Goal: Answer question/provide support: Share knowledge or assist other users

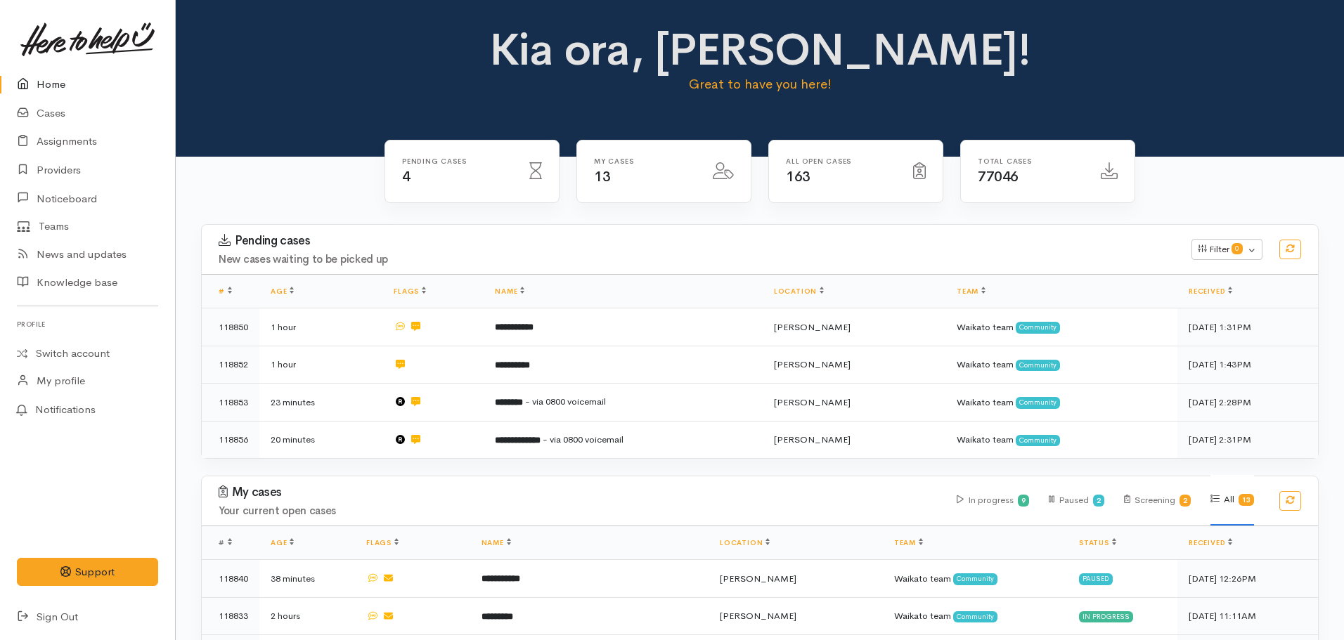
click at [512, 323] on b "**********" at bounding box center [514, 327] width 39 height 9
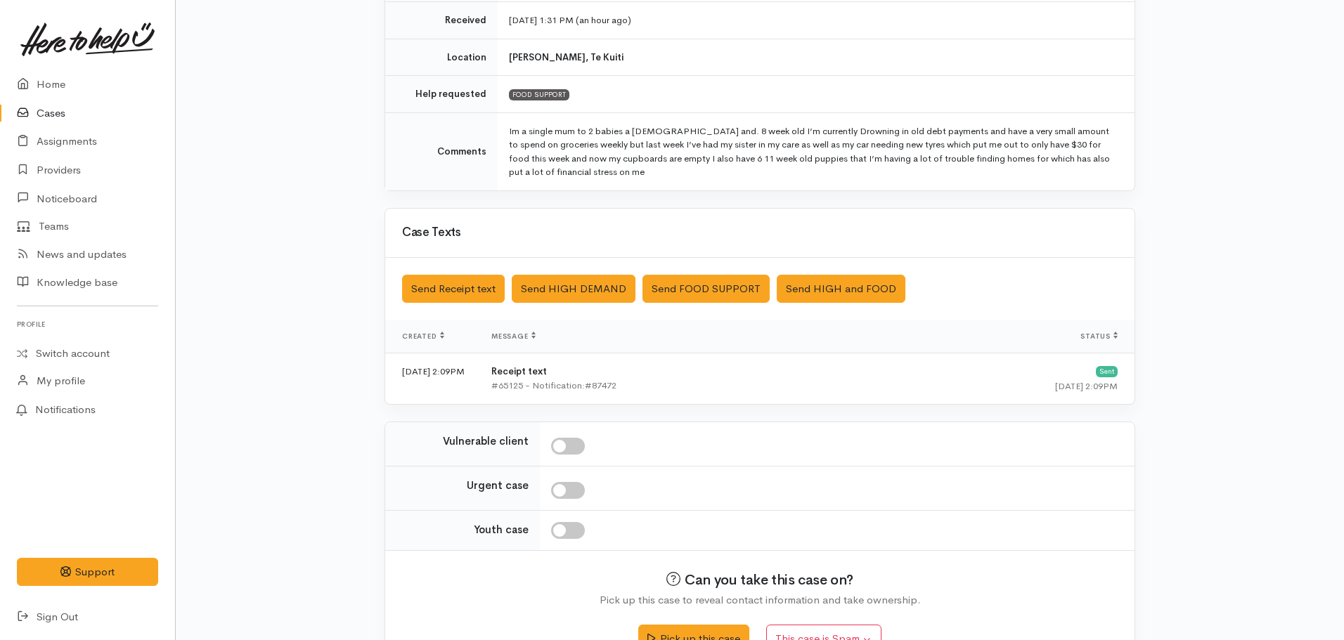
scroll to position [284, 0]
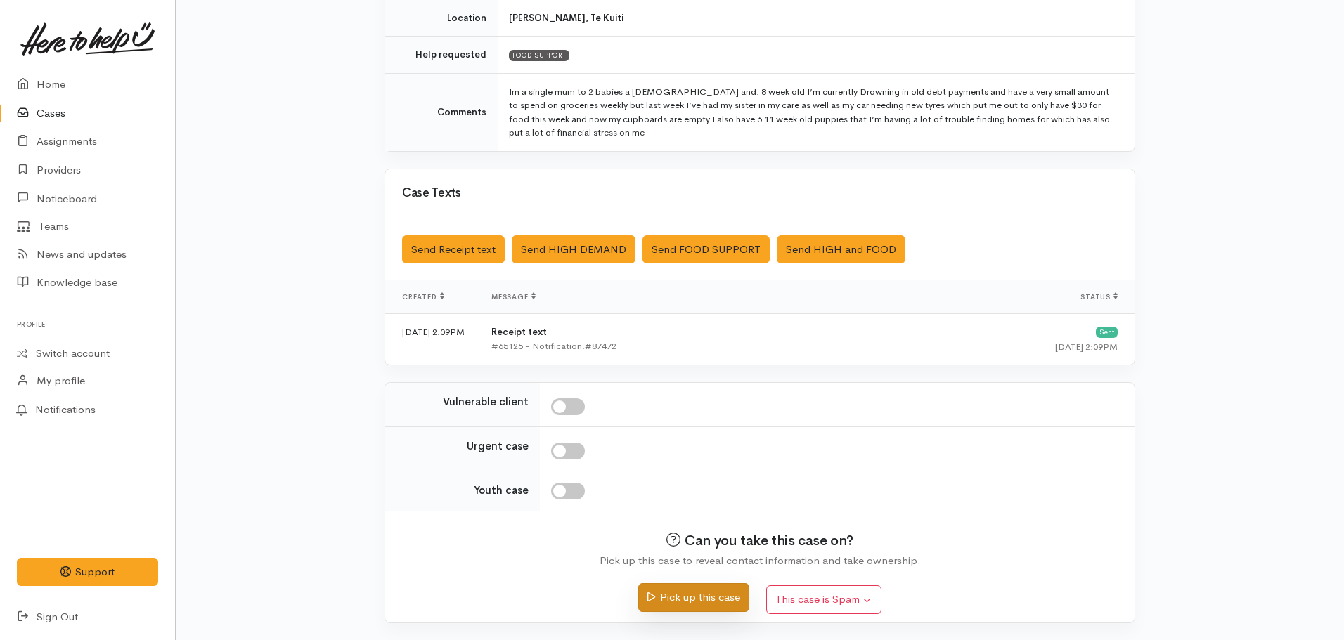
click at [686, 594] on button "Pick up this case" at bounding box center [693, 597] width 110 height 29
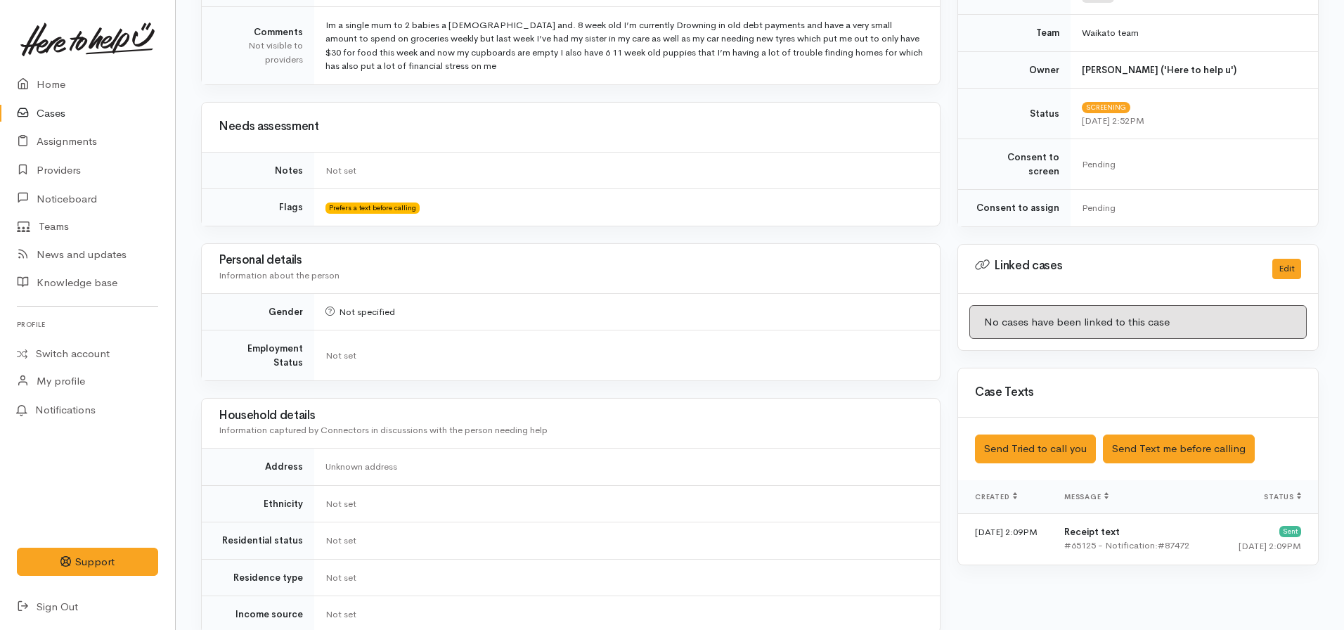
scroll to position [453, 0]
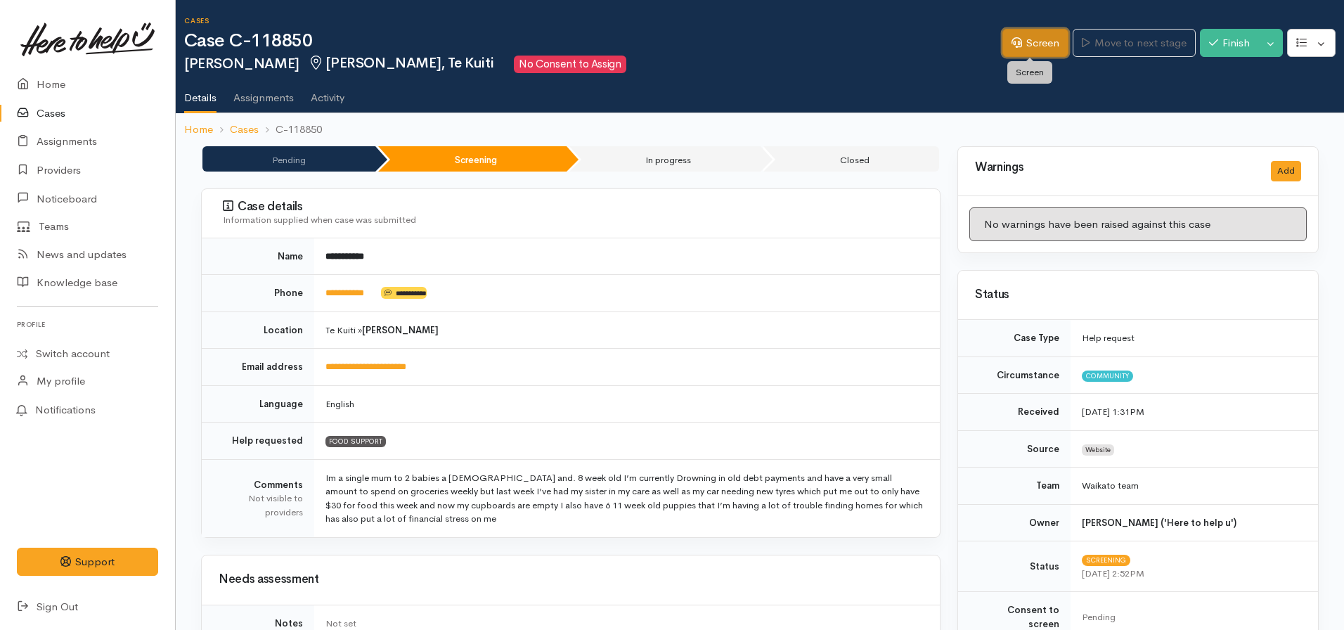
click at [1043, 34] on link "Screen" at bounding box center [1035, 43] width 66 height 29
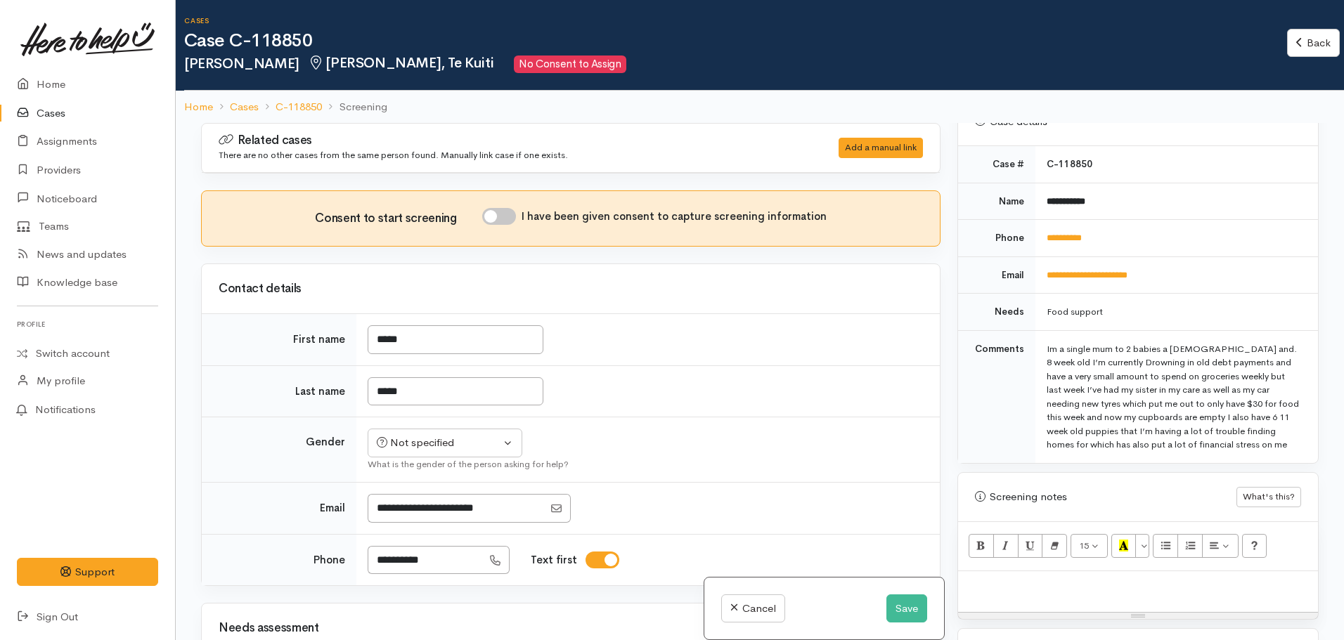
scroll to position [581, 0]
click at [893, 615] on button "Save" at bounding box center [906, 609] width 41 height 29
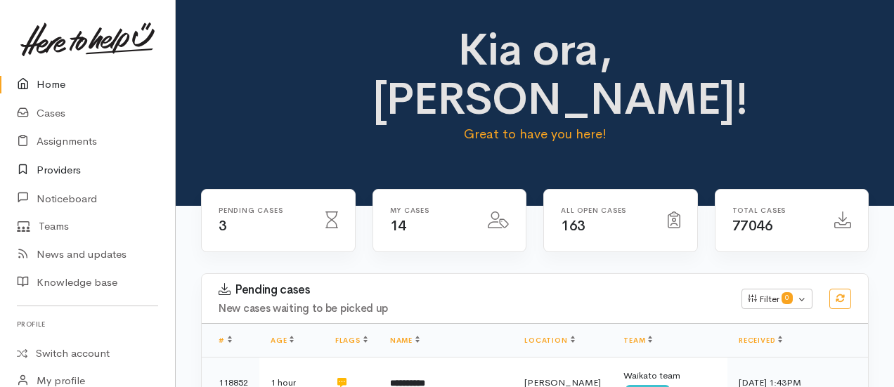
click at [82, 164] on link "Providers" at bounding box center [87, 170] width 175 height 29
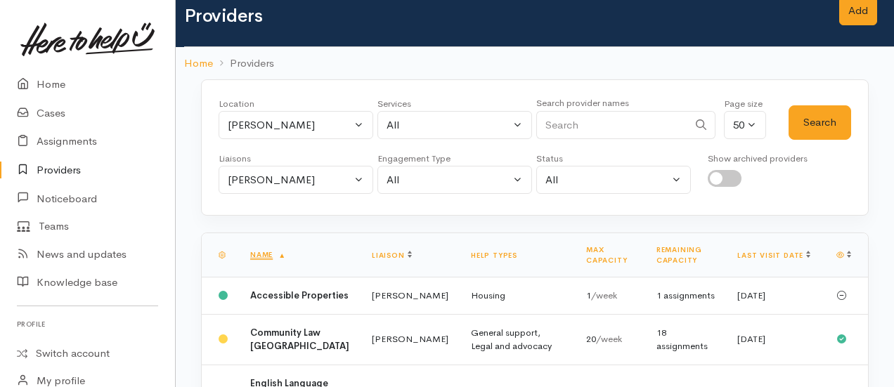
scroll to position [27, 0]
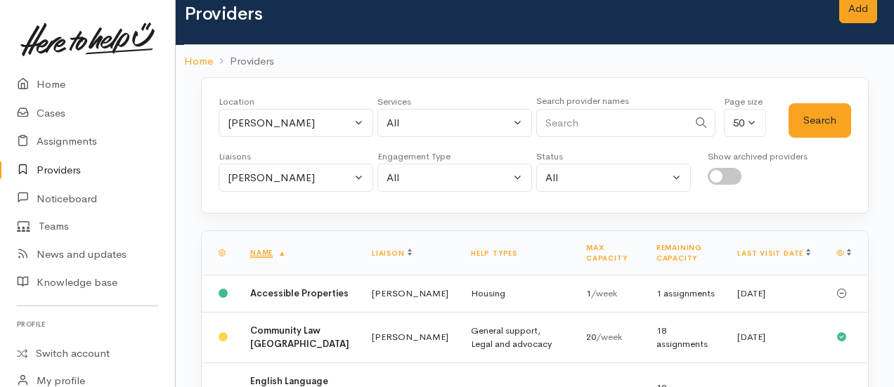
click at [293, 141] on div "Location All Tauranga Eastern Bay of Plenty - other Kawerau Ōhope Ōpōtiki Whaka…" at bounding box center [296, 120] width 155 height 51
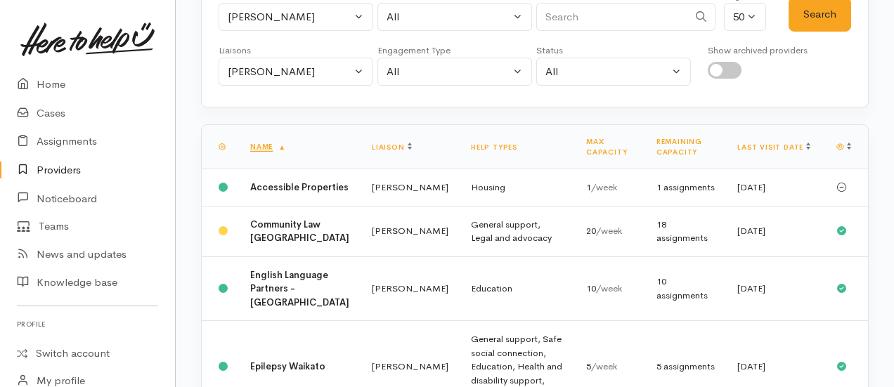
scroll to position [0, 0]
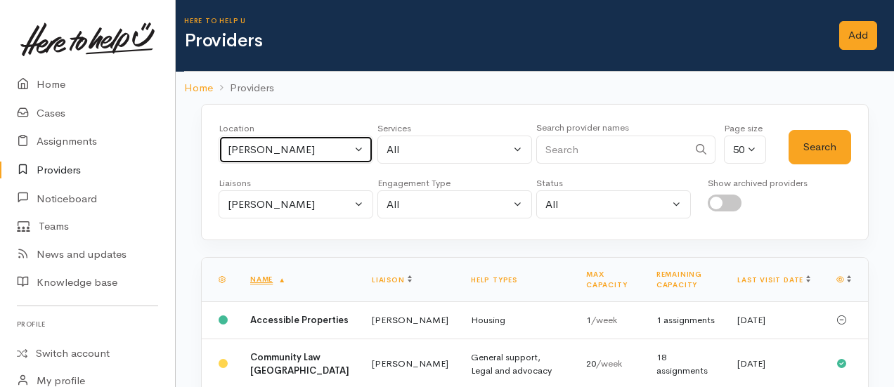
click at [270, 149] on div "Hamilton" at bounding box center [290, 150] width 124 height 16
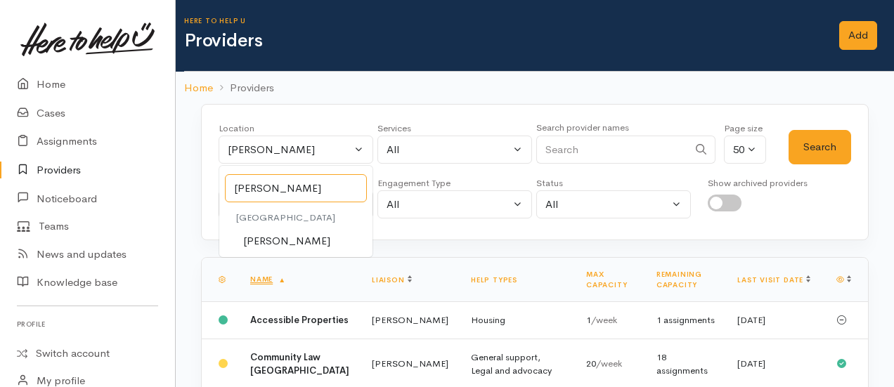
type input "te kuiti"
click at [271, 242] on span "[PERSON_NAME]" at bounding box center [286, 241] width 87 height 16
select select "85"
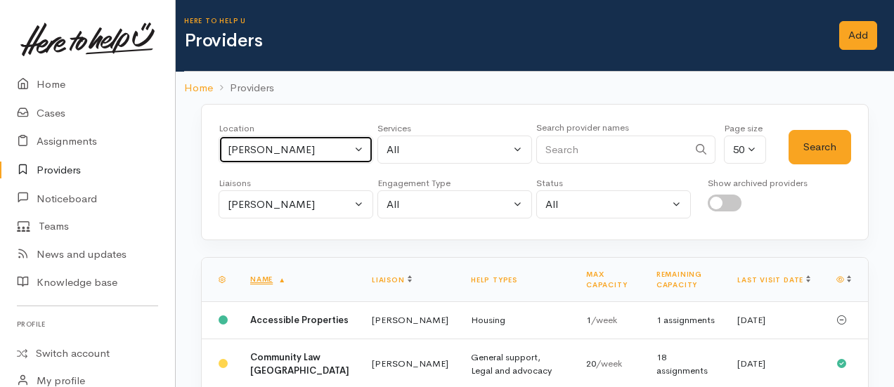
click at [273, 197] on div "[PERSON_NAME]" at bounding box center [290, 205] width 124 height 16
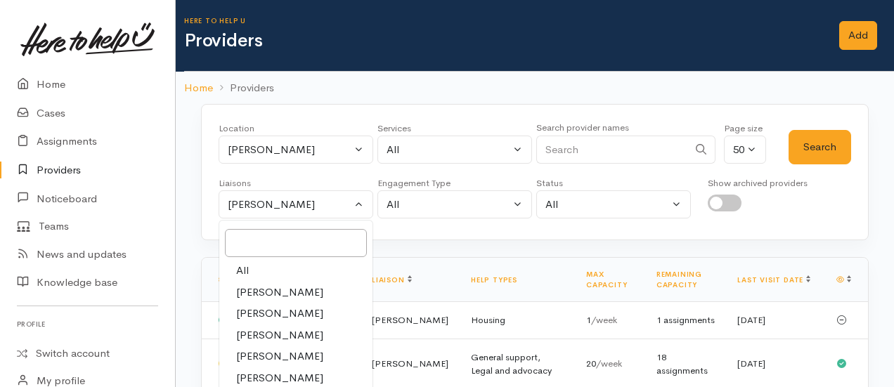
click at [246, 263] on span "All" at bounding box center [242, 271] width 13 height 16
select select "null"
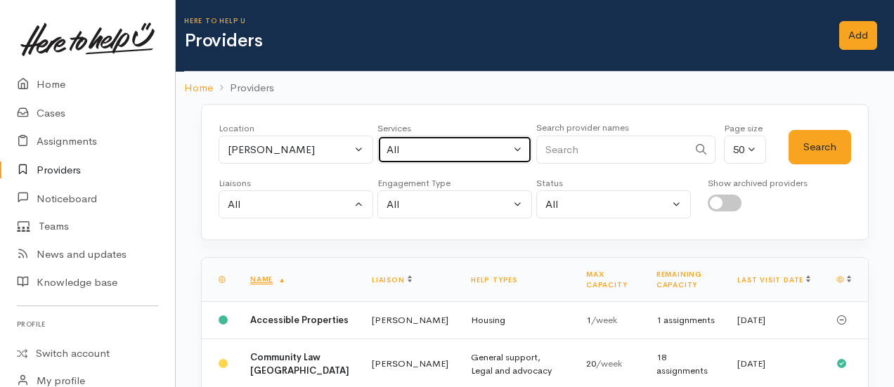
click at [433, 145] on div "All" at bounding box center [449, 150] width 124 height 16
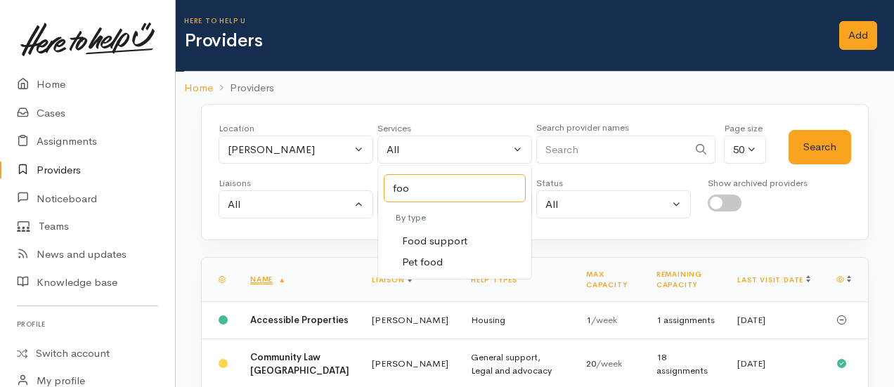
type input "food"
click at [425, 238] on span "Food support" at bounding box center [434, 241] width 65 height 16
select select "3"
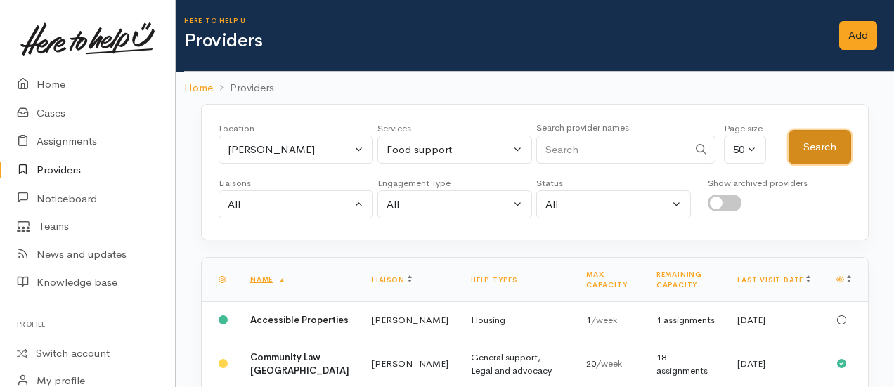
click at [812, 144] on button "Search" at bounding box center [820, 147] width 63 height 34
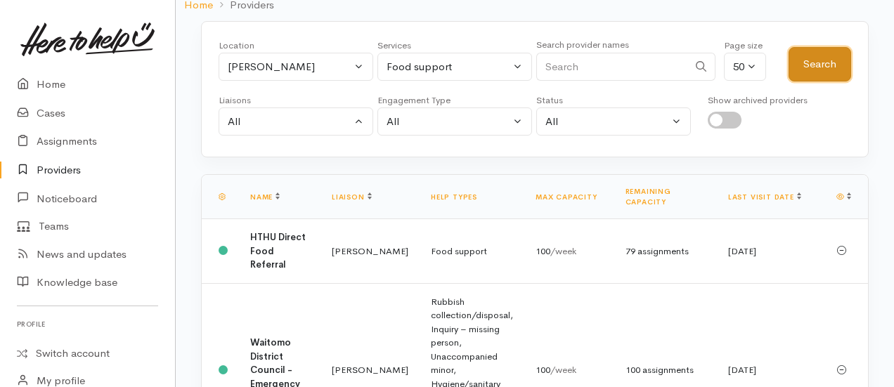
scroll to position [79, 0]
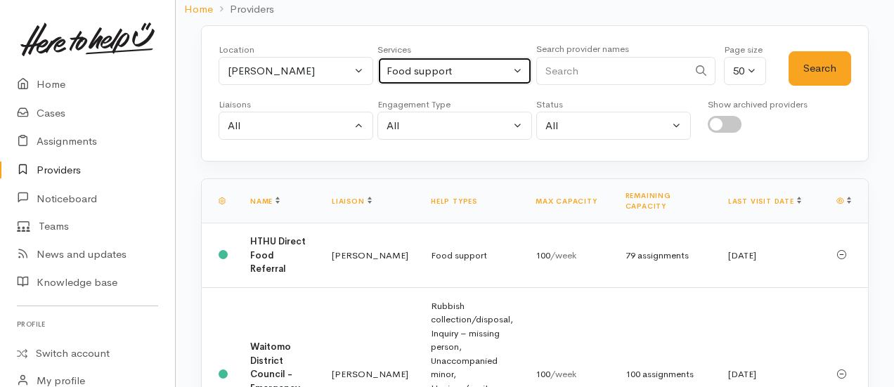
click at [439, 70] on div "Food support" at bounding box center [449, 71] width 124 height 16
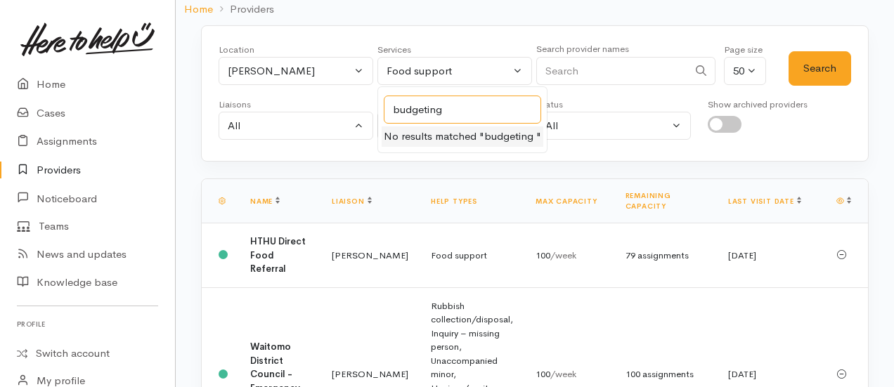
type input "budgeting"
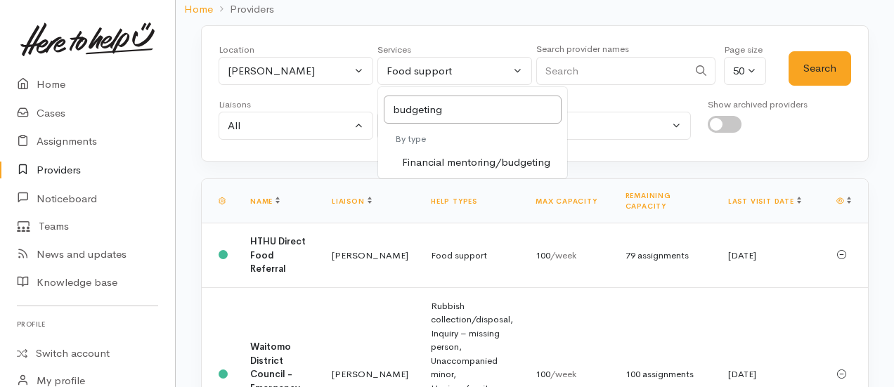
click at [432, 155] on span "Financial mentoring/budgeting" at bounding box center [476, 163] width 148 height 16
select select "9"
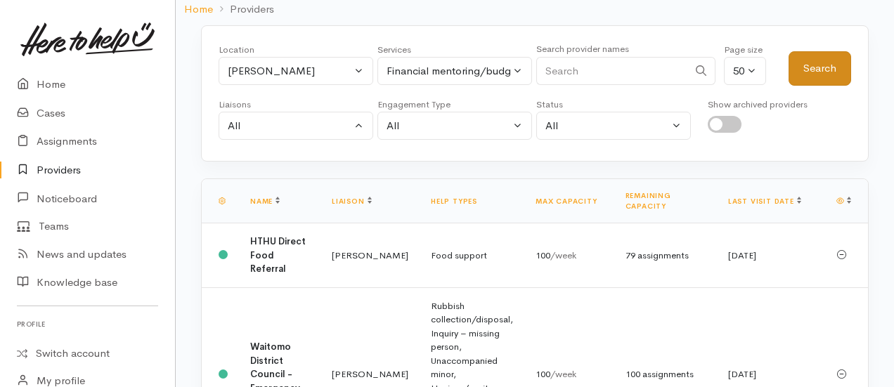
click at [818, 72] on button "Search" at bounding box center [820, 68] width 63 height 34
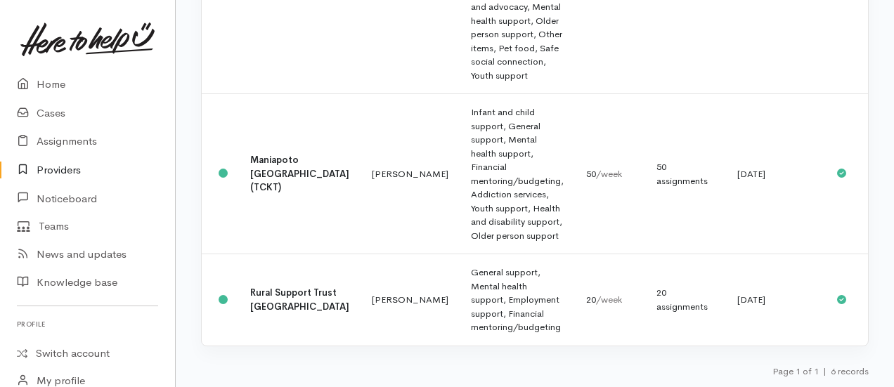
scroll to position [790, 0]
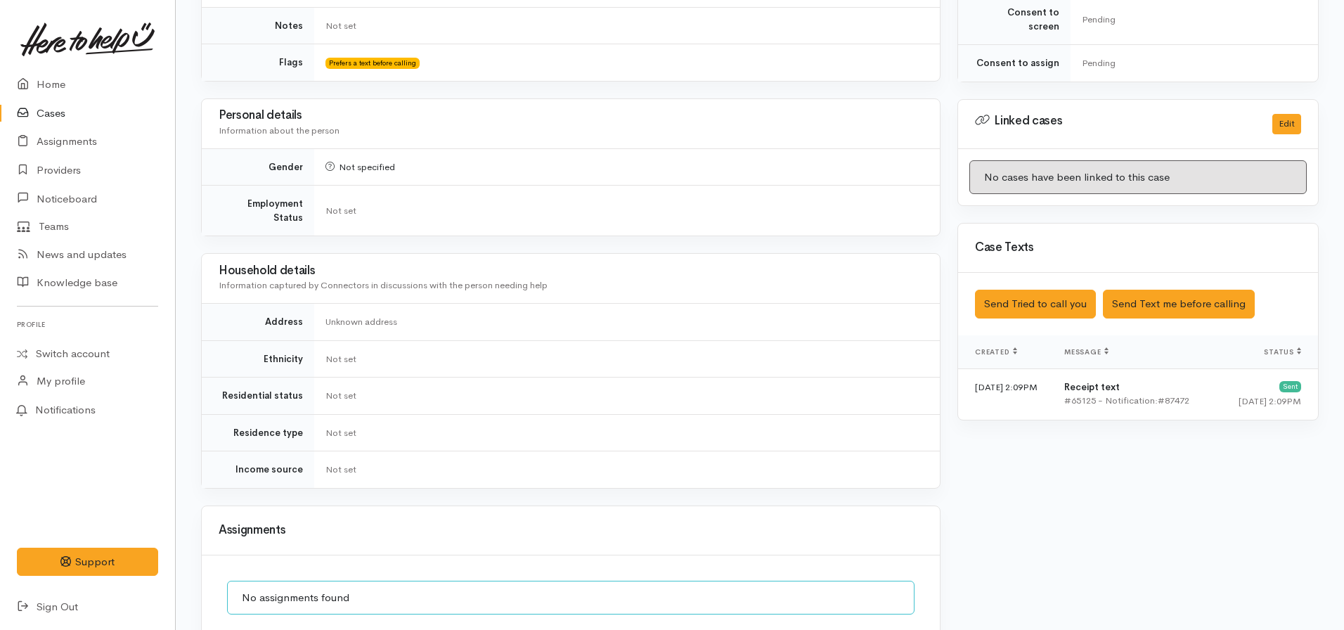
scroll to position [598, 0]
click at [1165, 302] on button "Send Text me before calling" at bounding box center [1179, 303] width 152 height 29
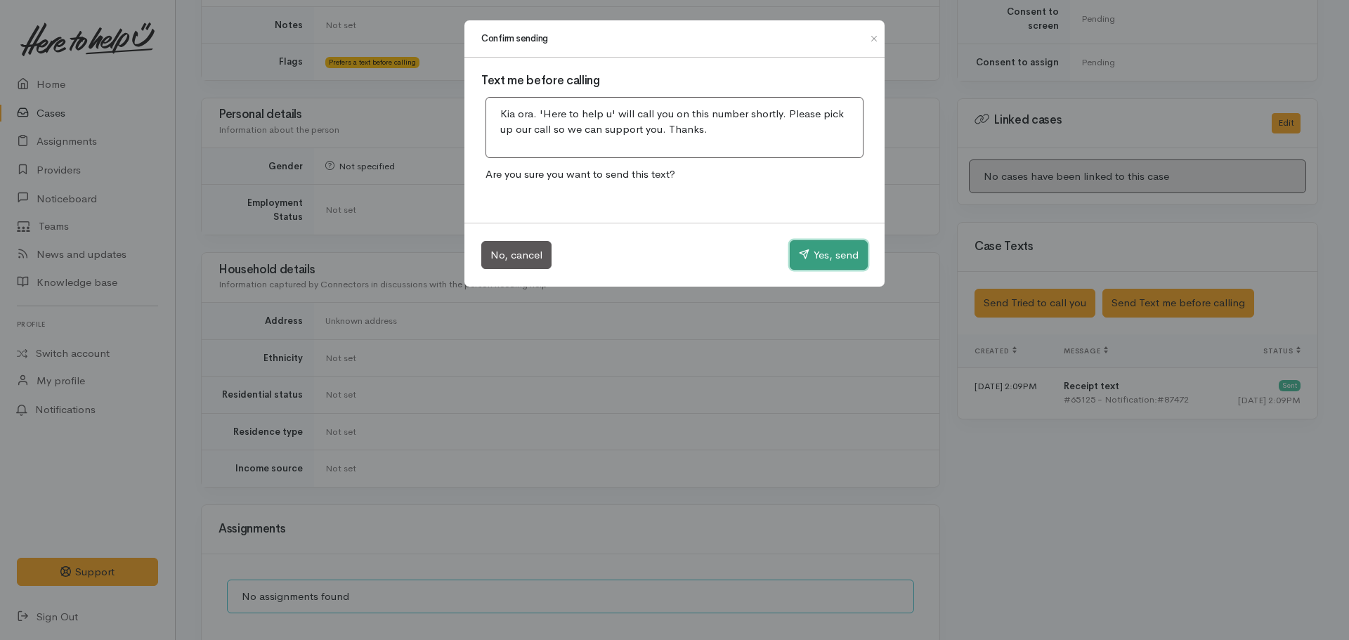
click at [833, 245] on button "Yes, send" at bounding box center [829, 255] width 78 height 30
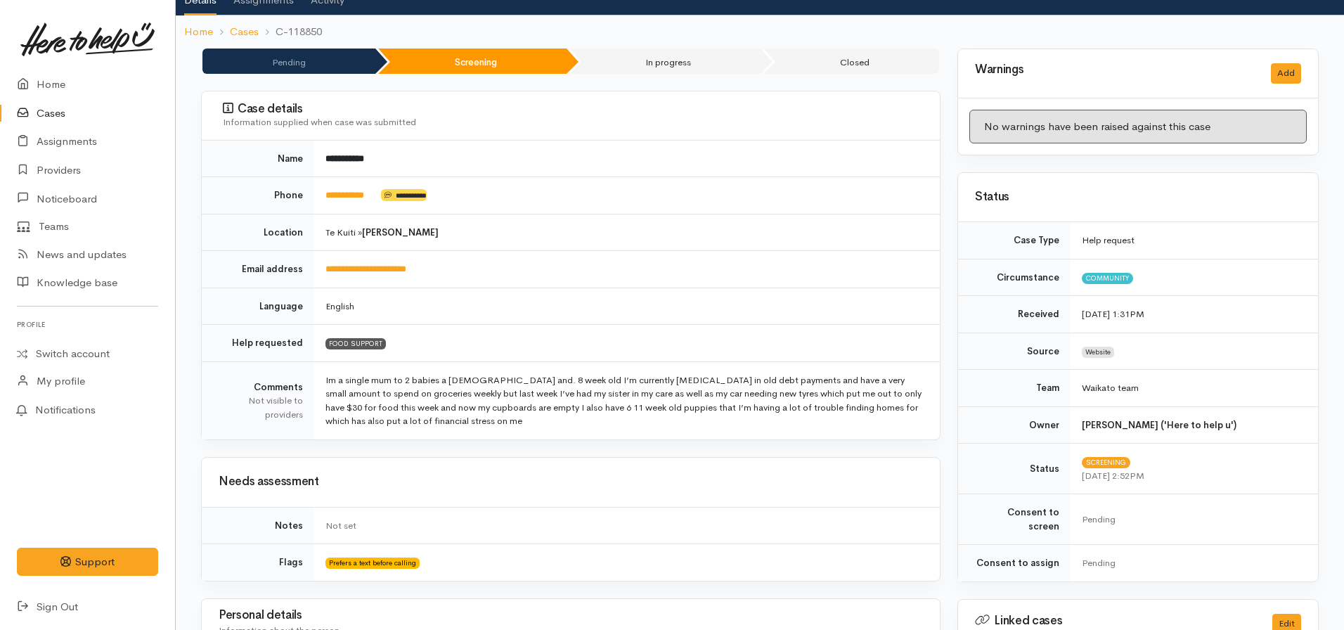
scroll to position [97, 0]
click at [363, 198] on link "**********" at bounding box center [344, 195] width 39 height 9
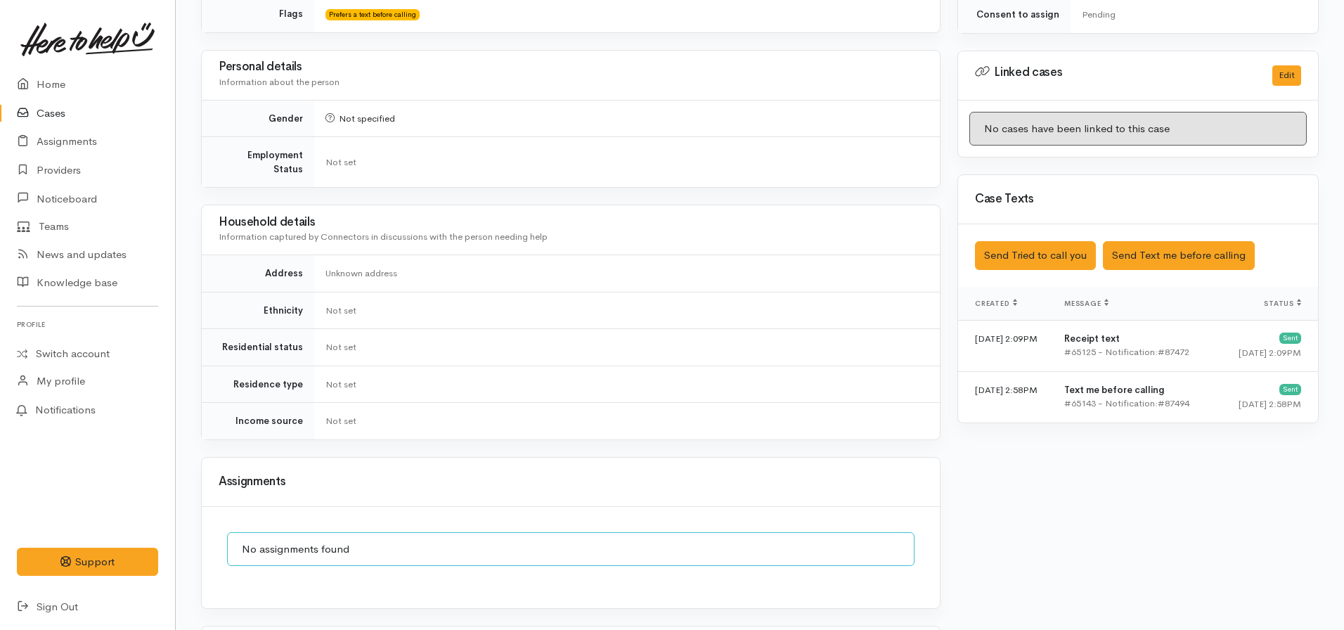
scroll to position [753, 0]
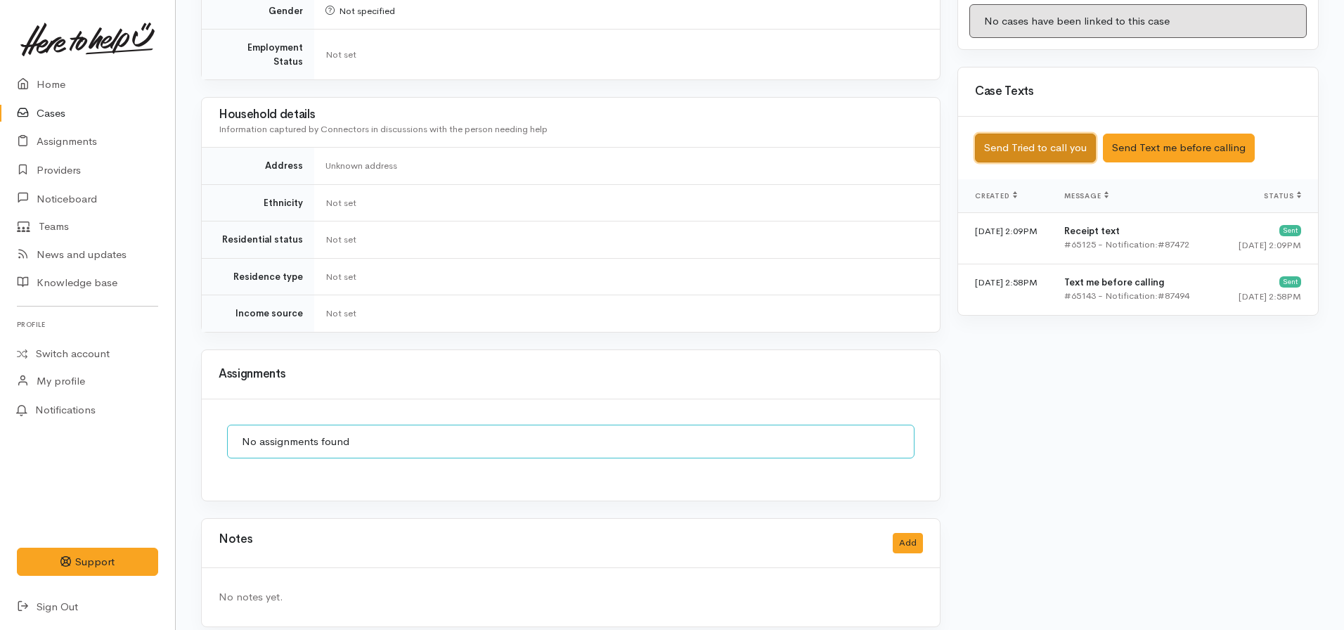
click at [1025, 138] on button "Send Tried to call you" at bounding box center [1035, 148] width 121 height 29
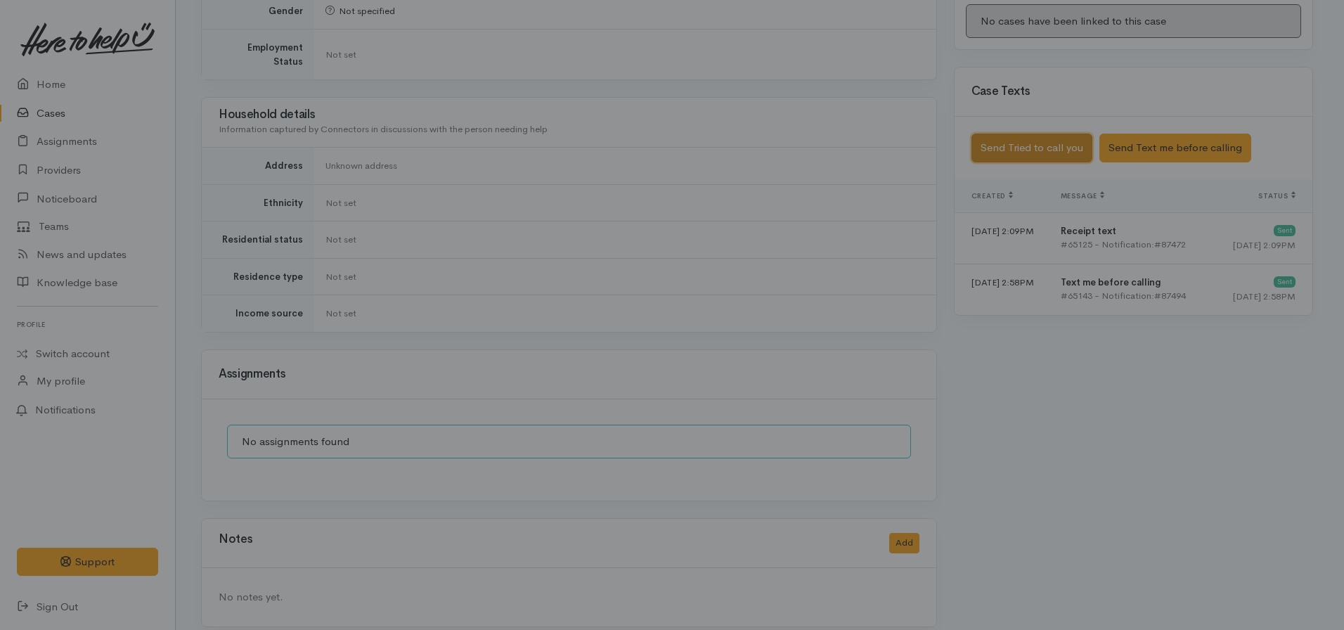
scroll to position [743, 0]
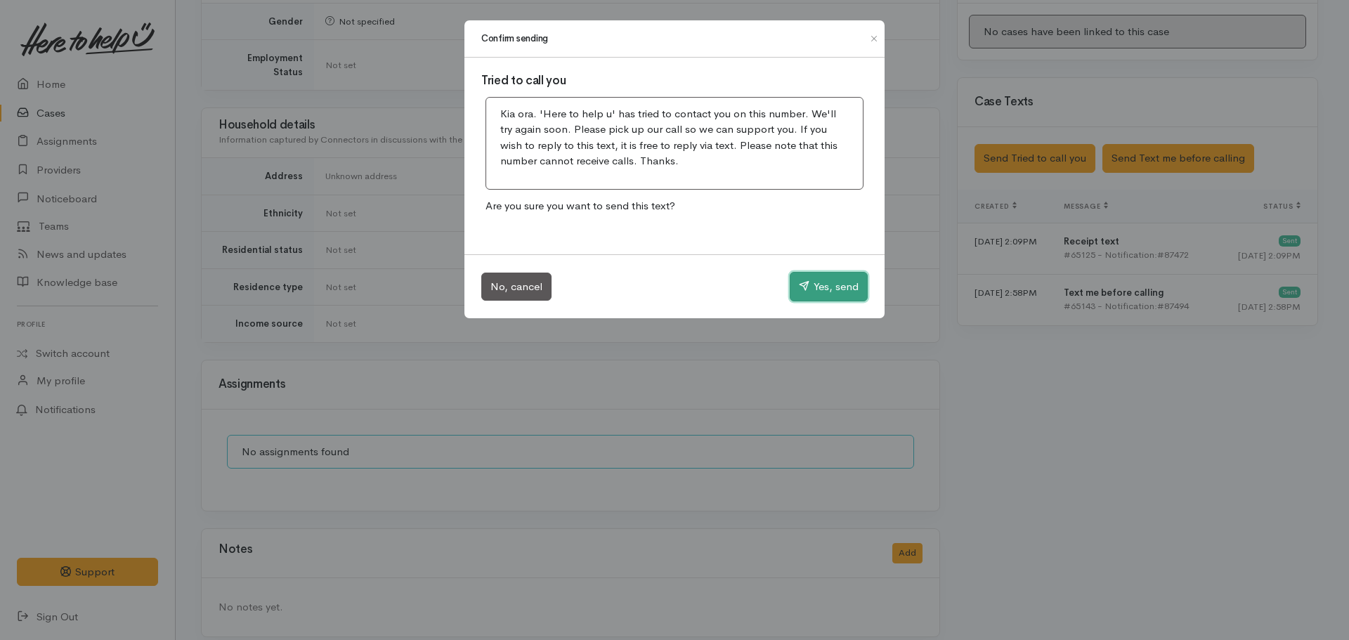
click at [816, 285] on button "Yes, send" at bounding box center [829, 287] width 78 height 30
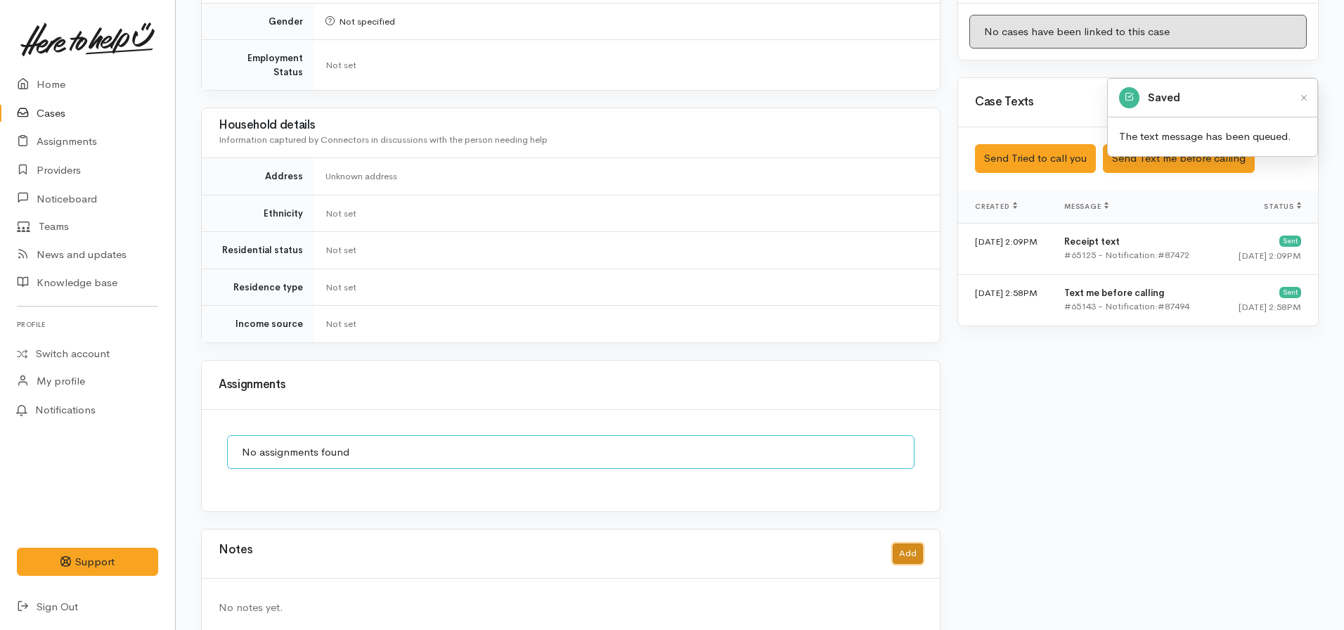
click at [902, 543] on button "Add" at bounding box center [908, 553] width 30 height 20
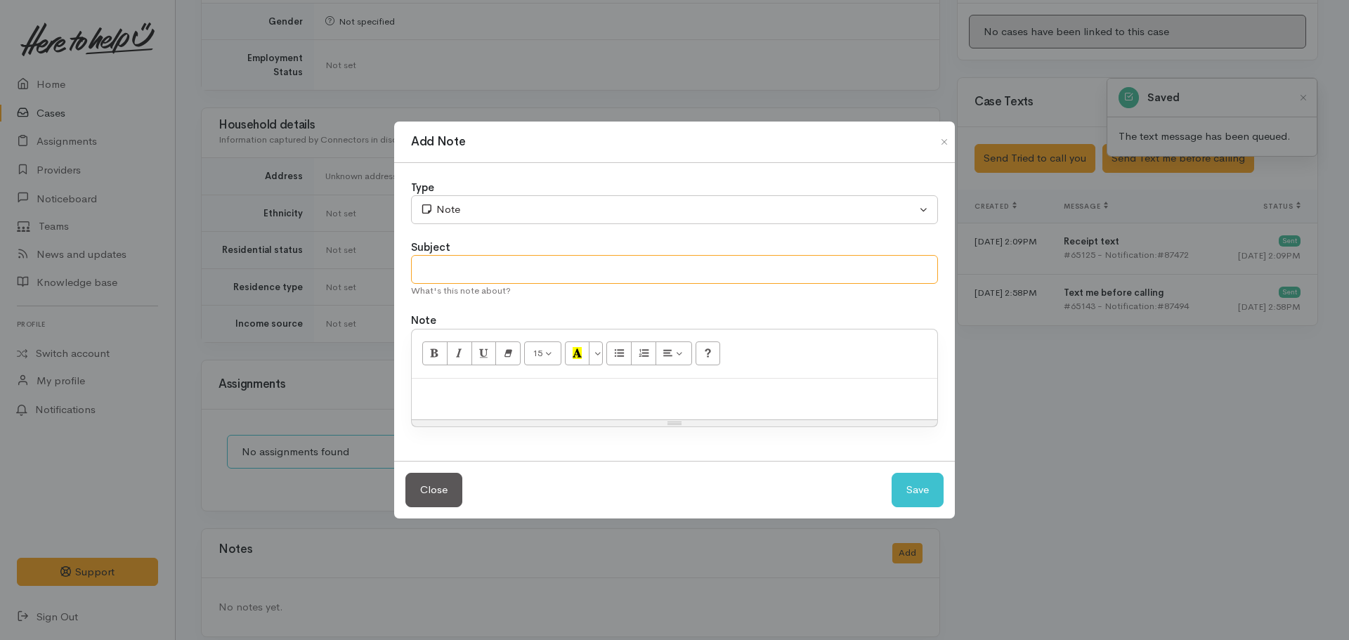
click at [538, 268] on input "text" at bounding box center [674, 269] width 527 height 29
type input "Attempt to contact #1"
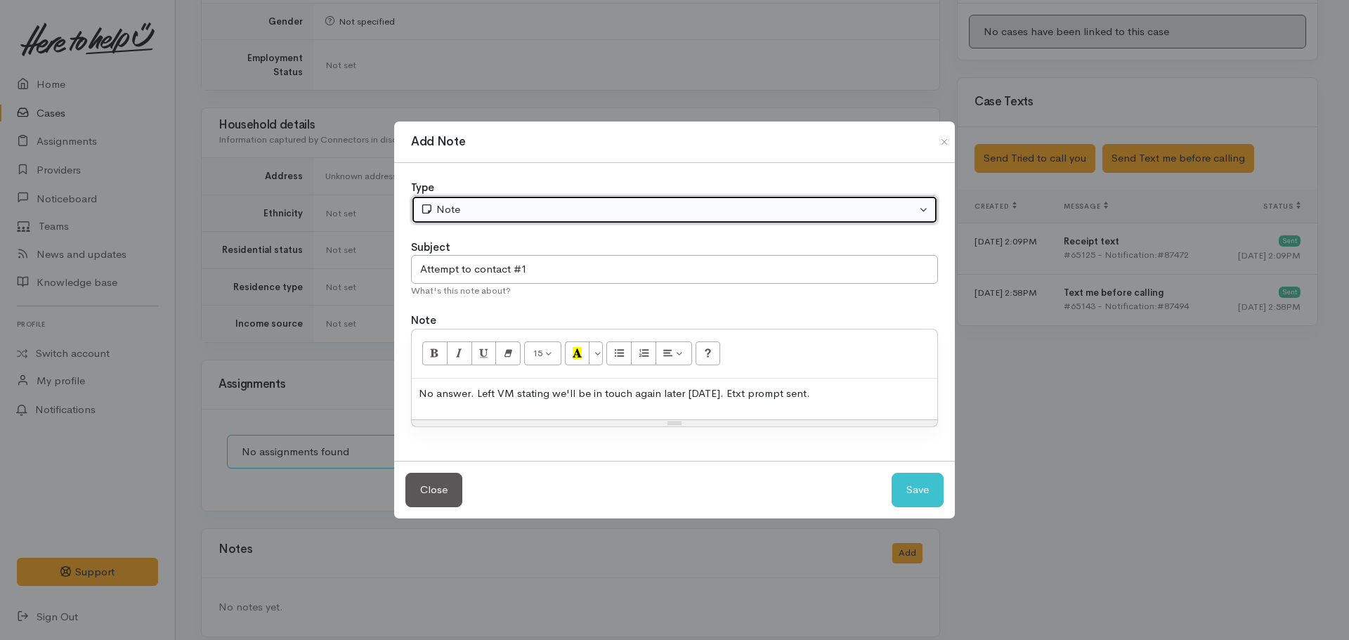
click at [501, 214] on div "Note" at bounding box center [668, 210] width 496 height 16
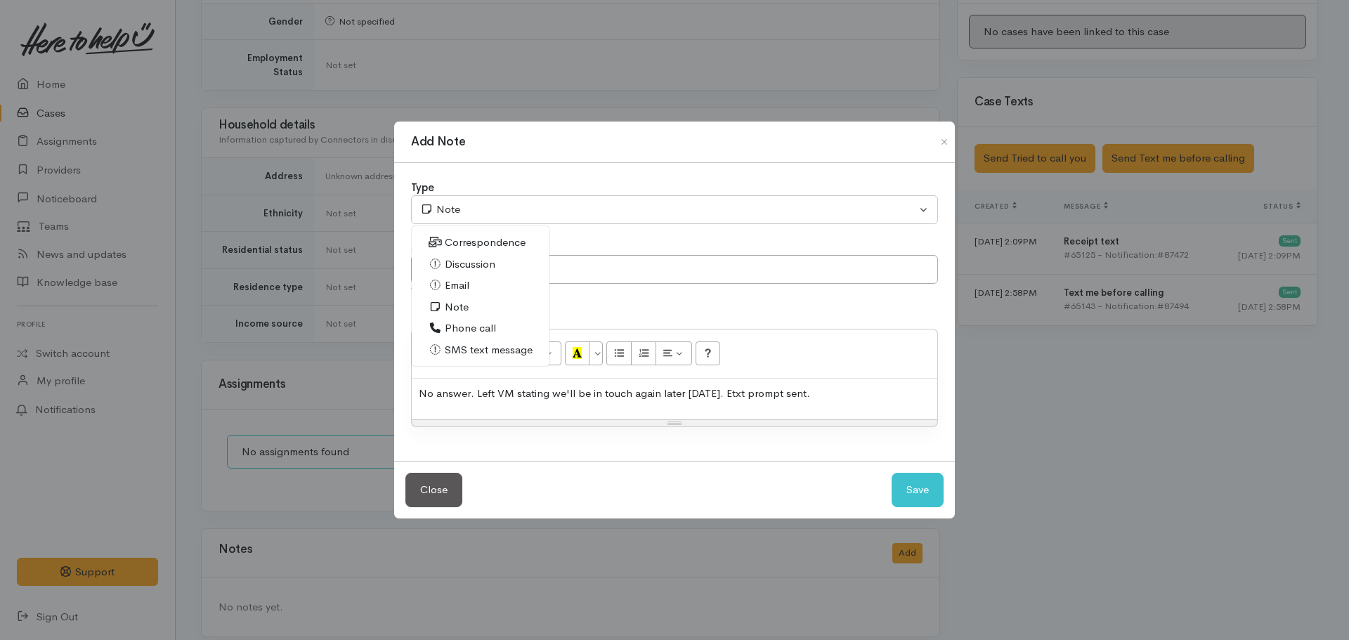
click at [464, 318] on link "Phone call" at bounding box center [481, 329] width 138 height 22
select select "3"
click at [892, 473] on button "Save" at bounding box center [918, 490] width 52 height 34
select select "1"
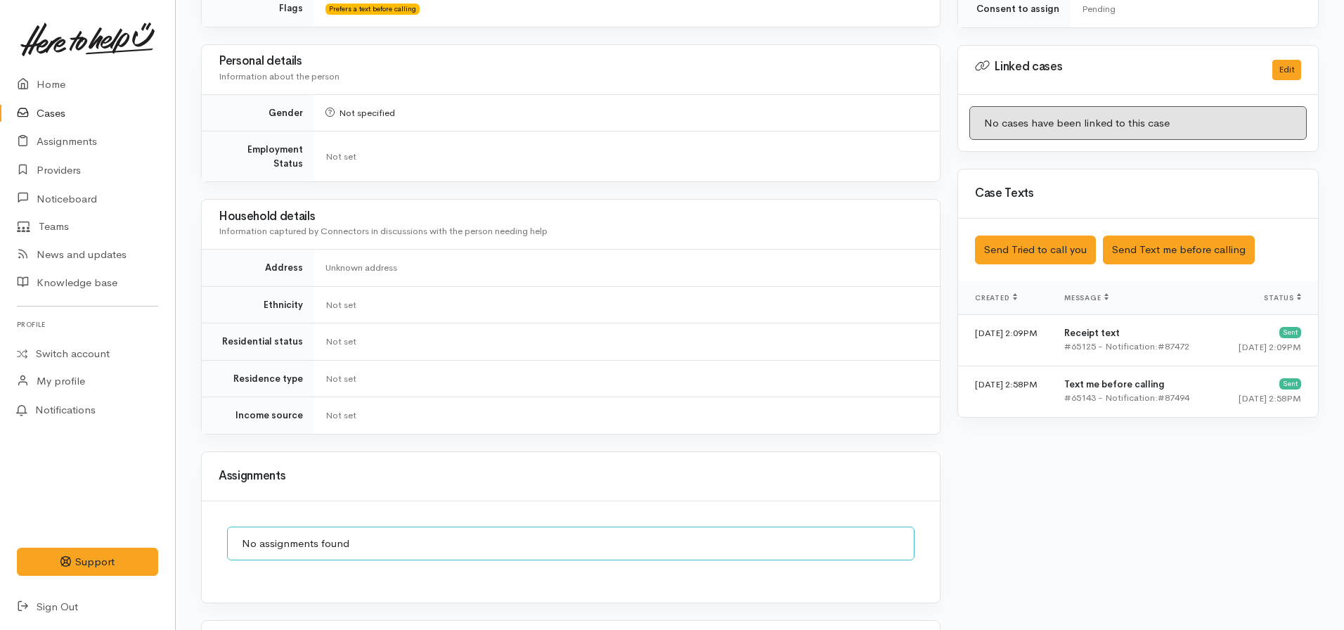
scroll to position [650, 0]
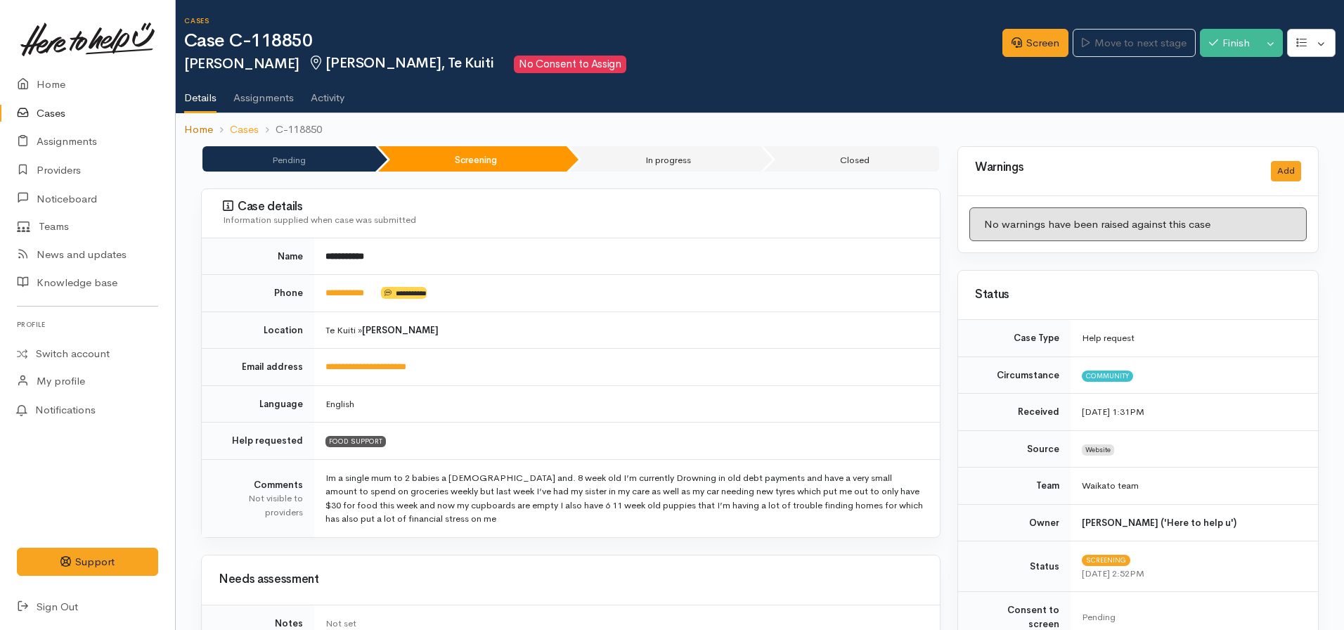
click at [205, 129] on link "Home" at bounding box center [198, 130] width 29 height 16
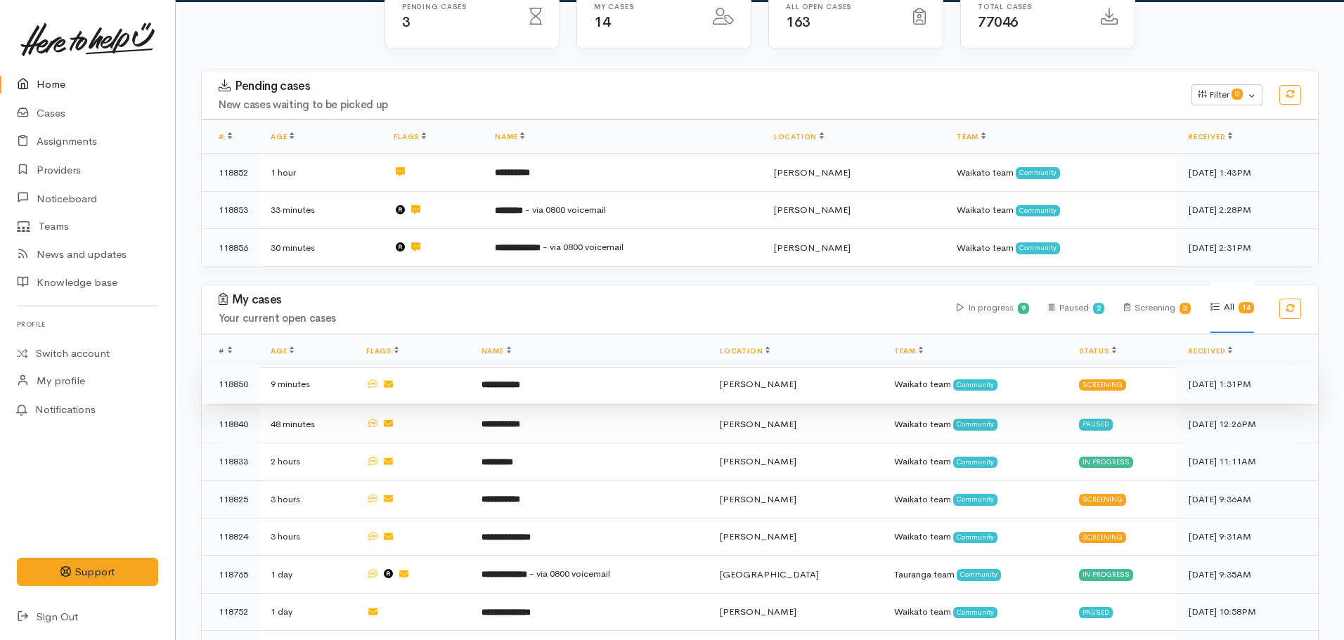
scroll to position [153, 0]
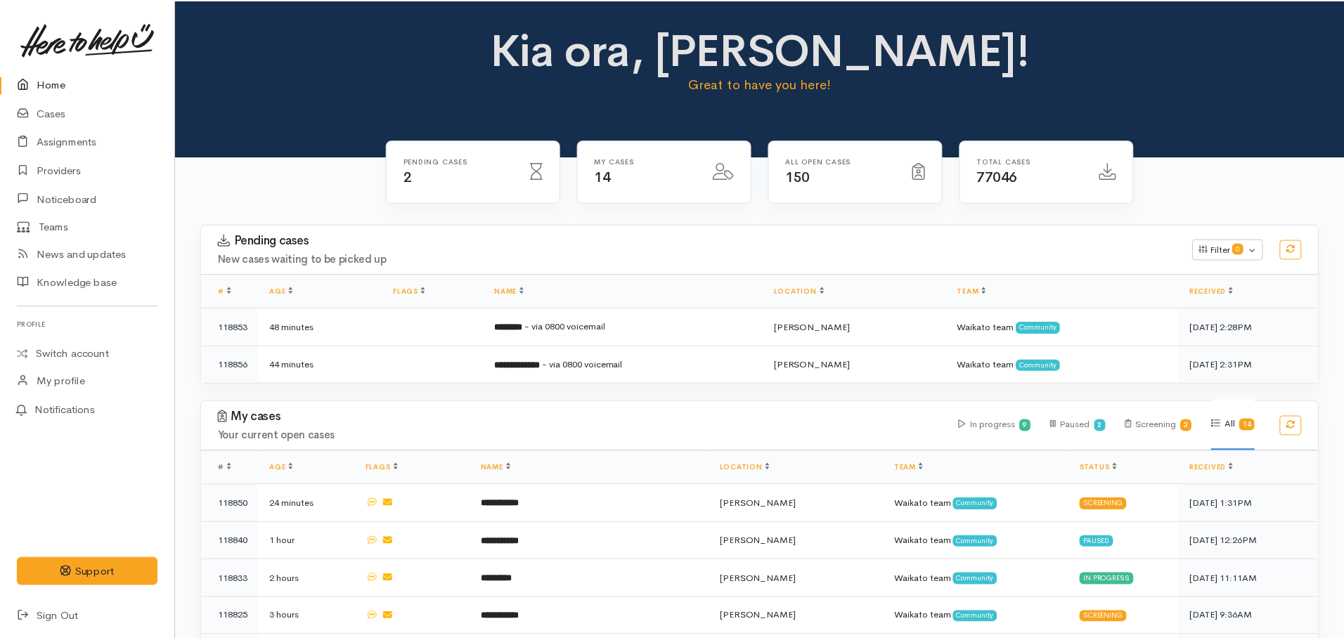
scroll to position [153, 0]
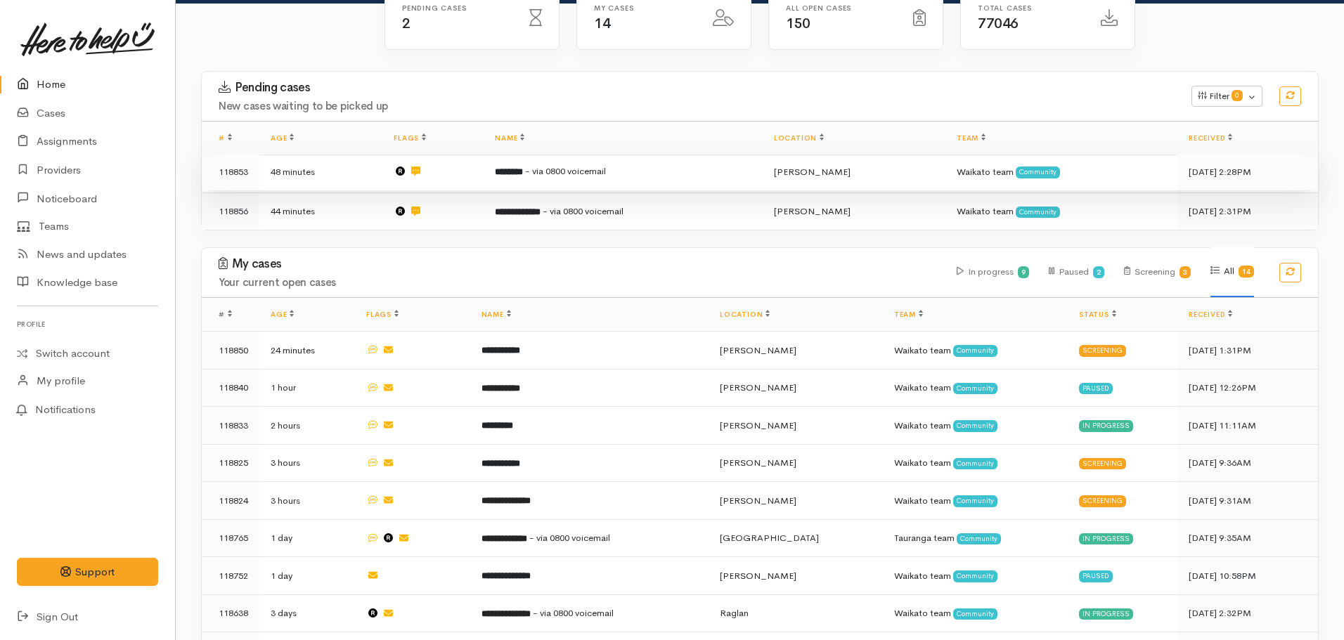
click at [523, 167] on b "********" at bounding box center [509, 171] width 28 height 9
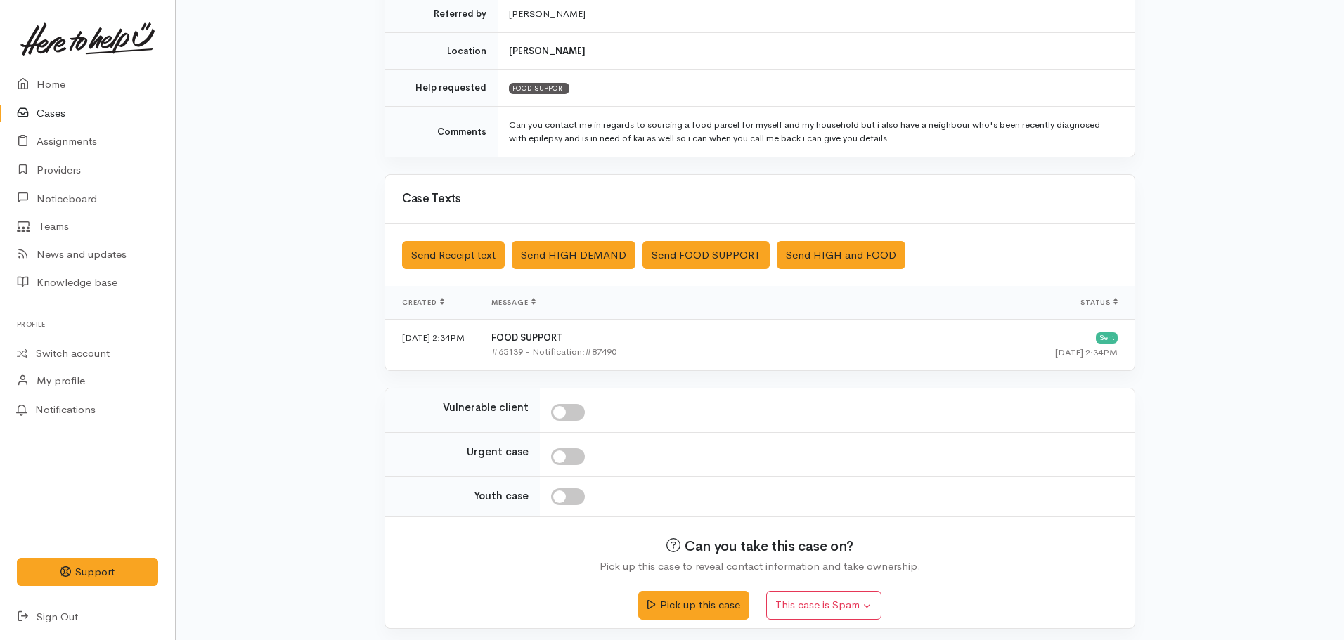
scroll to position [330, 0]
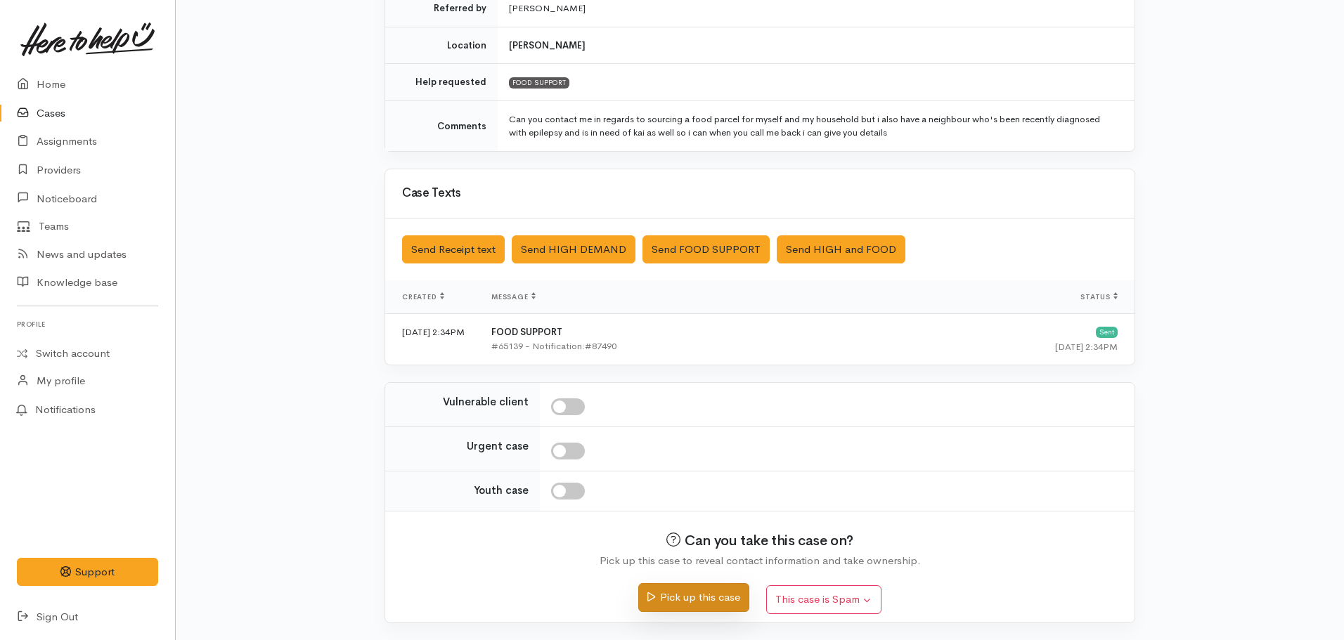
click at [664, 591] on button "Pick up this case" at bounding box center [693, 597] width 110 height 29
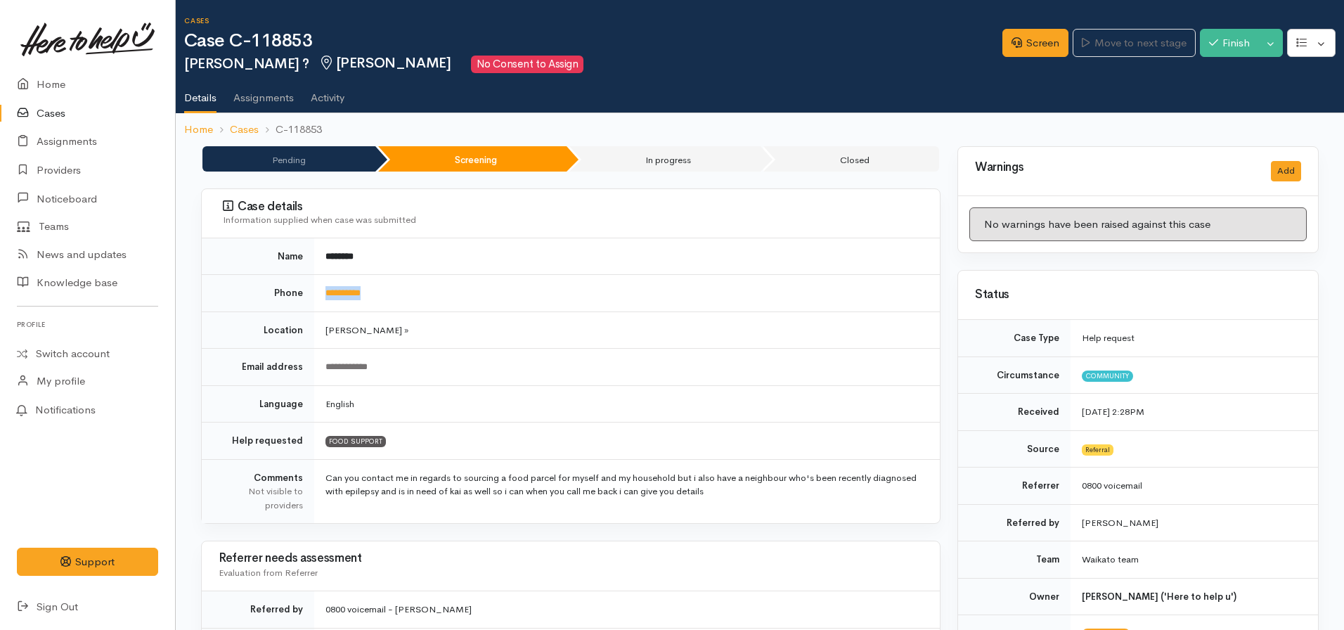
drag, startPoint x: 389, startPoint y: 292, endPoint x: 322, endPoint y: 289, distance: 67.6
click at [322, 289] on td "**********" at bounding box center [627, 293] width 626 height 37
copy link "**********"
click at [479, 281] on td "**********" at bounding box center [627, 293] width 626 height 37
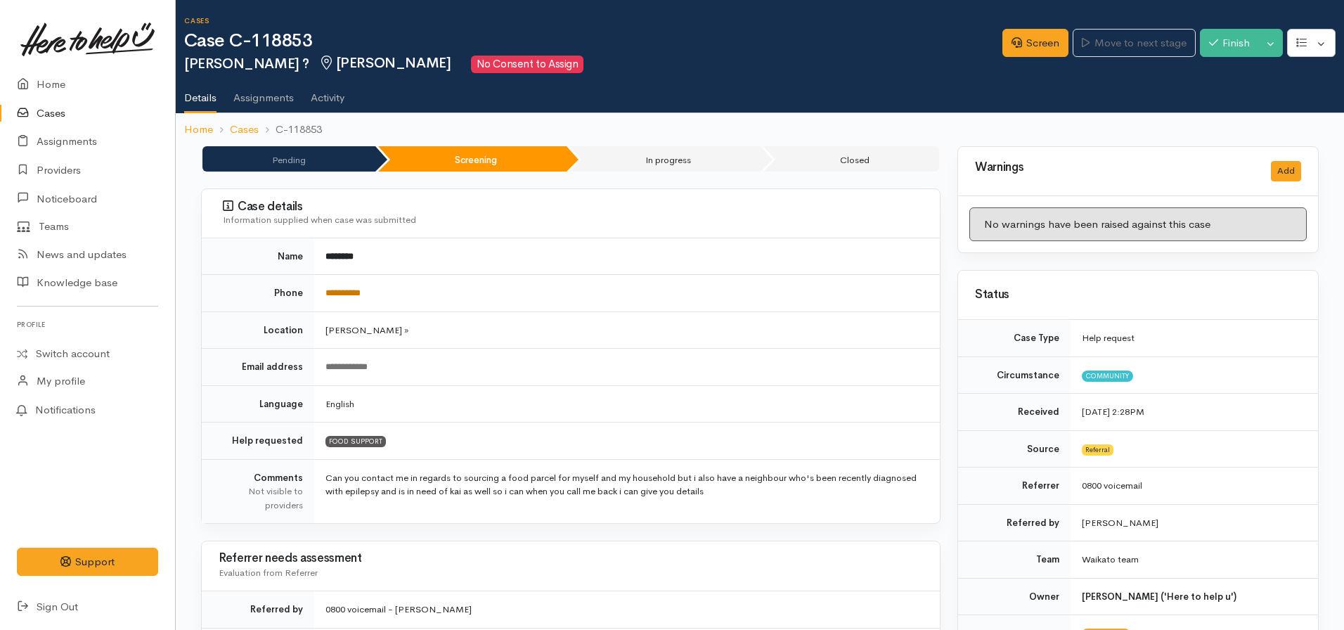
click at [358, 288] on link "**********" at bounding box center [342, 292] width 35 height 9
click at [1013, 33] on link "Screen" at bounding box center [1035, 43] width 66 height 29
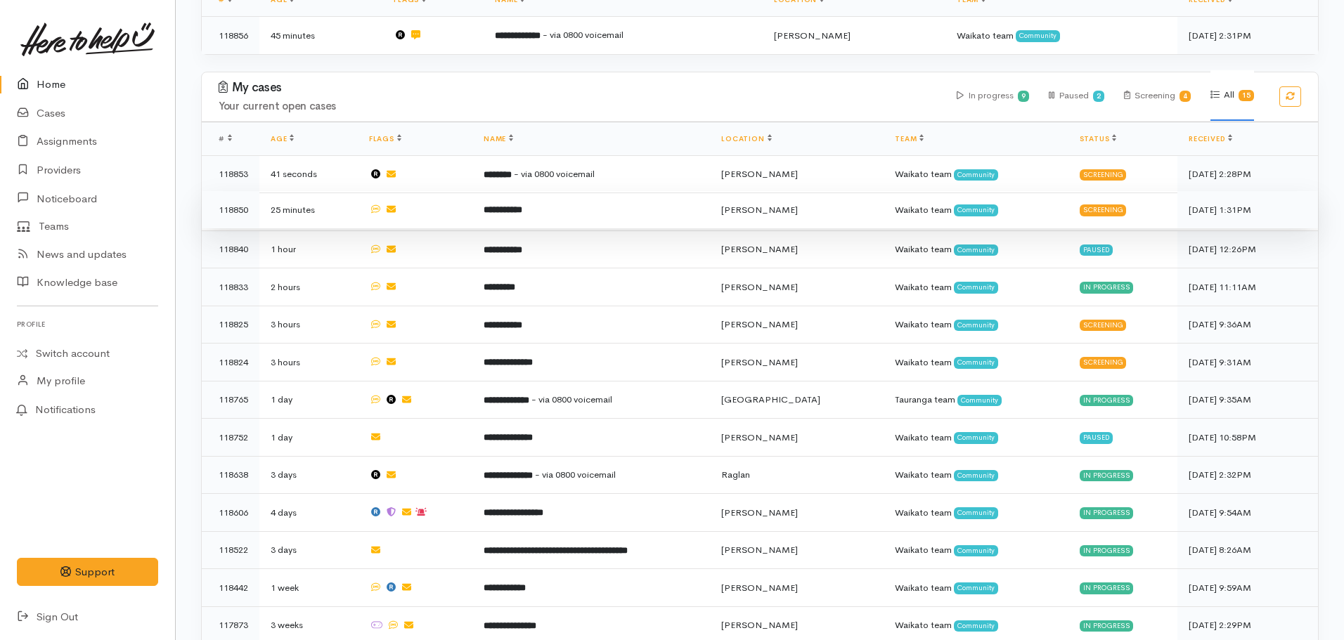
scroll to position [294, 0]
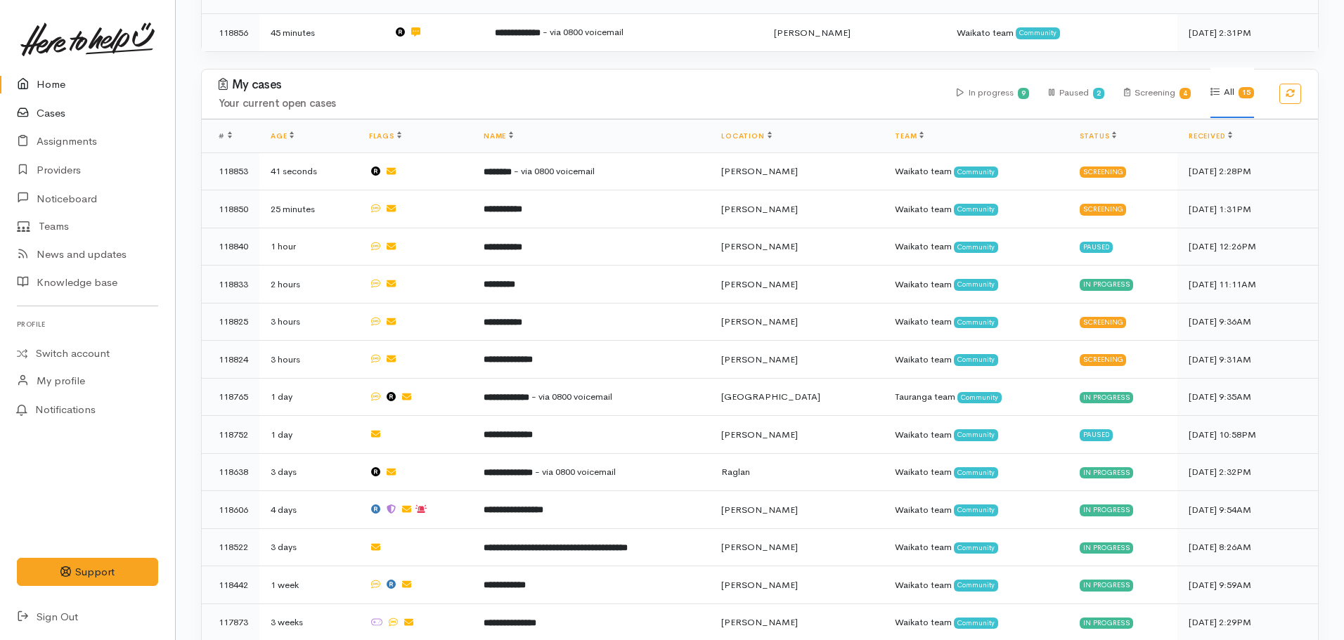
click at [98, 116] on link "Cases" at bounding box center [87, 113] width 175 height 29
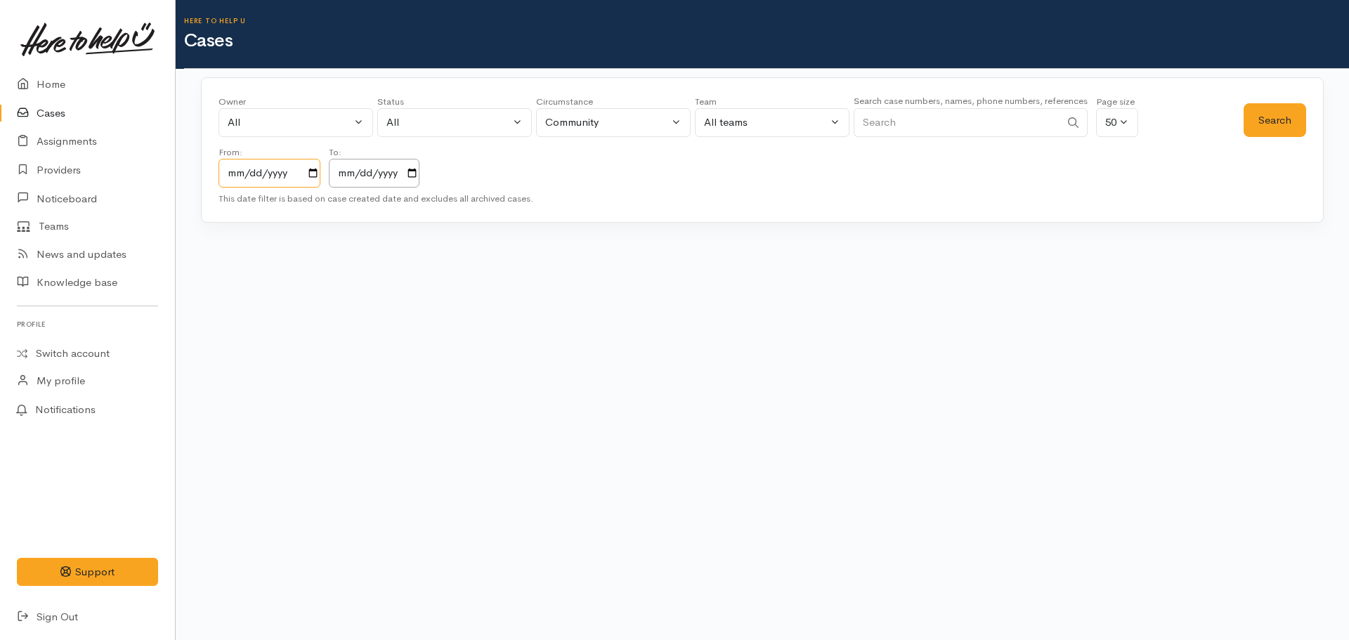
click at [299, 165] on input "[DATE]" at bounding box center [270, 173] width 102 height 29
click at [316, 181] on input "[DATE]" at bounding box center [270, 173] width 102 height 29
click at [316, 177] on input "[DATE]" at bounding box center [270, 173] width 102 height 29
click at [405, 171] on input "[DATE]" at bounding box center [374, 173] width 91 height 29
click at [414, 176] on input "2025-10-10" at bounding box center [374, 173] width 91 height 29
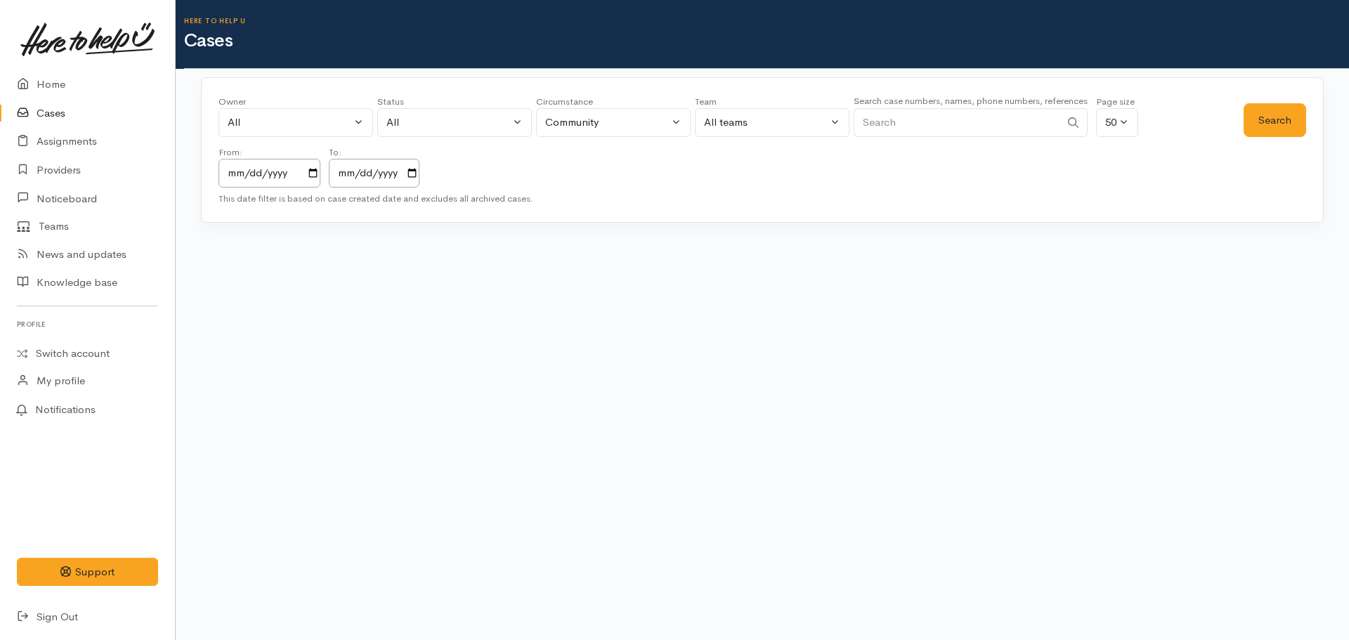
click at [920, 124] on input "Search" at bounding box center [957, 122] width 207 height 29
paste input "0210400716"
type input "0210400716"
click at [1270, 118] on button "Search" at bounding box center [1275, 120] width 63 height 34
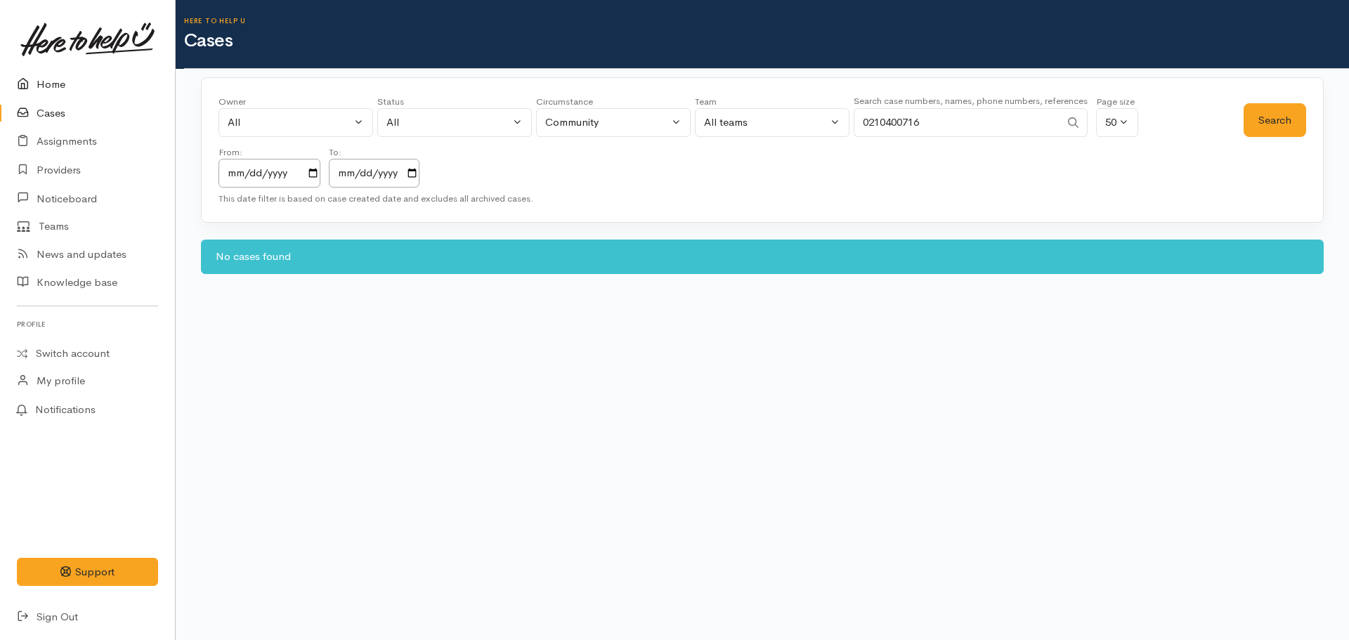
click at [54, 86] on link "Home" at bounding box center [87, 84] width 175 height 29
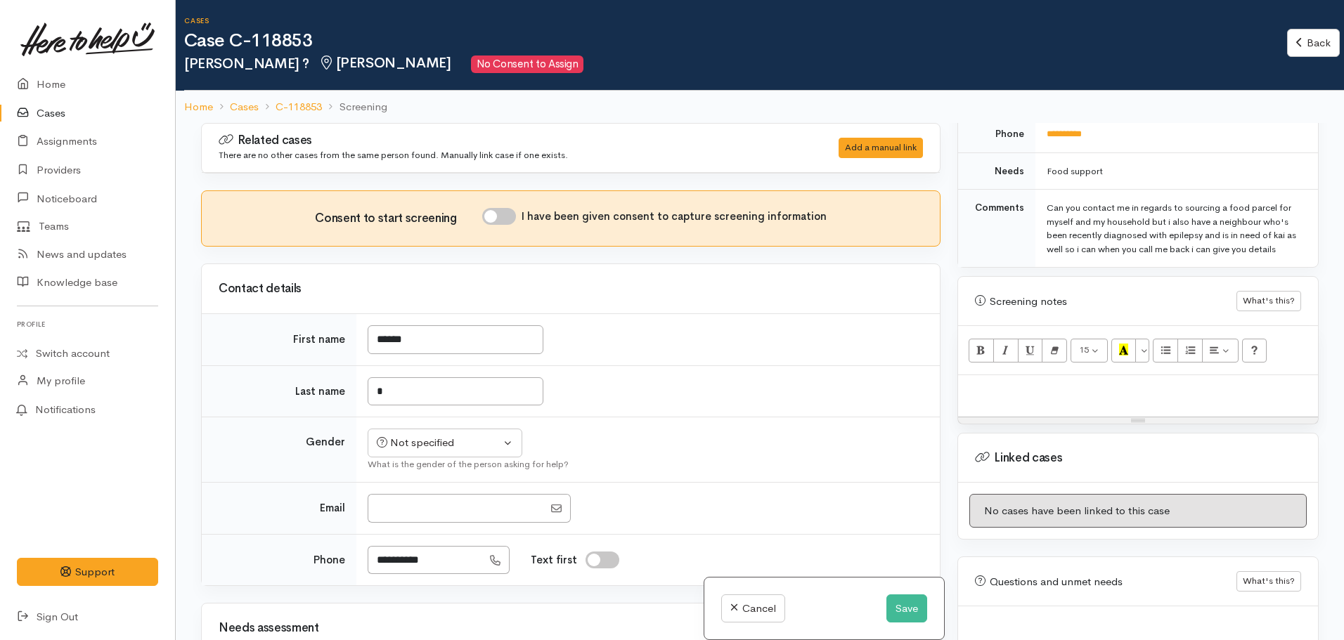
scroll to position [759, 0]
click at [1010, 383] on div at bounding box center [1138, 391] width 360 height 41
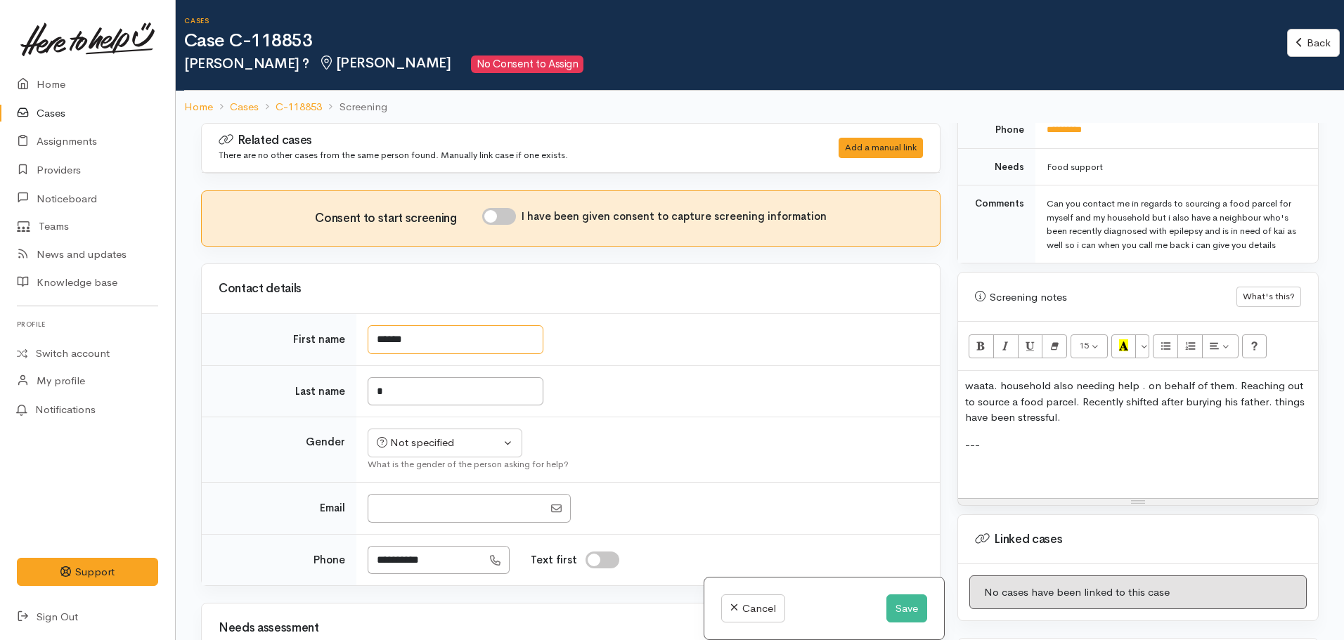
drag, startPoint x: 432, startPoint y: 342, endPoint x: 354, endPoint y: 333, distance: 79.2
click at [354, 333] on tr "First name ******" at bounding box center [571, 340] width 738 height 52
type input "*****"
drag, startPoint x: 408, startPoint y: 397, endPoint x: 358, endPoint y: 389, distance: 50.6
click at [358, 389] on td "*" at bounding box center [647, 391] width 583 height 52
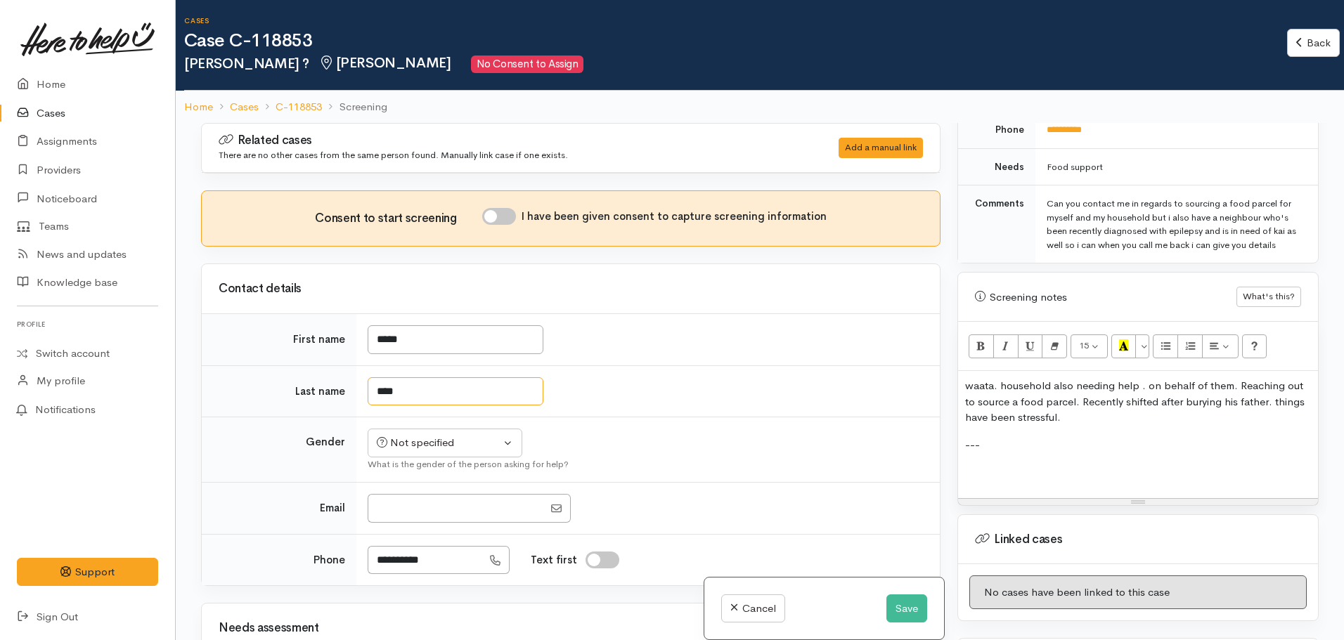
type input "****"
drag, startPoint x: 1021, startPoint y: 446, endPoint x: 967, endPoint y: 451, distance: 54.3
click at [967, 464] on p at bounding box center [1138, 472] width 346 height 16
click at [999, 464] on p at bounding box center [1138, 472] width 346 height 16
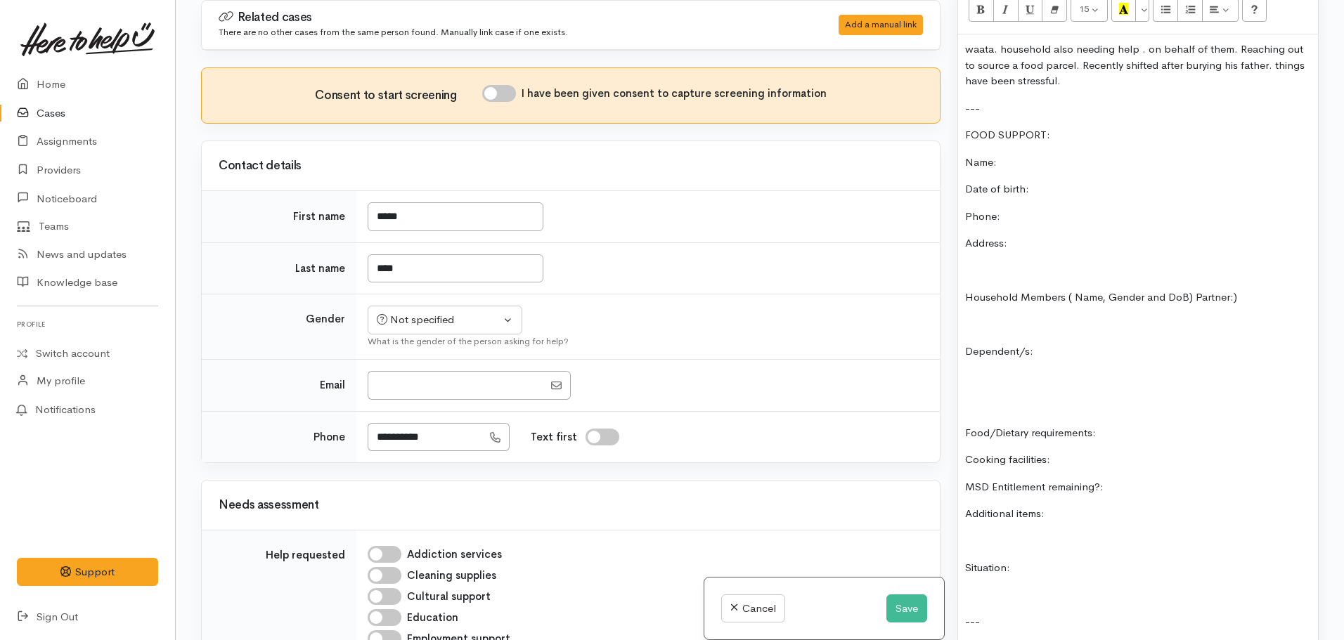
scroll to position [939, 0]
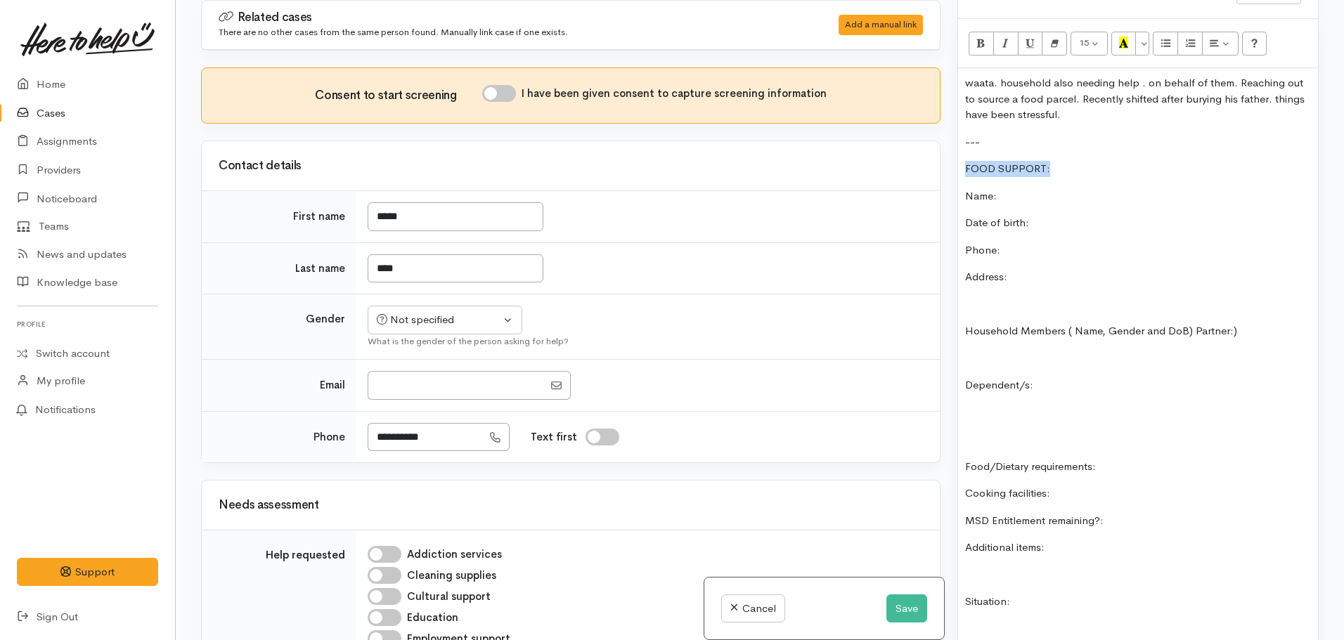
drag, startPoint x: 1068, startPoint y: 162, endPoint x: 947, endPoint y: 148, distance: 121.6
click at [947, 148] on div "Related cases There are no other cases from the same person found. Manually lin…" at bounding box center [760, 320] width 1134 height 640
click at [980, 37] on icon "Bold (CTRL+B)" at bounding box center [980, 43] width 9 height 12
click at [1130, 32] on button "Recent Color" at bounding box center [1123, 44] width 25 height 24
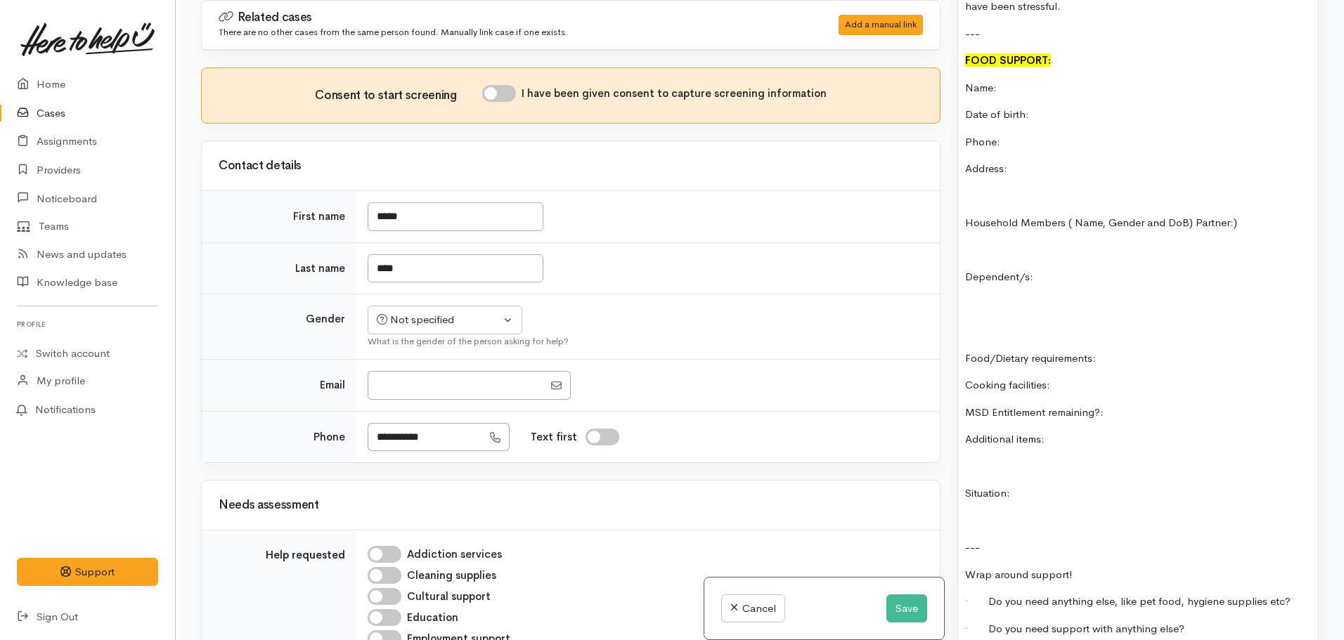
scroll to position [1048, 0]
drag, startPoint x: 1153, startPoint y: 408, endPoint x: 1126, endPoint y: 398, distance: 28.5
click at [1126, 404] on p "MSD Entitlement remaining?:" at bounding box center [1138, 412] width 346 height 16
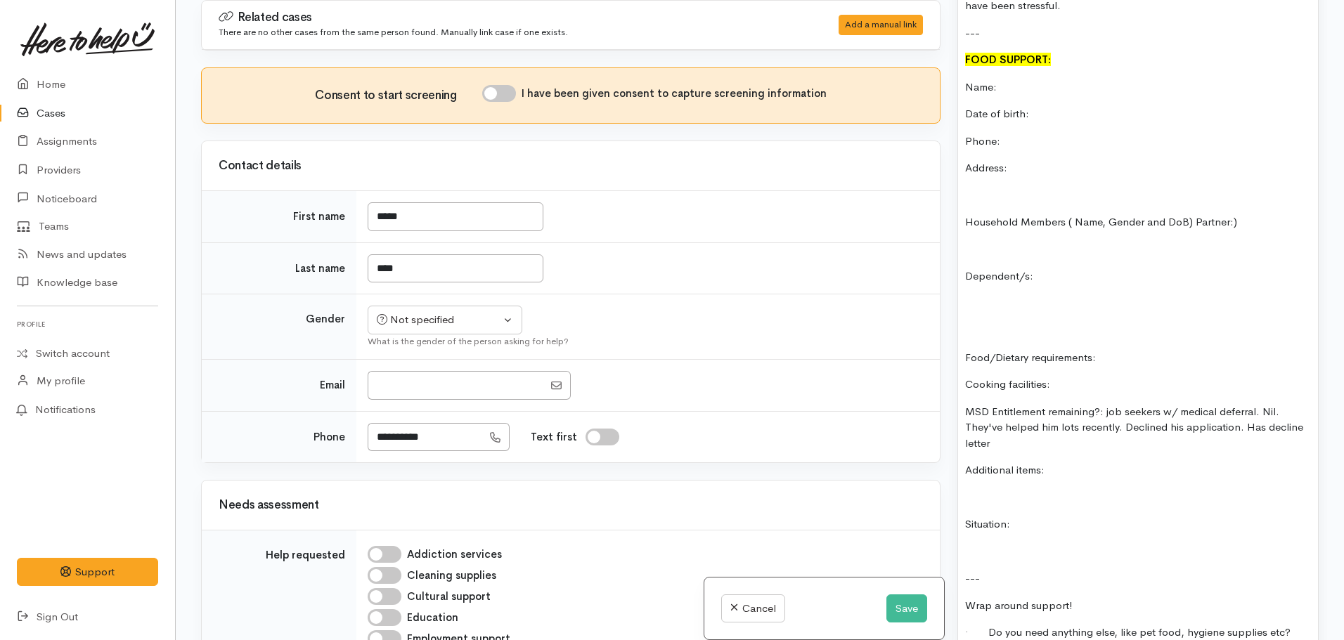
click at [499, 101] on input "I have been given consent to capture screening information" at bounding box center [499, 93] width 34 height 17
checkbox input "true"
click at [441, 320] on div "Not specified" at bounding box center [439, 320] width 124 height 16
click at [407, 375] on span "[DEMOGRAPHIC_DATA]" at bounding box center [457, 375] width 120 height 16
select select "[DEMOGRAPHIC_DATA]"
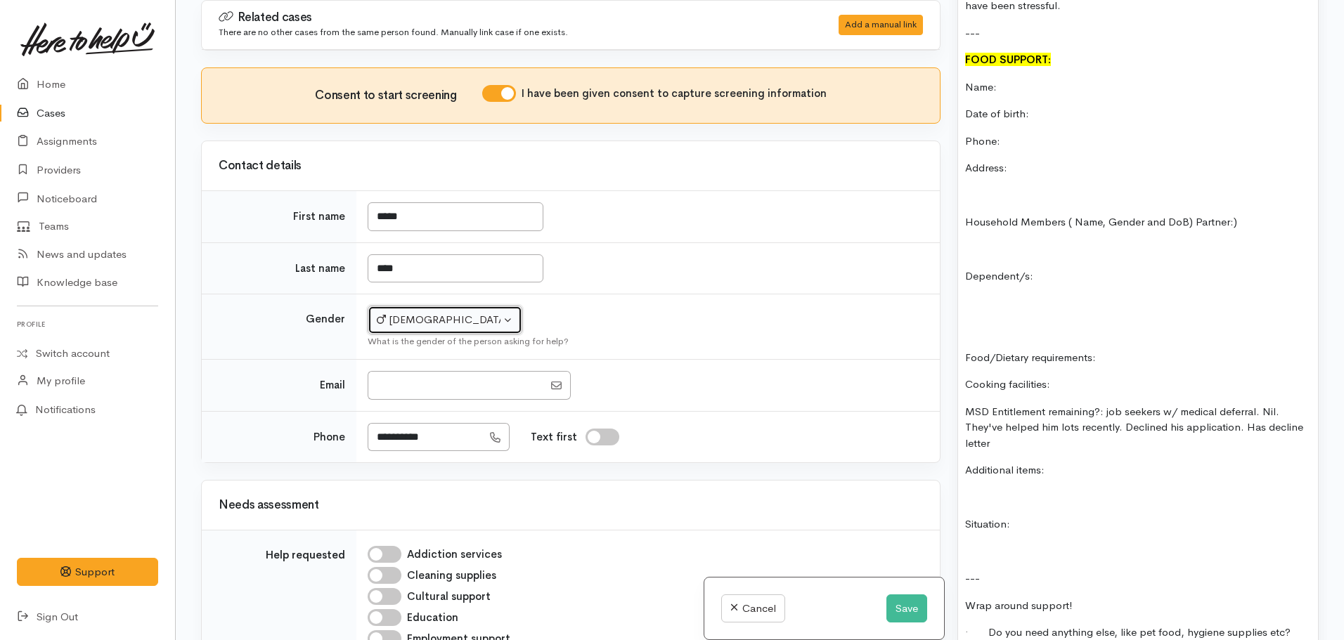
scroll to position [959, 0]
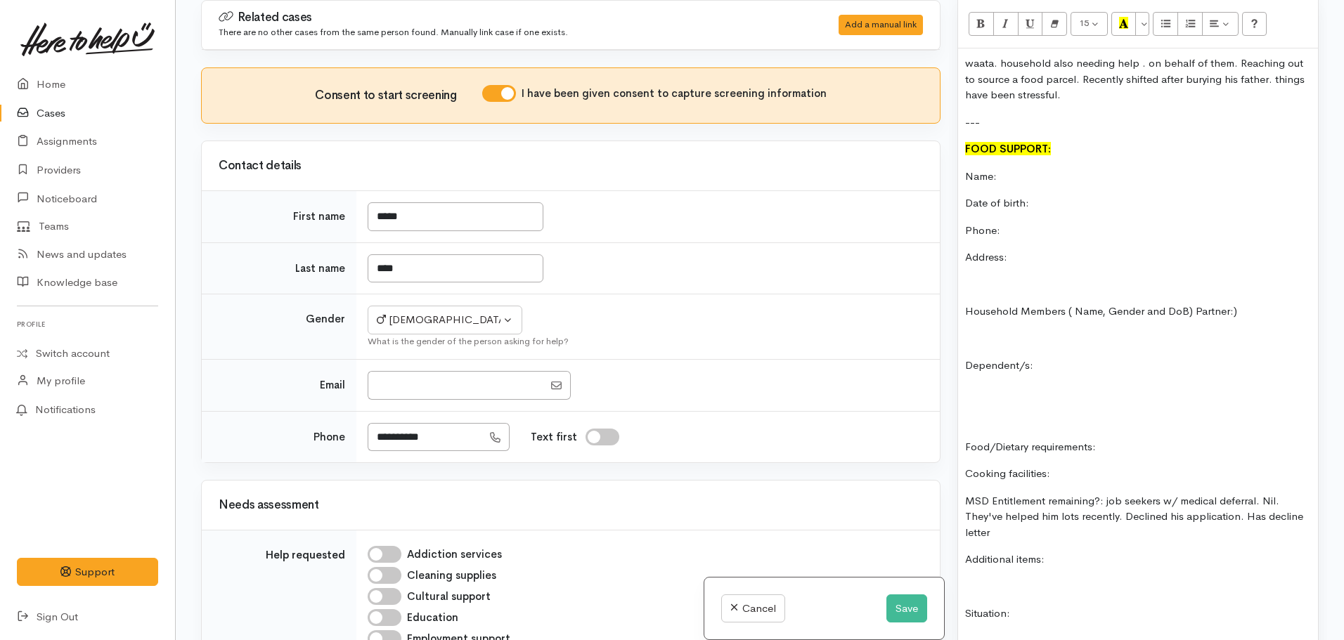
click at [1064, 361] on div "waata. household also needing help . on behalf of them. Reaching out to source …" at bounding box center [1138, 492] width 360 height 889
click at [1054, 358] on p "Dependent/s:" at bounding box center [1138, 366] width 346 height 16
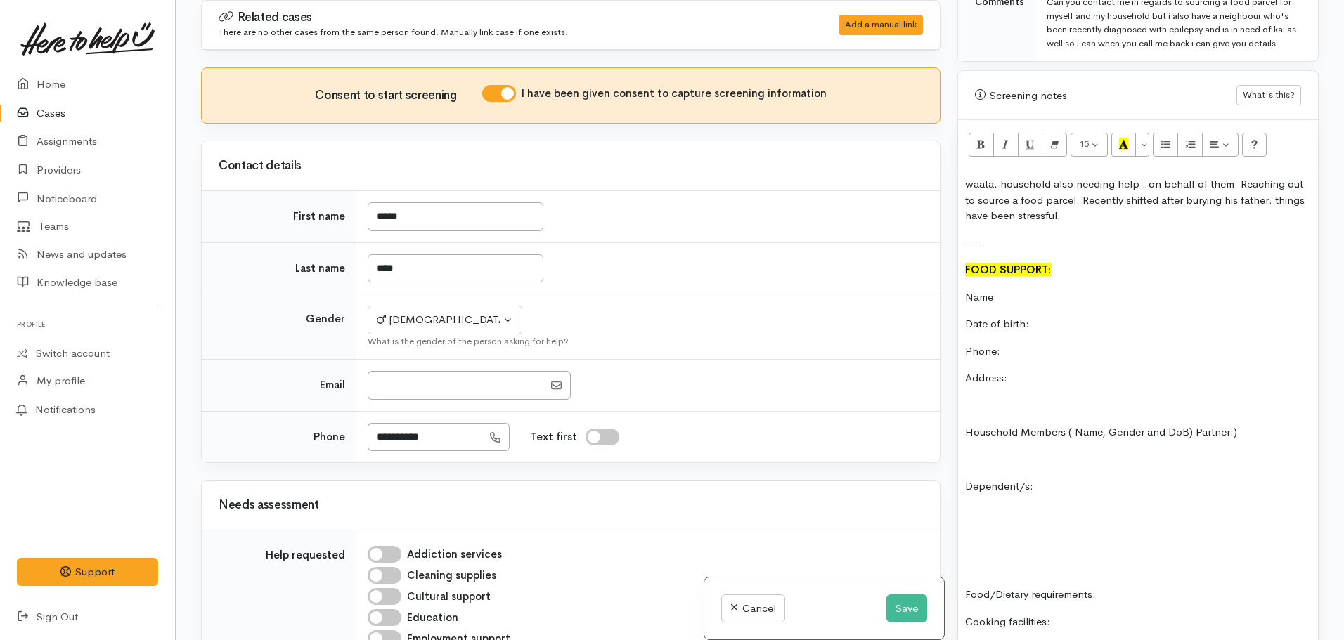
scroll to position [836, 0]
click at [1167, 139] on icon "Unordered list (CTRL+SHIFT+NUM7)" at bounding box center [1165, 145] width 9 height 12
click at [1050, 481] on p "Dependent/s:" at bounding box center [1138, 488] width 346 height 16
click at [1024, 507] on li at bounding box center [1152, 515] width 318 height 16
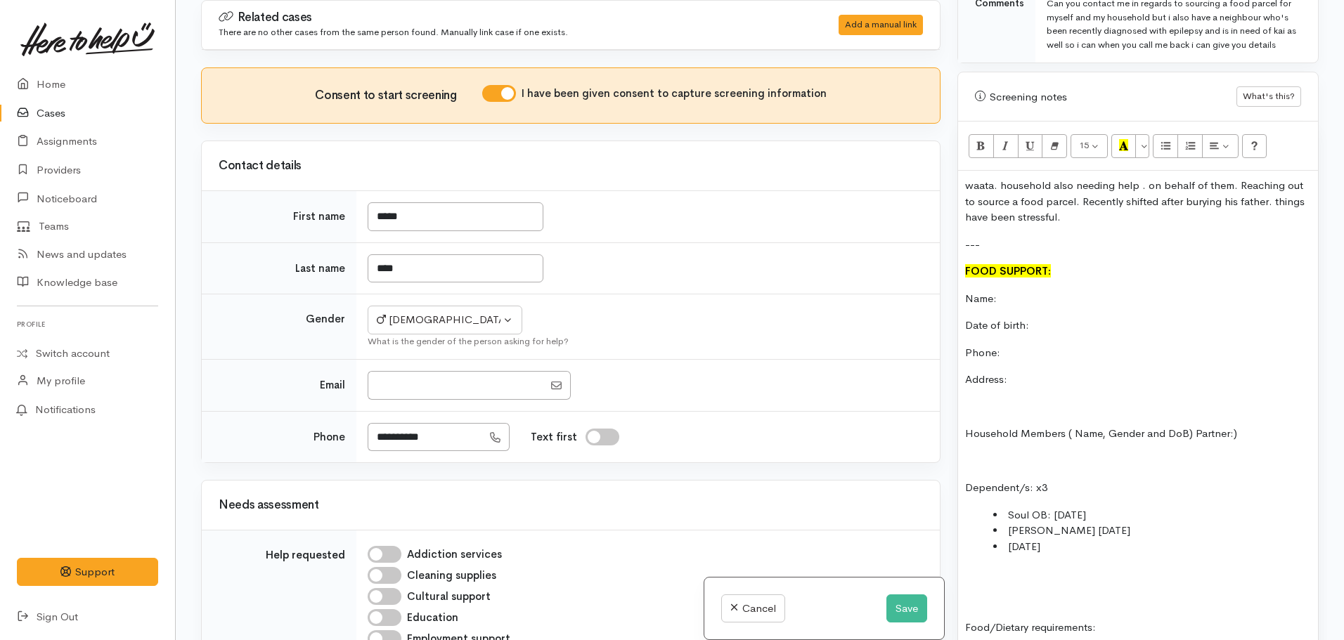
click at [1010, 539] on li "23.01.2015" at bounding box center [1152, 547] width 318 height 16
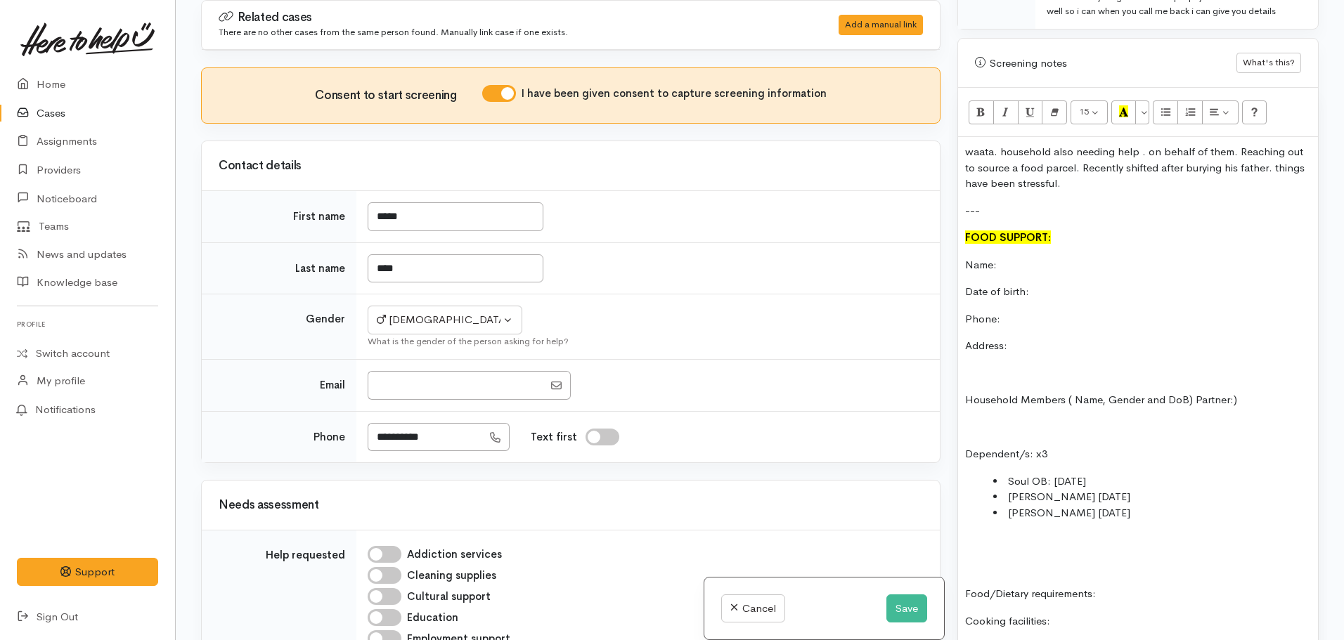
scroll to position [872, 0]
click at [971, 536] on div "waata. household also needing help . on behalf of them. Reaching out to source …" at bounding box center [1138, 609] width 360 height 948
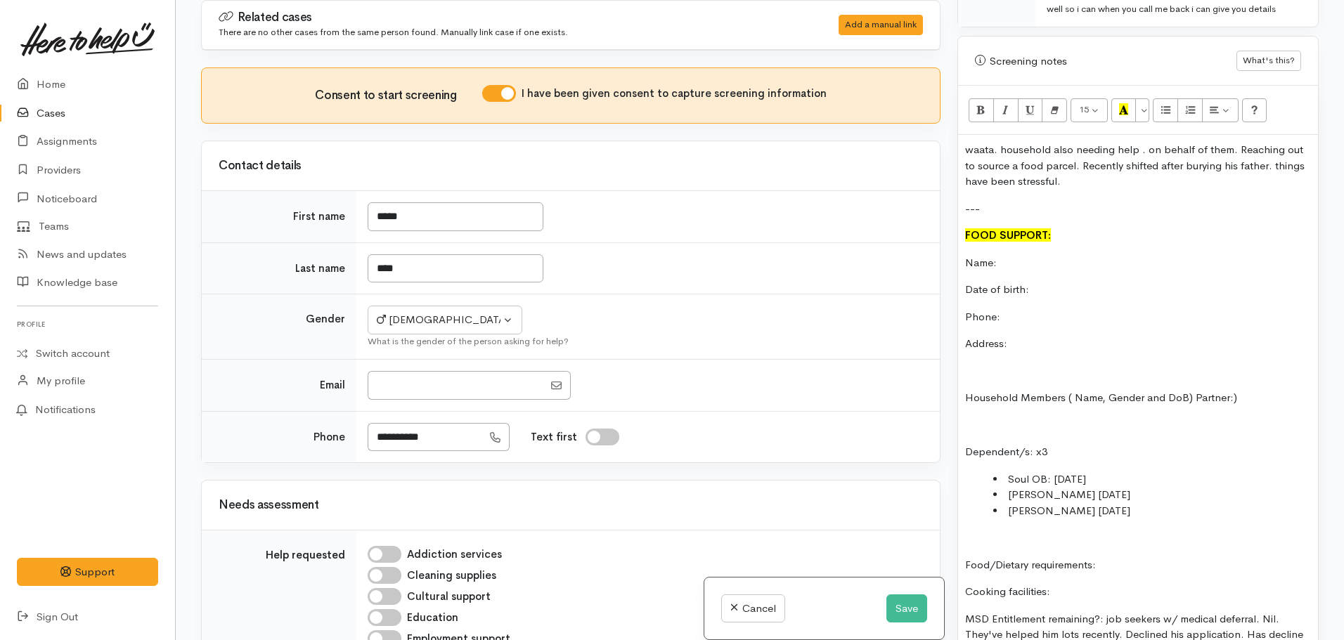
click at [1110, 543] on div "waata. household also needing help . on behalf of them. Reaching out to source …" at bounding box center [1138, 595] width 360 height 921
click at [1190, 390] on p "Household Members ( Name, Gender and DoB) Partner:)" at bounding box center [1138, 398] width 346 height 16
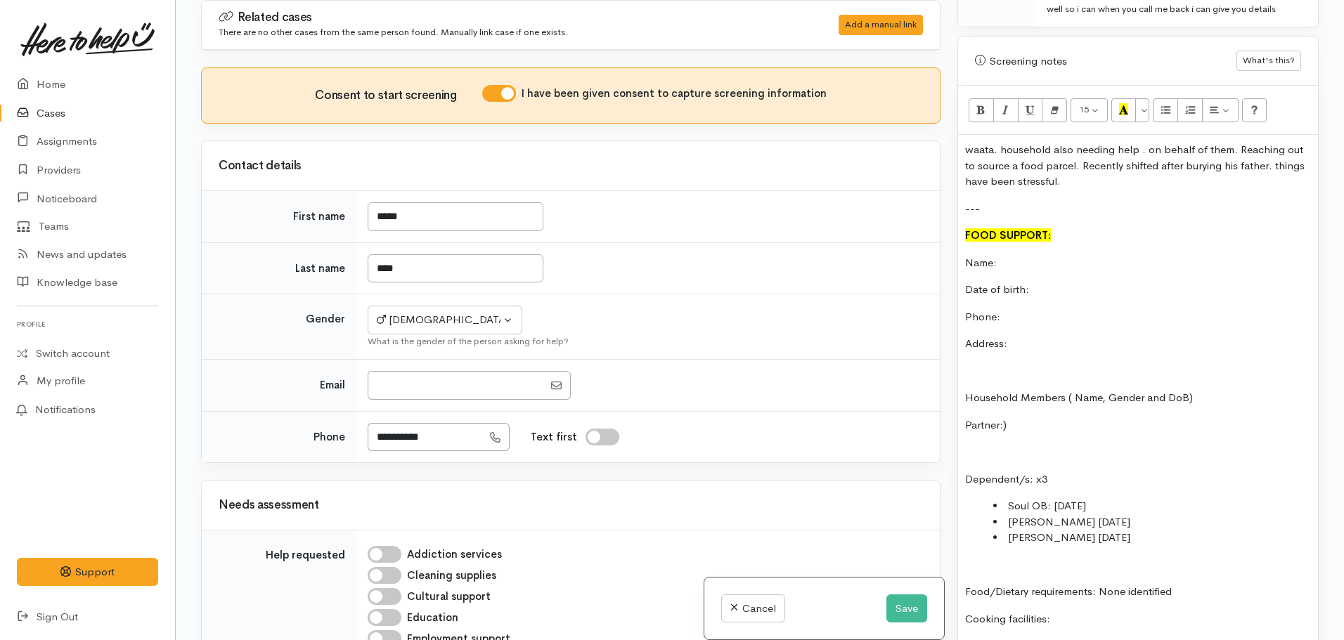
click at [1037, 420] on div "waata. household also needing help . on behalf of them. Reaching out to source …" at bounding box center [1138, 609] width 360 height 948
click at [1017, 417] on p "Partner:)" at bounding box center [1138, 425] width 346 height 16
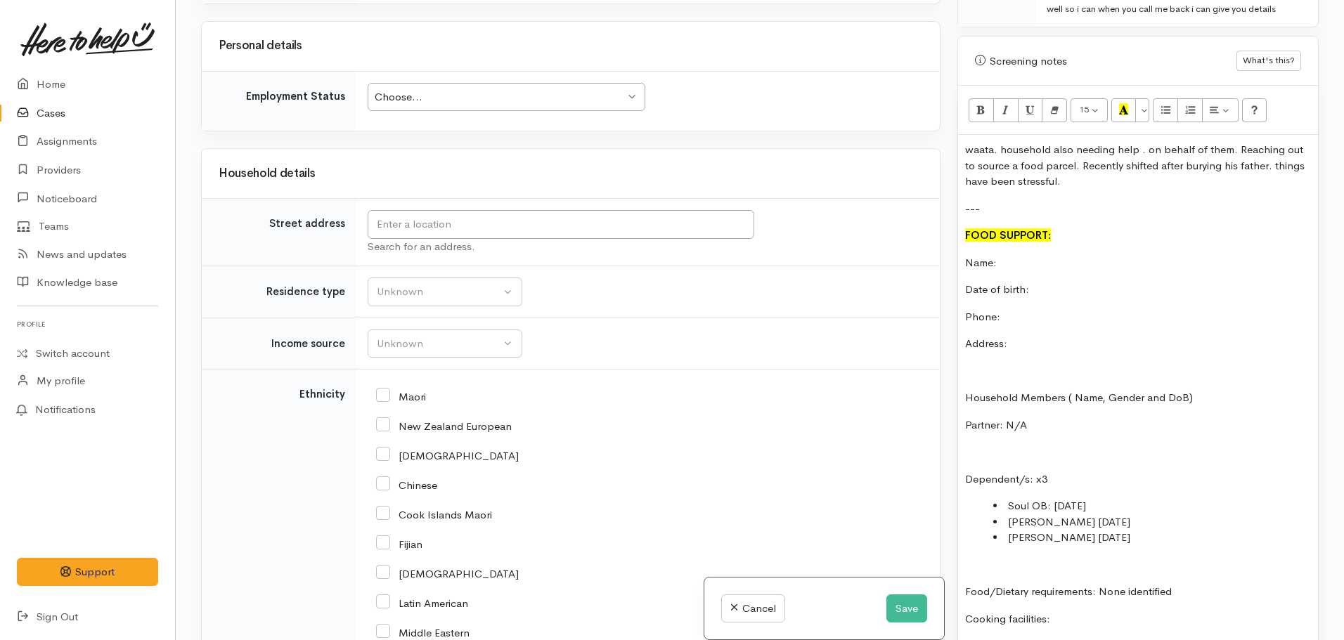
scroll to position [1347, 0]
click at [412, 228] on input "text" at bounding box center [561, 221] width 387 height 29
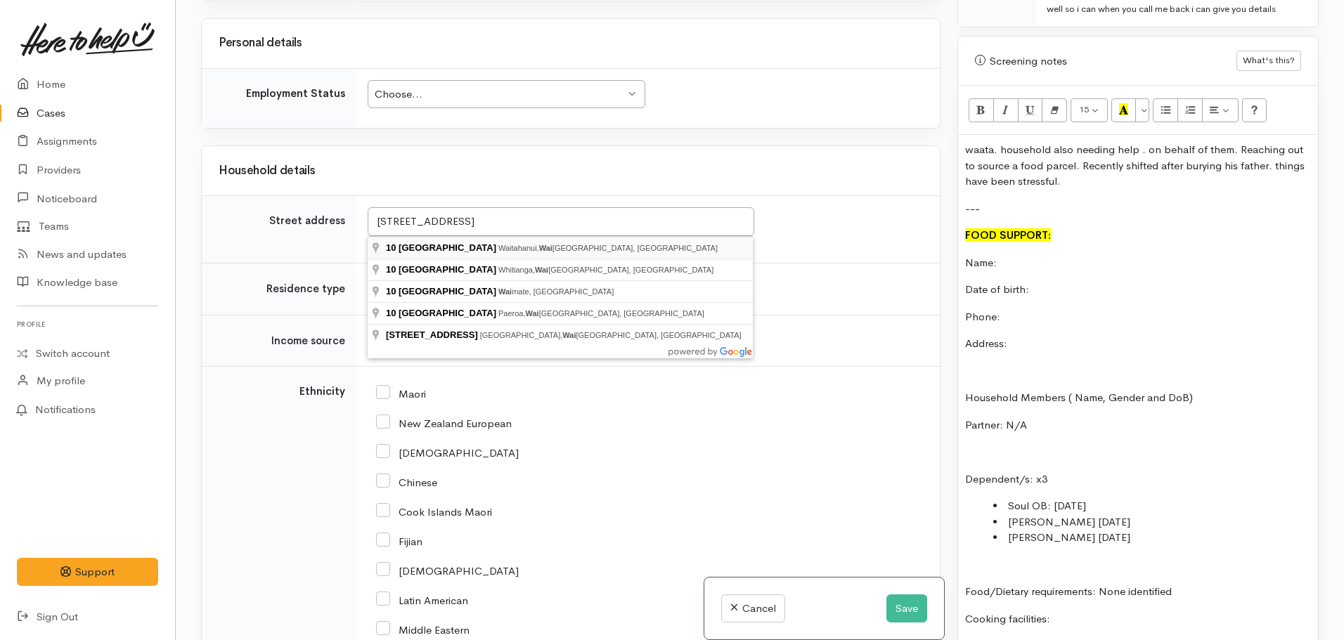
type input "10 Mill Road, Waitahanui, Waikato Region, New Zealand"
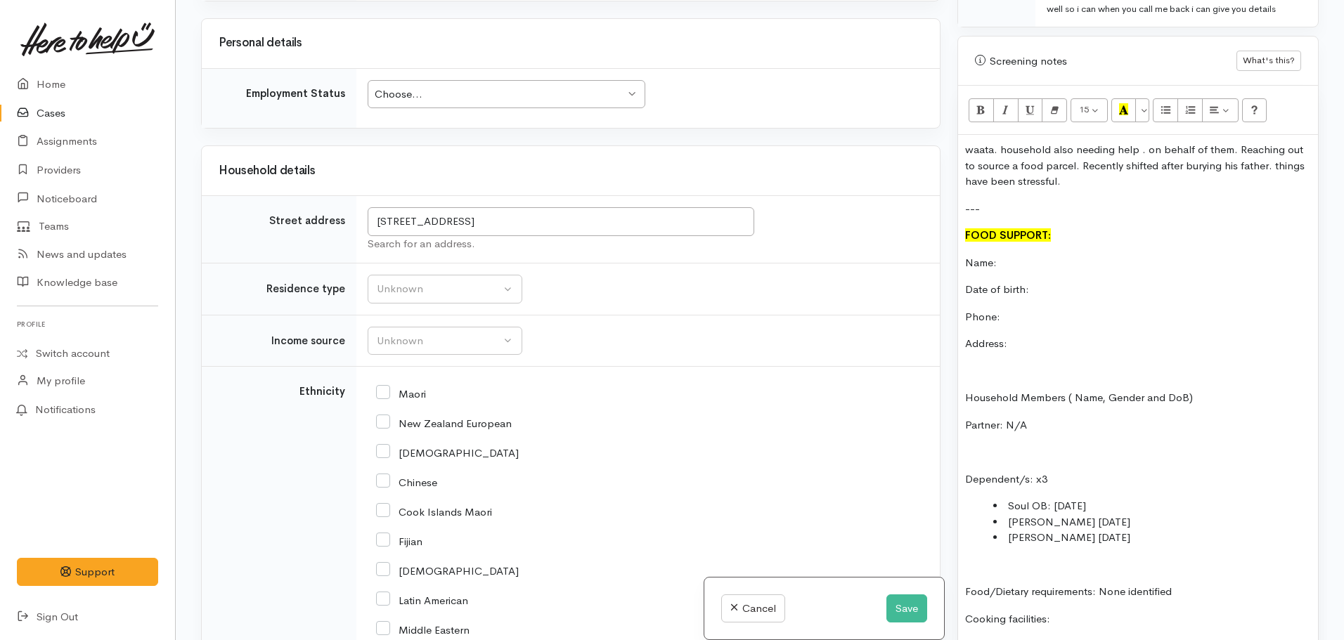
scroll to position [1336, 0]
click at [538, 214] on input "10 Mill Road, Waitahanui, Waikato Region, New Zealand" at bounding box center [561, 221] width 387 height 29
click at [1038, 336] on p "Address:" at bounding box center [1138, 344] width 346 height 16
drag, startPoint x: 1037, startPoint y: 330, endPoint x: 1018, endPoint y: 340, distance: 21.4
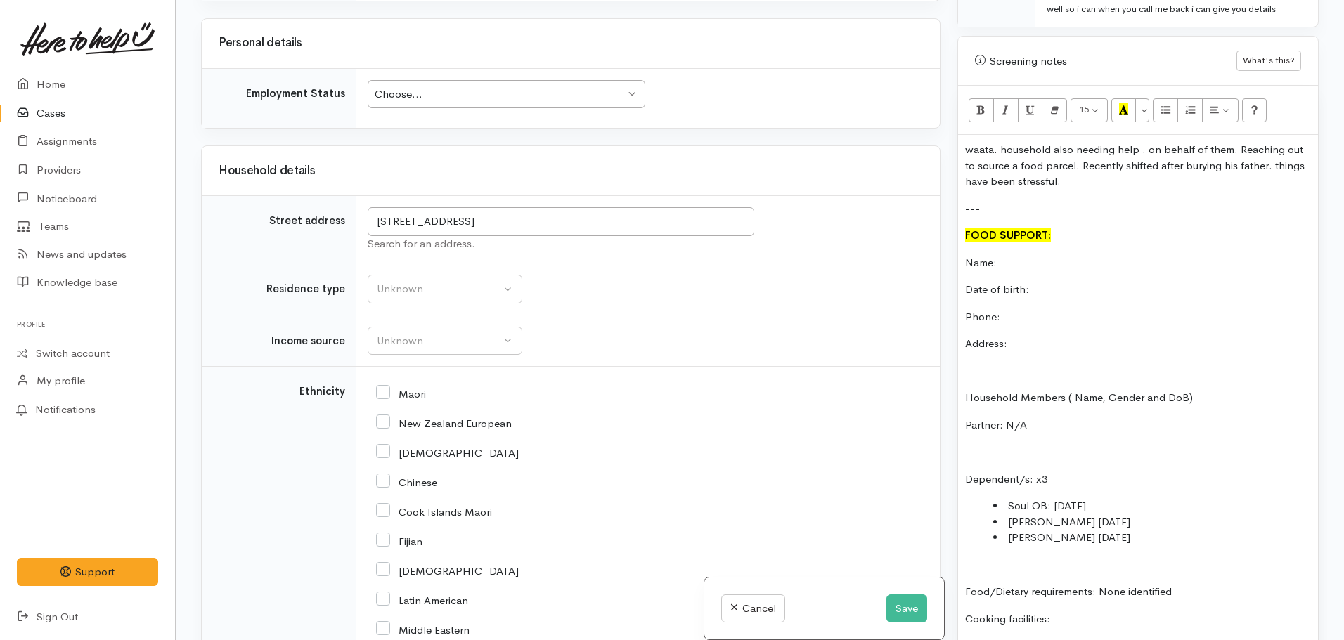
click at [1018, 340] on div "waata. household also needing help . on behalf of them. Reaching out to source …" at bounding box center [1138, 609] width 360 height 948
click at [1013, 336] on p "Address:" at bounding box center [1138, 344] width 346 height 16
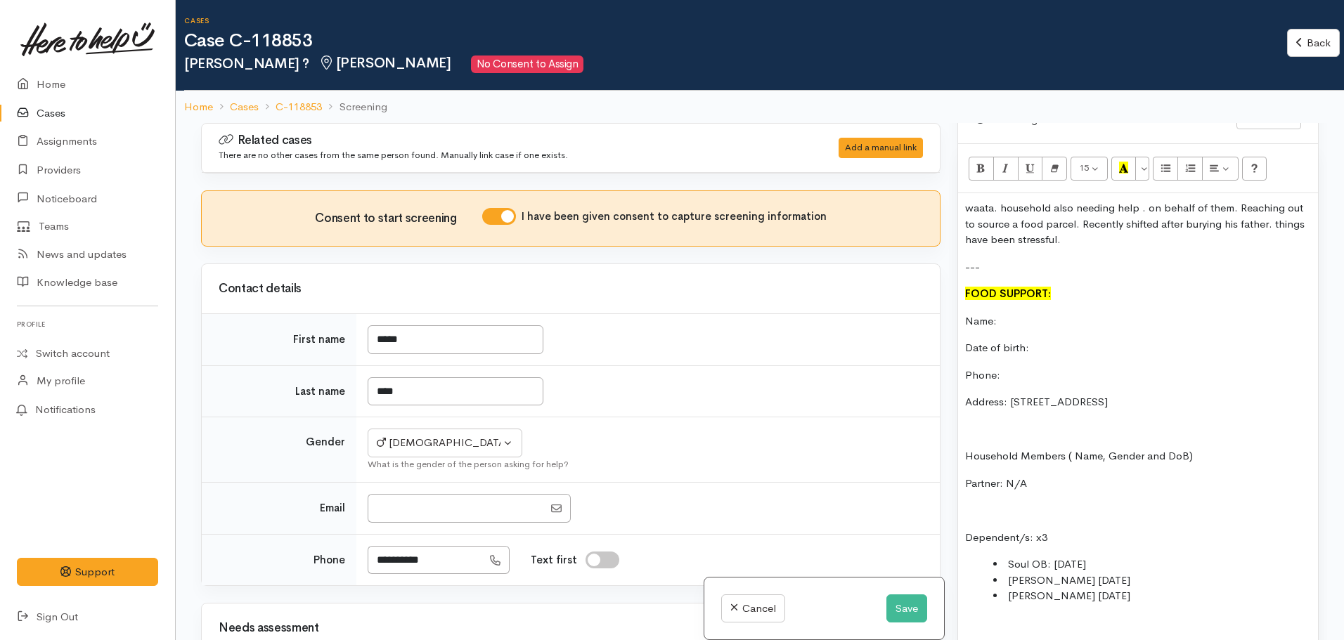
scroll to position [1066, 0]
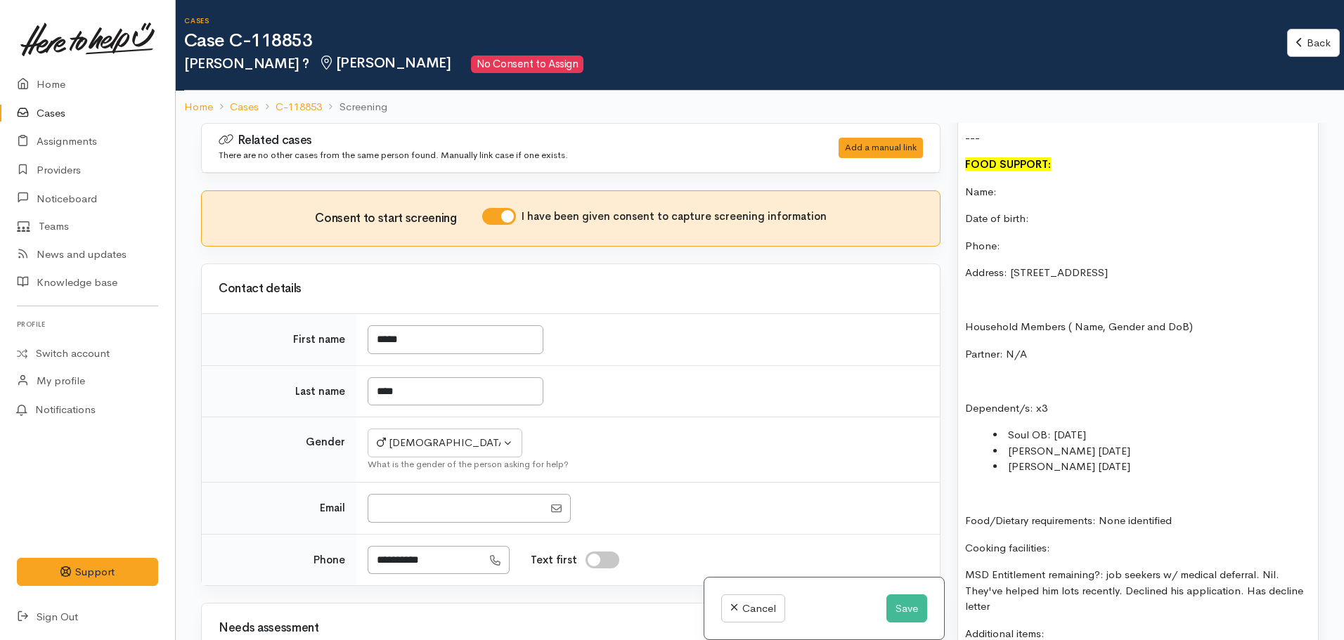
drag, startPoint x: 1131, startPoint y: 257, endPoint x: 1077, endPoint y: 258, distance: 54.1
click at [1077, 265] on p "Address: 10 Mill Road, Waitahanui, Waikato Region, New Zealand" at bounding box center [1138, 273] width 346 height 16
copy p "Waitahanui,"
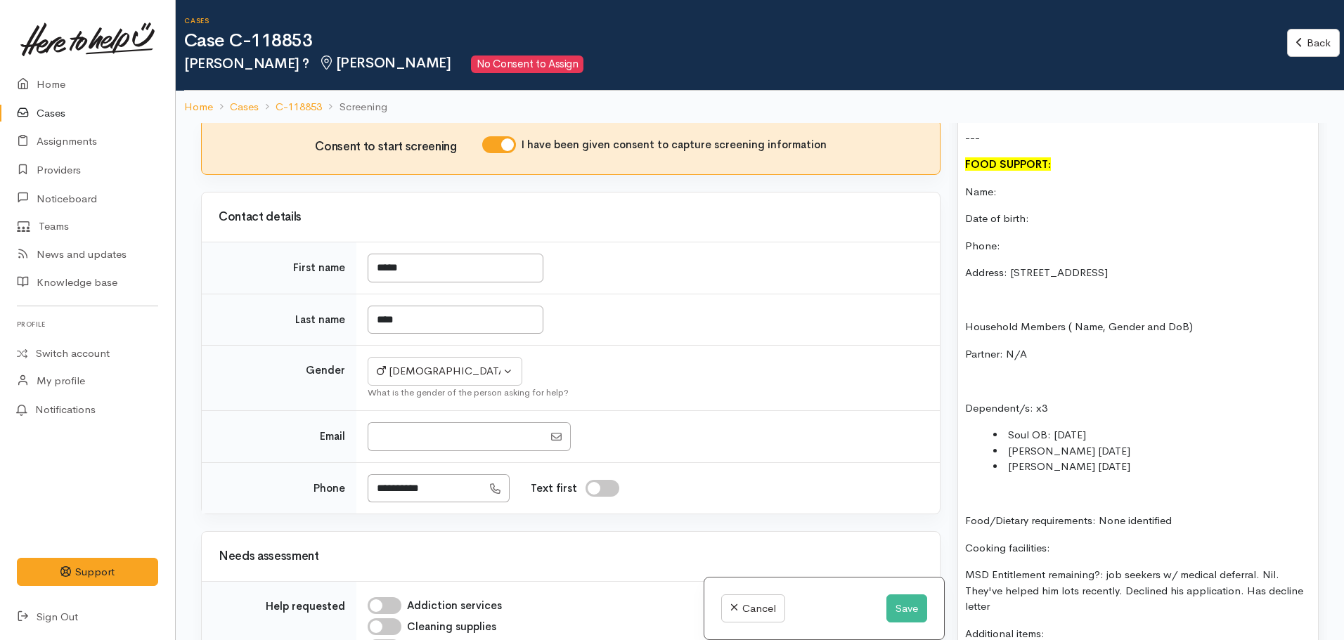
scroll to position [72, 0]
click at [1025, 184] on p "Name:" at bounding box center [1138, 192] width 346 height 16
click at [1027, 238] on p "Phone:" at bounding box center [1138, 246] width 346 height 16
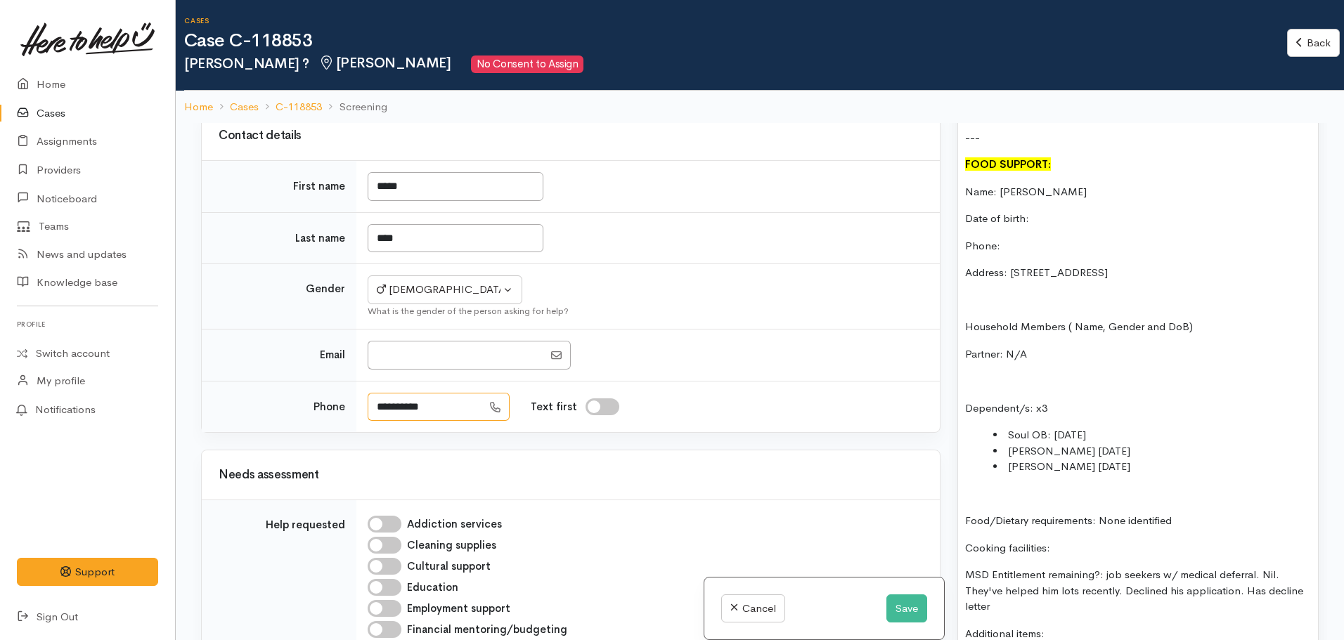
drag, startPoint x: 455, startPoint y: 405, endPoint x: 366, endPoint y: 404, distance: 88.6
click at [366, 404] on td "**********" at bounding box center [647, 406] width 583 height 51
click at [1027, 222] on div "waata. household also needing help . on behalf of them. Reaching out to source …" at bounding box center [1138, 538] width 360 height 948
click at [1058, 211] on p "Date of birth:" at bounding box center [1138, 219] width 346 height 16
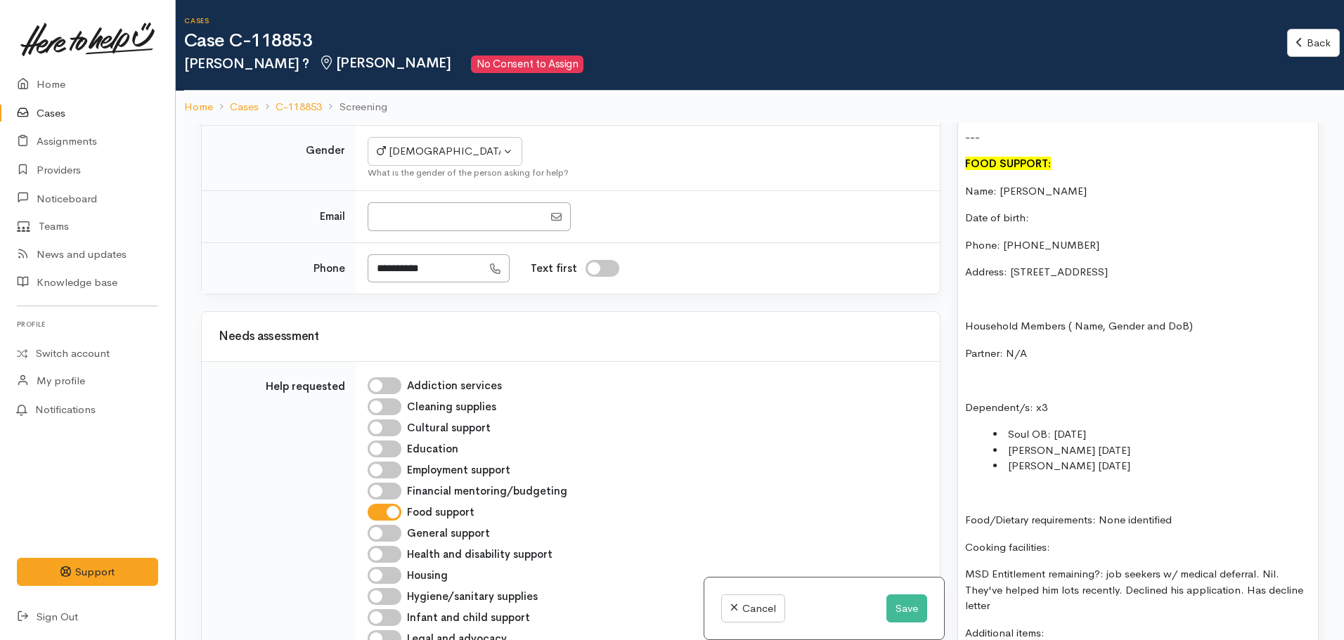
scroll to position [1070, 0]
click at [1028, 424] on li "Soul OB: 2.9.07" at bounding box center [1152, 432] width 318 height 16
click at [1049, 440] on li "Pascale 02.02.2008" at bounding box center [1152, 448] width 318 height 16
click at [1054, 455] on li "Elizabeth 23.01.2015" at bounding box center [1152, 463] width 318 height 16
click at [1069, 440] on li "Pascale Tupe02.02.2008" at bounding box center [1152, 448] width 318 height 16
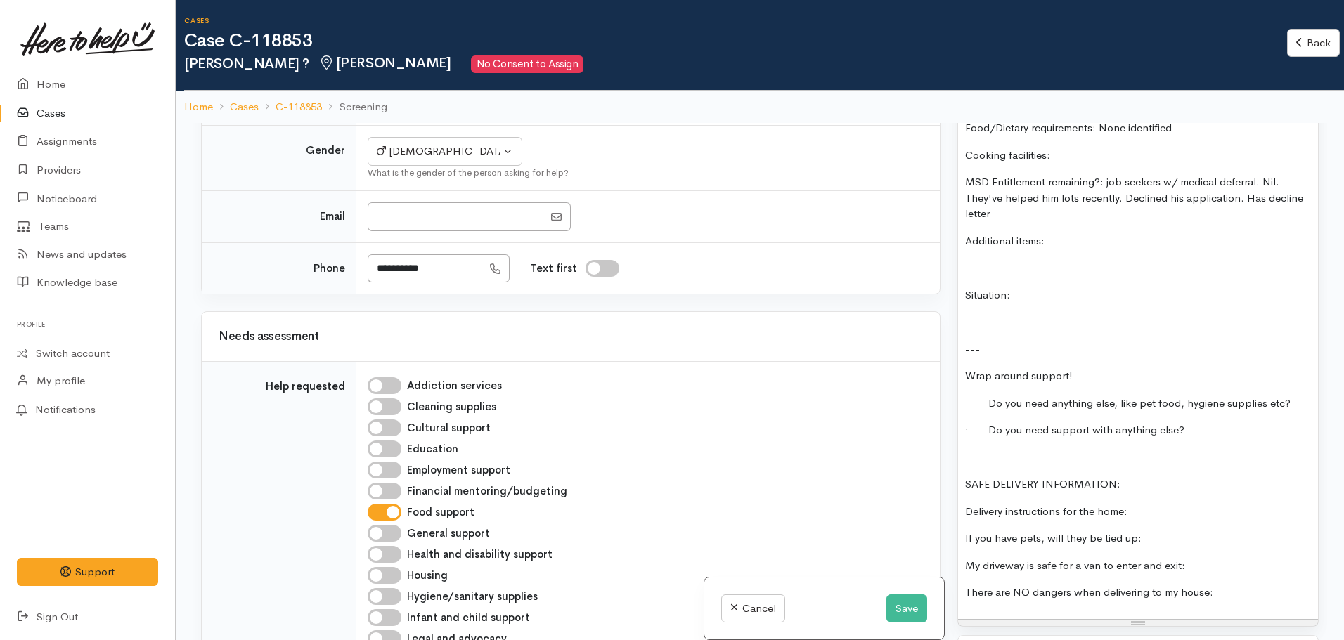
scroll to position [1460, 0]
click at [1074, 233] on p "Additional items:" at bounding box center [1138, 241] width 346 height 16
click at [965, 449] on p at bounding box center [1138, 457] width 346 height 16
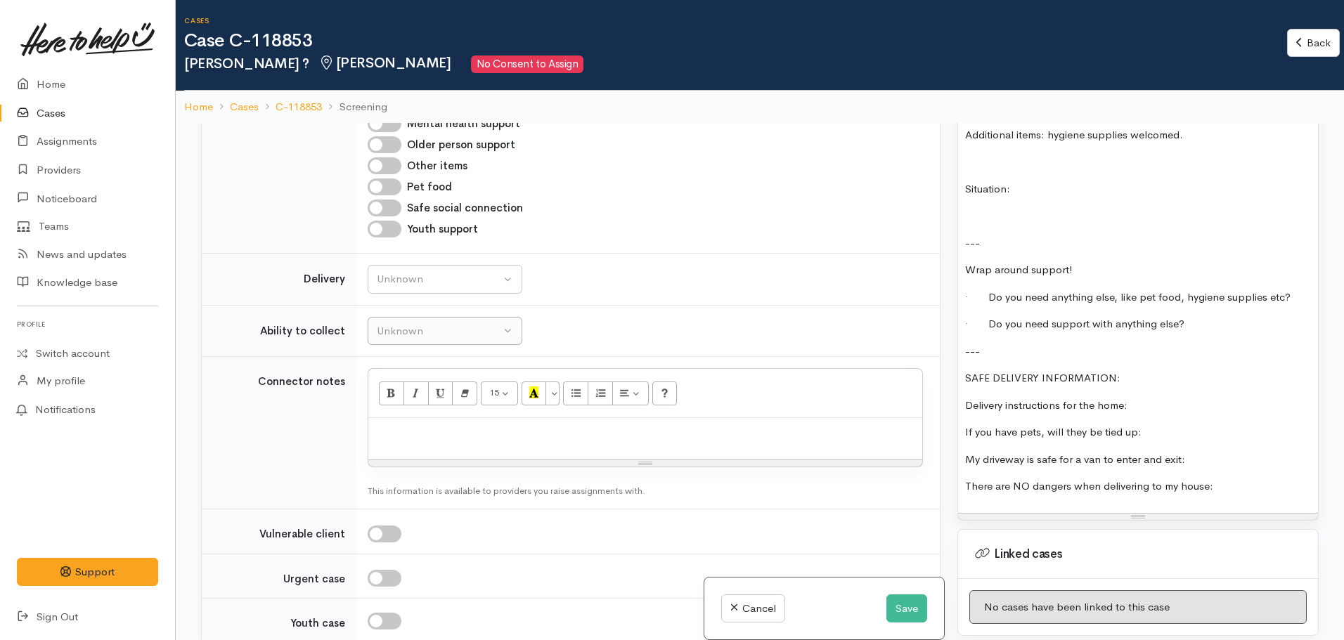
scroll to position [829, 0]
click at [436, 271] on div "Unknown" at bounding box center [439, 279] width 124 height 16
click at [1178, 425] on p "If you have pets, will they be tied up:" at bounding box center [1138, 433] width 346 height 16
click at [1191, 435] on div "waata. household also needing help . on behalf of them. Reaching out to source …" at bounding box center [1138, 39] width 360 height 948
click at [1222, 479] on p "There are NO dangers when delivering to my house:" at bounding box center [1138, 487] width 346 height 16
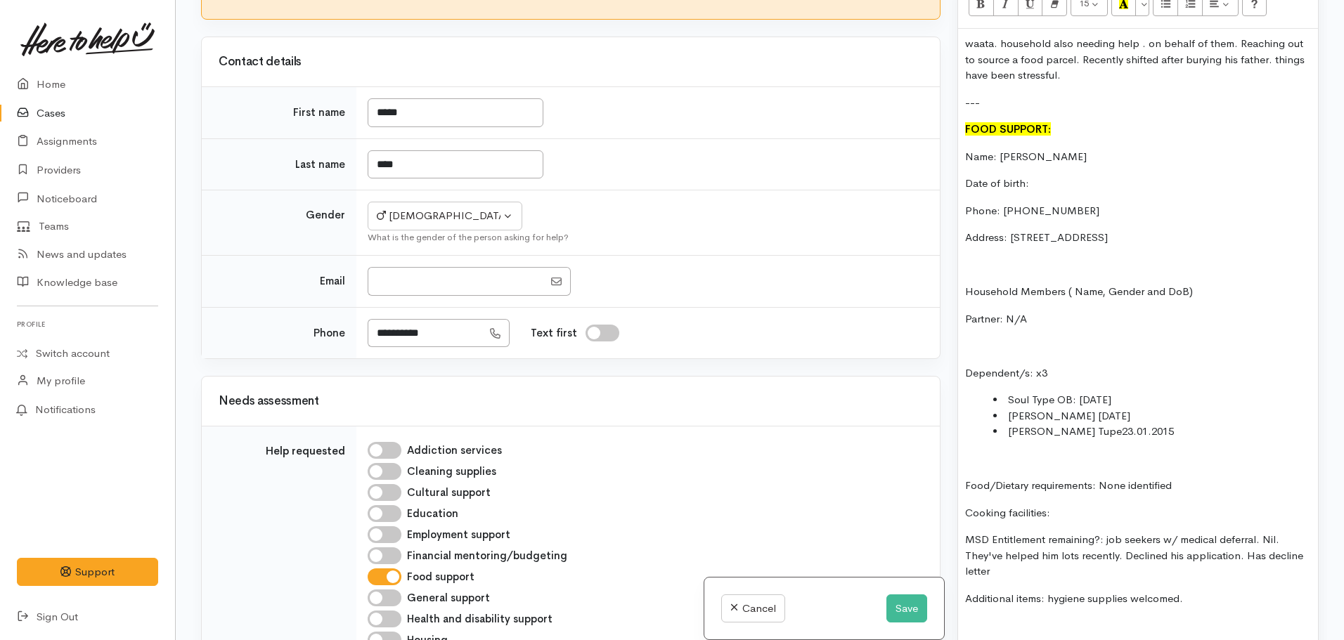
scroll to position [100, 0]
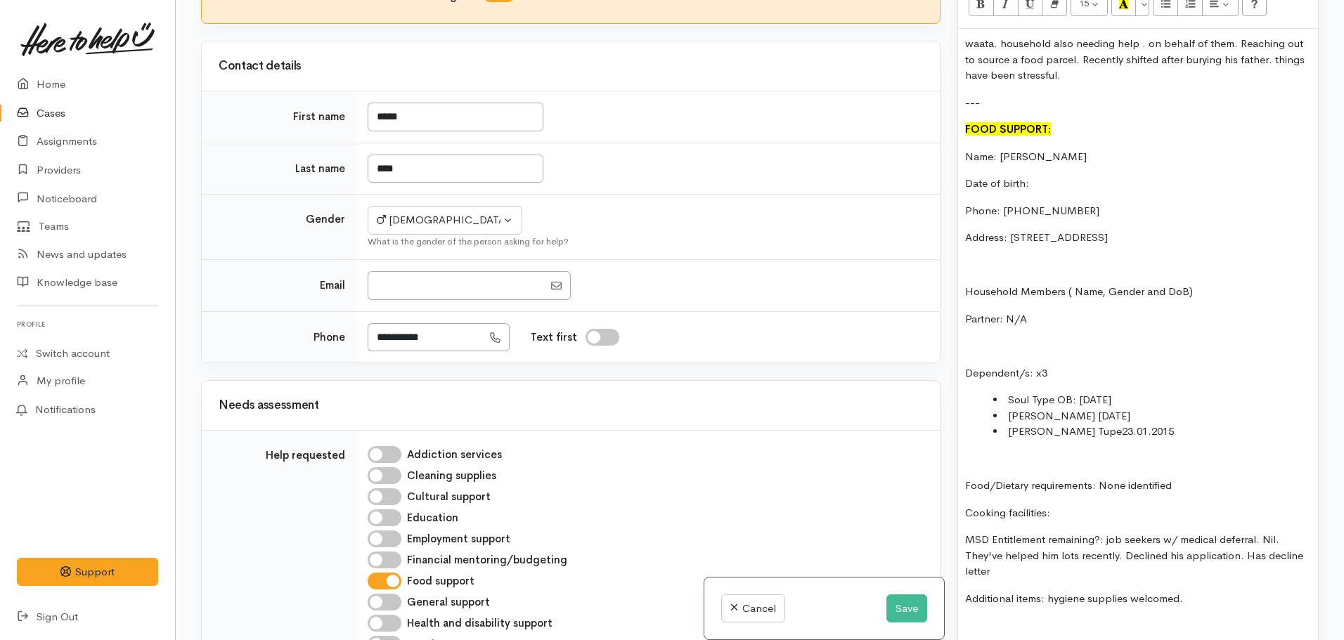
click at [1061, 176] on p "Date of birth:" at bounding box center [1138, 184] width 346 height 16
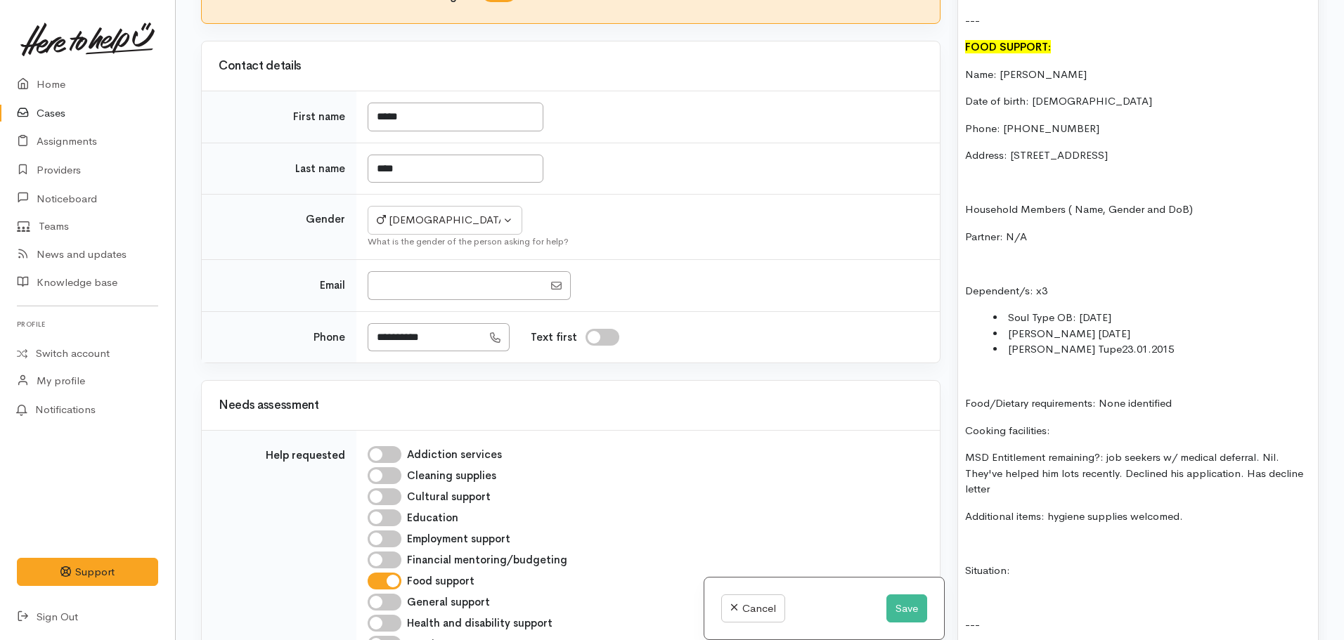
scroll to position [1062, 0]
click at [1036, 562] on p "Situation:" at bounding box center [1138, 570] width 346 height 16
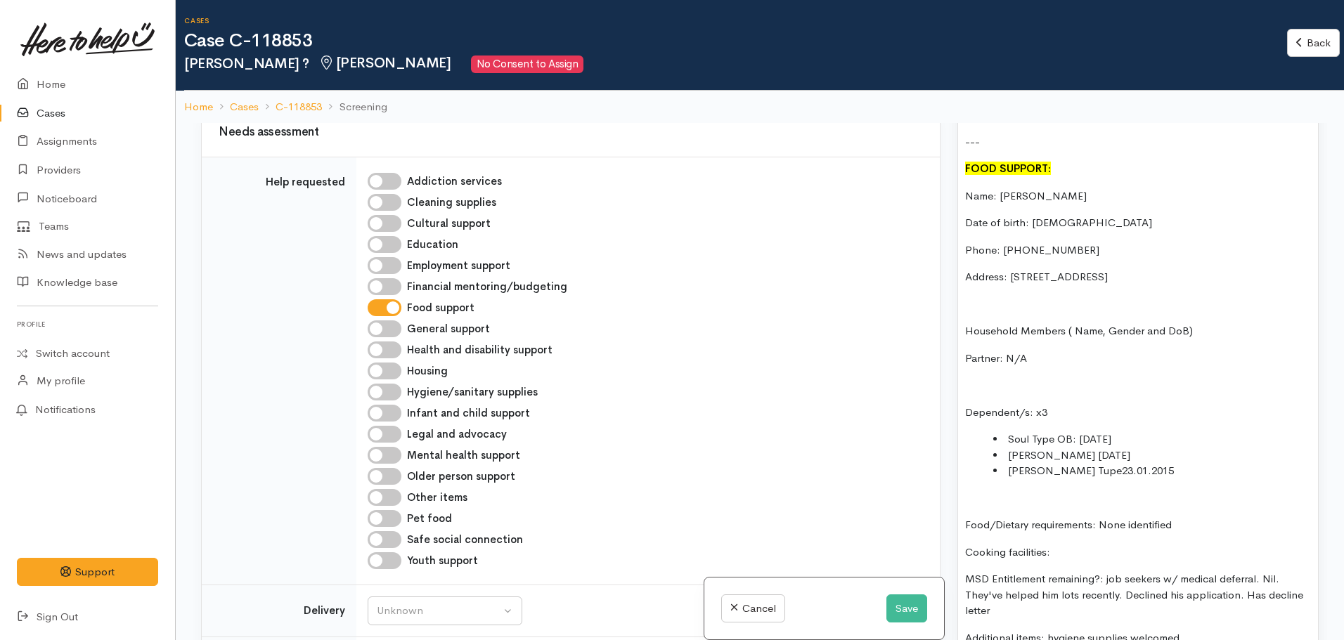
scroll to position [498, 0]
click at [1068, 545] on p "Cooking facilities:" at bounding box center [1138, 553] width 346 height 16
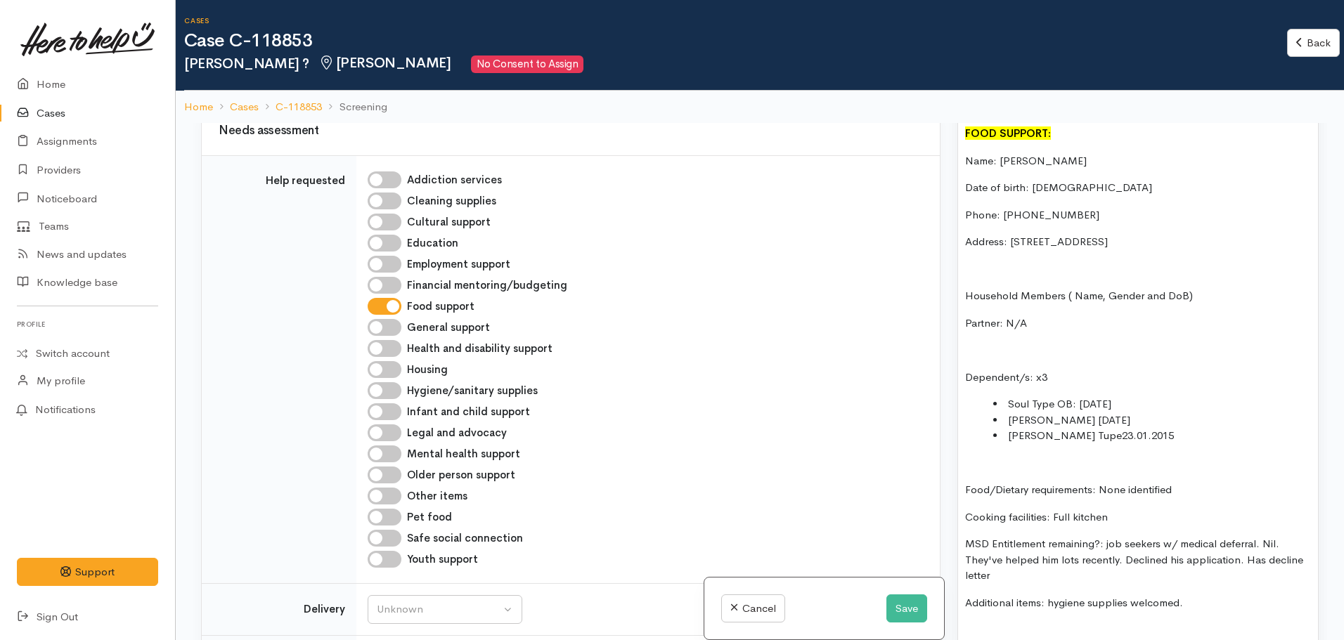
scroll to position [1146, 0]
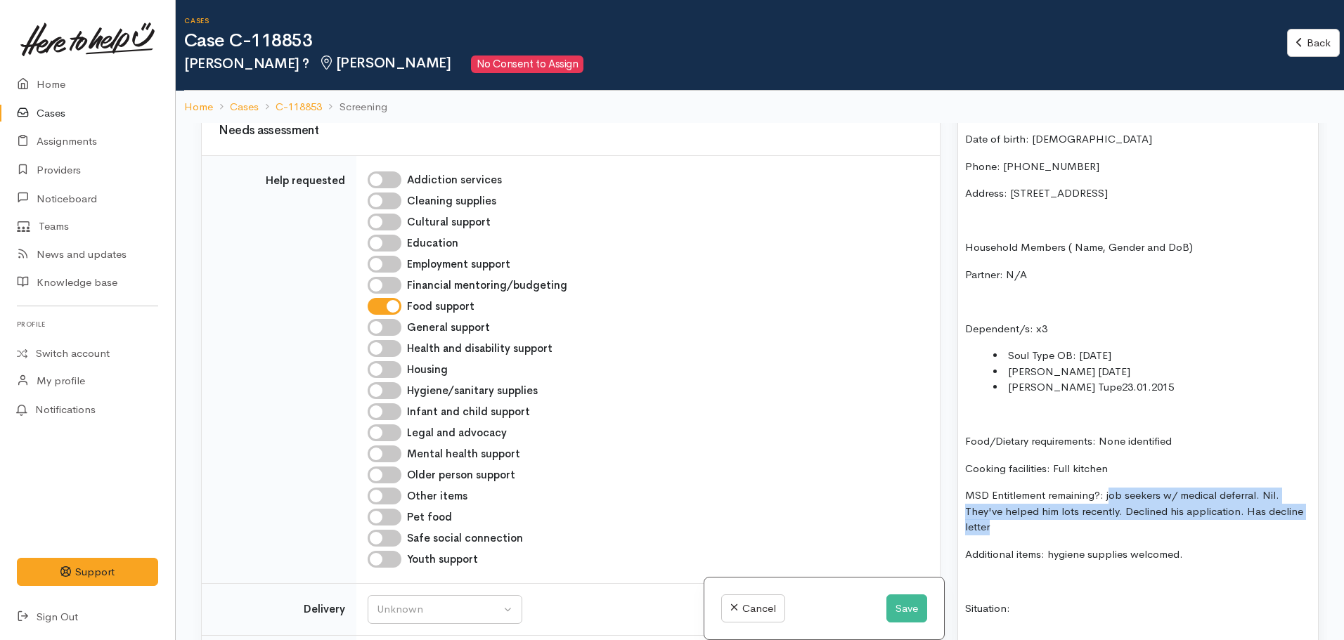
drag, startPoint x: 1110, startPoint y: 482, endPoint x: 1144, endPoint y: 514, distance: 46.7
click at [1144, 514] on p "MSD Entitlement remaining?: job seekers w/ medical deferral. Nil. They've helpe…" at bounding box center [1138, 512] width 346 height 48
drag, startPoint x: 1103, startPoint y: 485, endPoint x: 1143, endPoint y: 512, distance: 47.6
click at [1143, 512] on p "MSD Entitlement remaining?: job seekers w/ medical deferral. Nil. They've helpe…" at bounding box center [1138, 512] width 346 height 48
copy p "job seekers w/ medical deferral. Nil. They've helped him lots recently. Decline…"
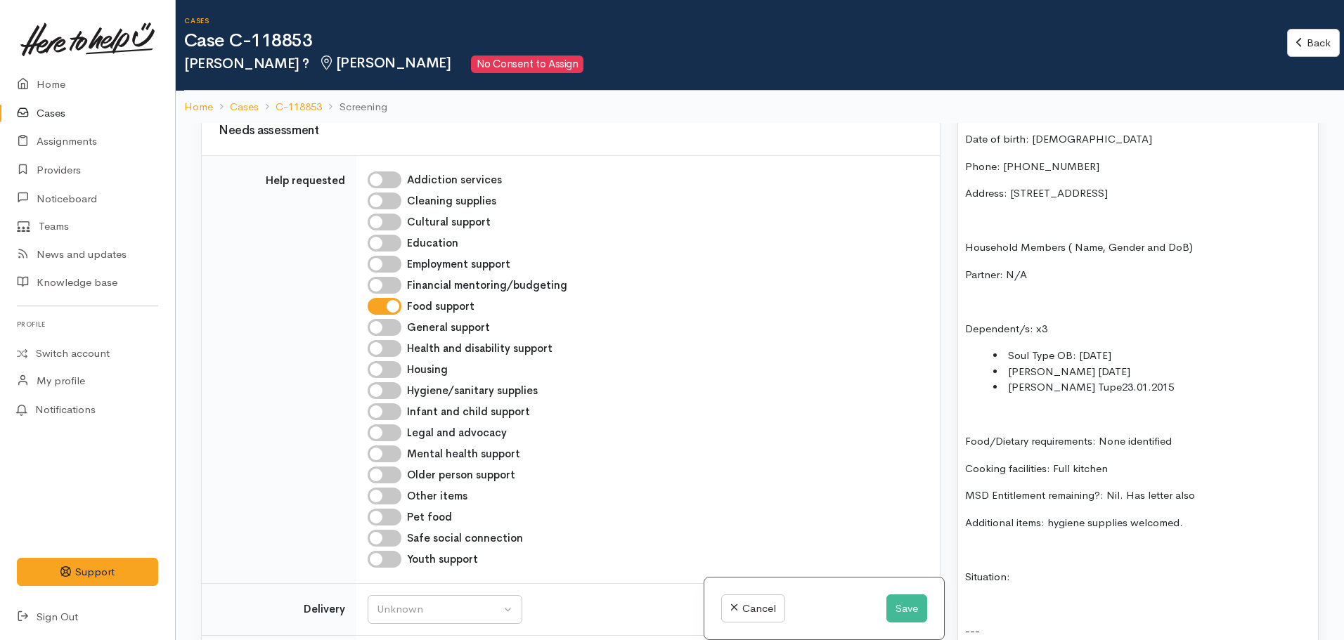
click at [1143, 488] on p "MSD Entitlement remaining?: Nil. Has letter also" at bounding box center [1138, 496] width 346 height 16
click at [1172, 488] on p "MSD Entitlement remaining?: Nil. Has letter also" at bounding box center [1138, 496] width 346 height 16
click at [1237, 488] on p "MSD Entitlement remaining?: Nil. Has letter proof also" at bounding box center [1138, 496] width 346 height 16
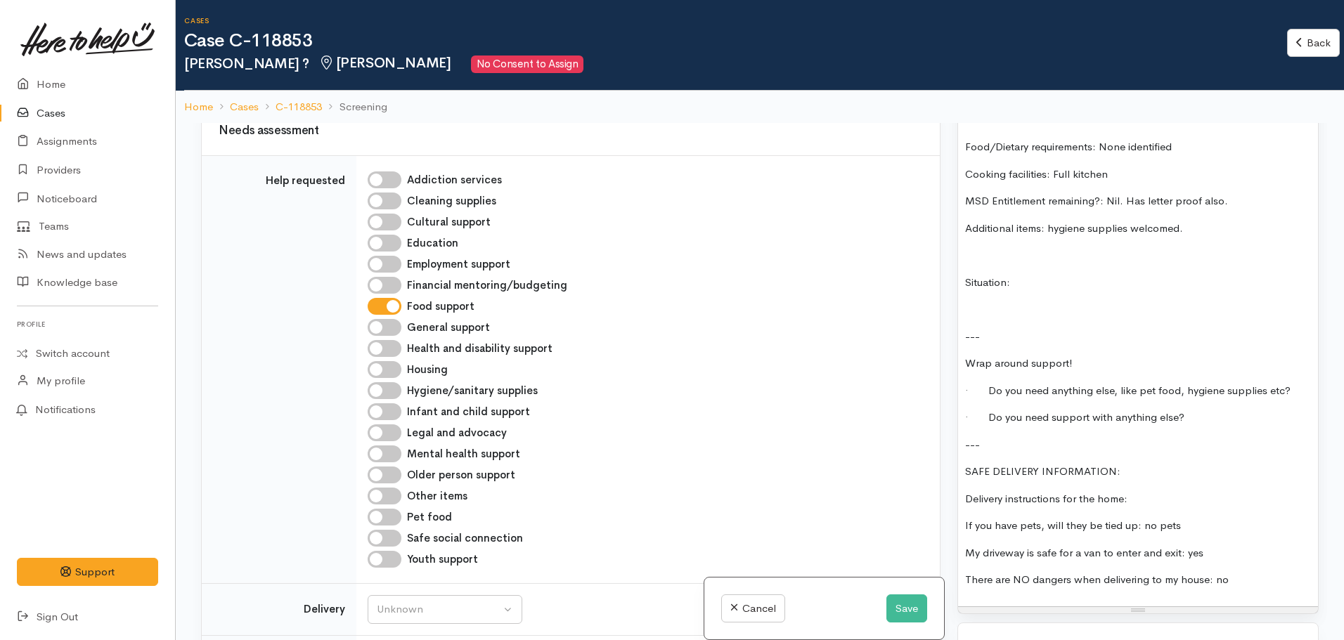
scroll to position [1441, 0]
click at [389, 395] on input "Hygiene/sanitary supplies" at bounding box center [385, 390] width 34 height 17
checkbox input "true"
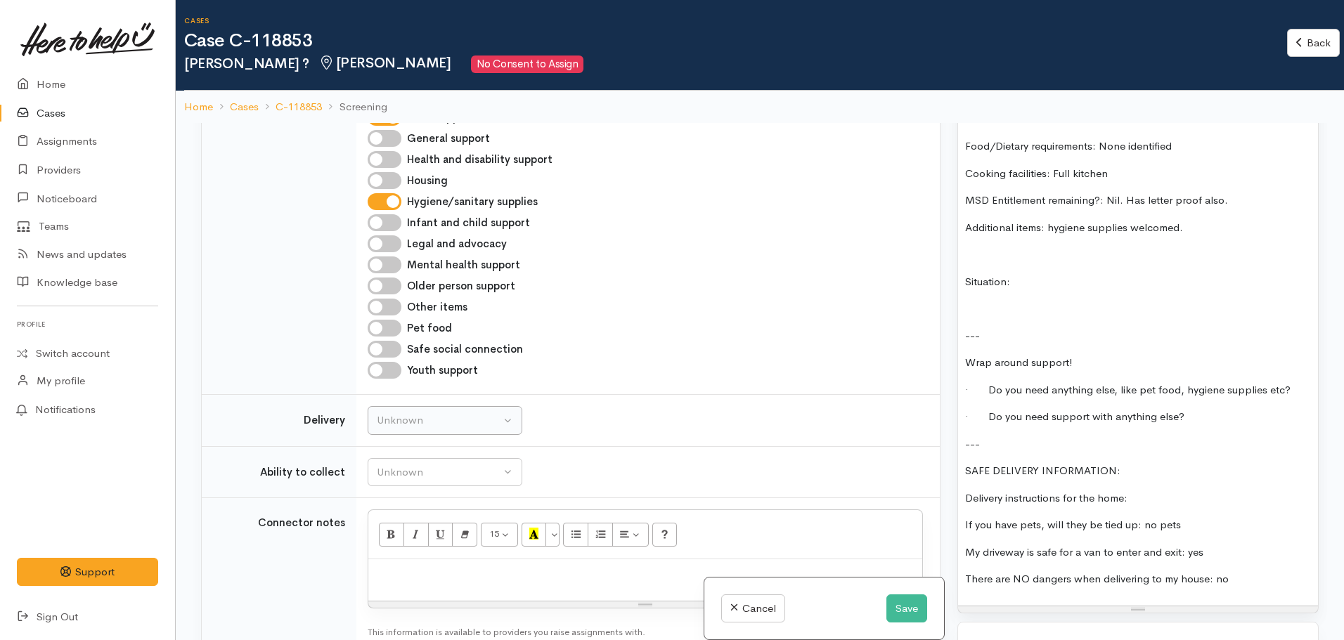
scroll to position [691, 0]
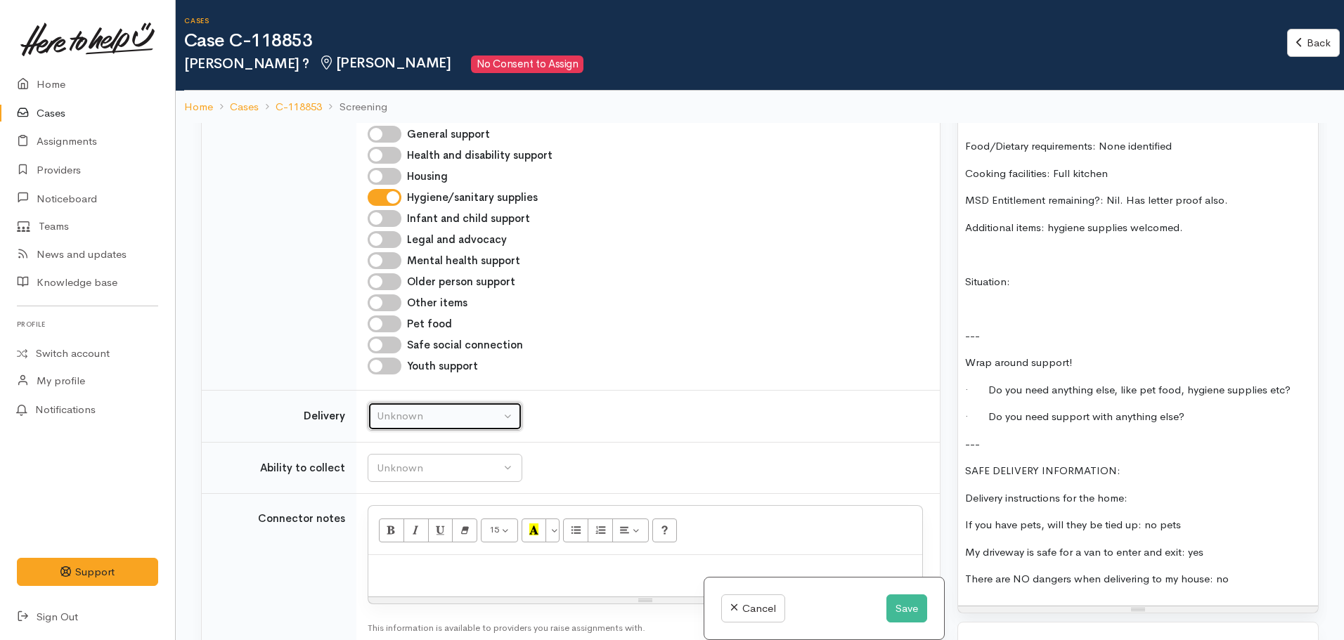
click at [422, 425] on button "Unknown" at bounding box center [445, 416] width 155 height 29
click at [439, 507] on span "Delivery needed" at bounding box center [423, 505] width 76 height 16
select select "3"
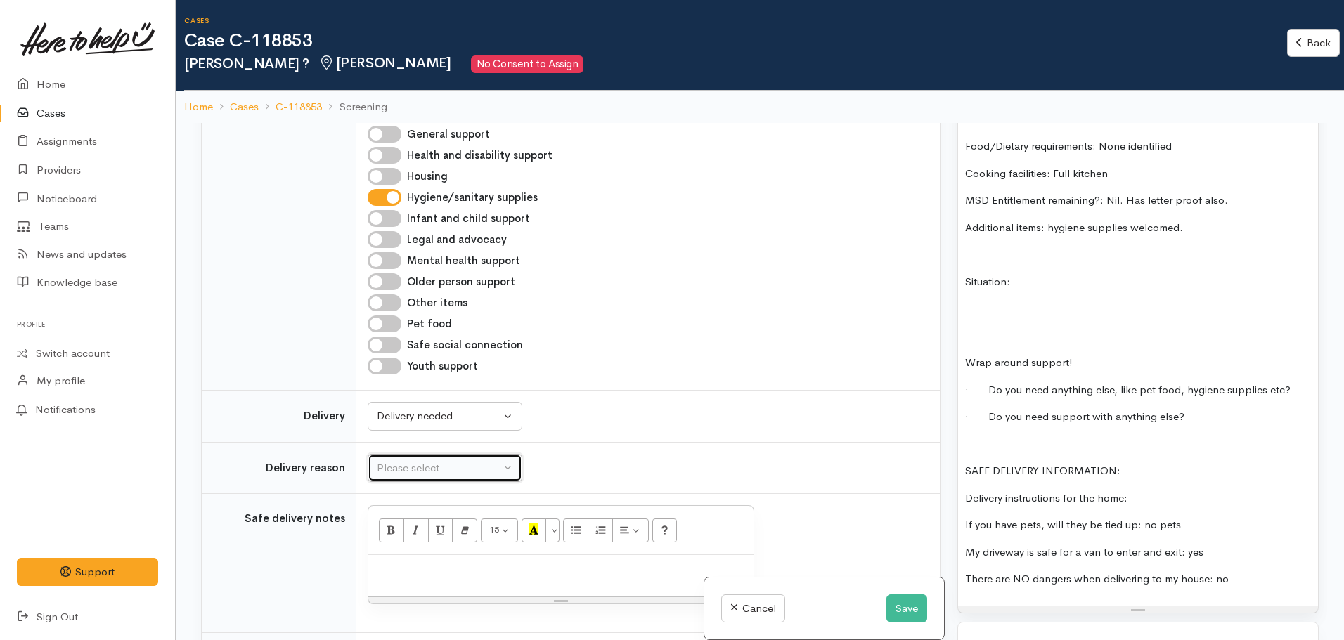
click at [439, 462] on div "Please select" at bounding box center [439, 468] width 124 height 16
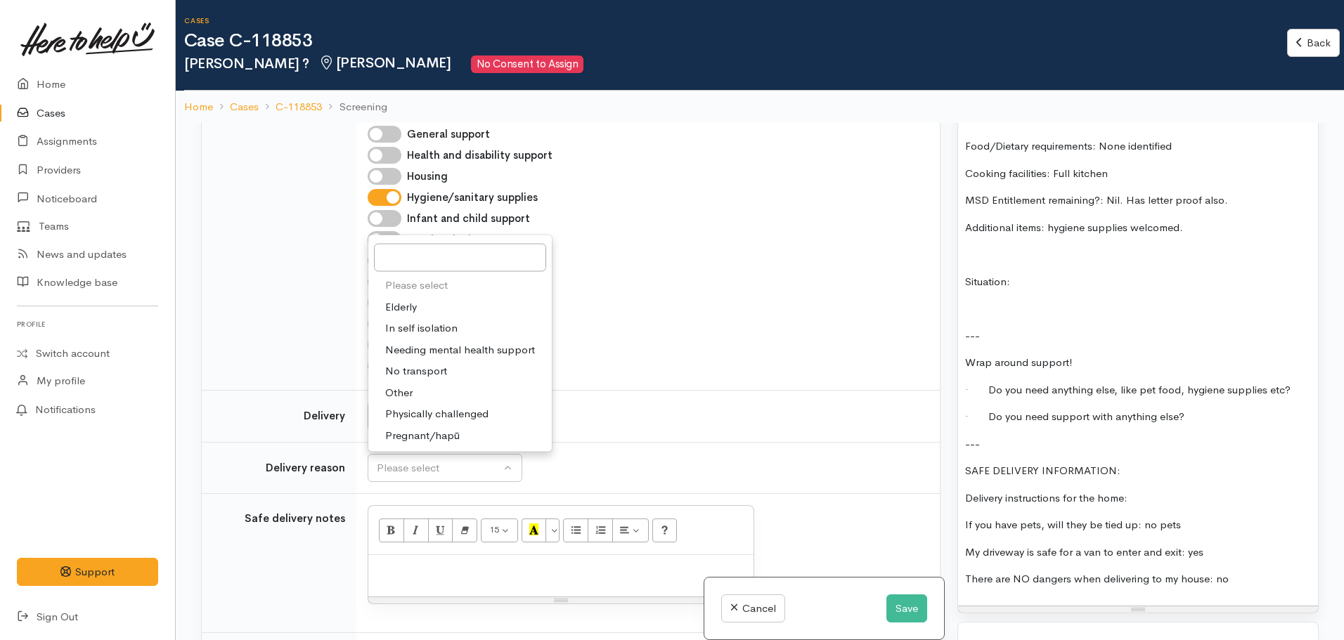
click at [412, 396] on span "Other" at bounding box center [398, 392] width 27 height 16
select select "7"
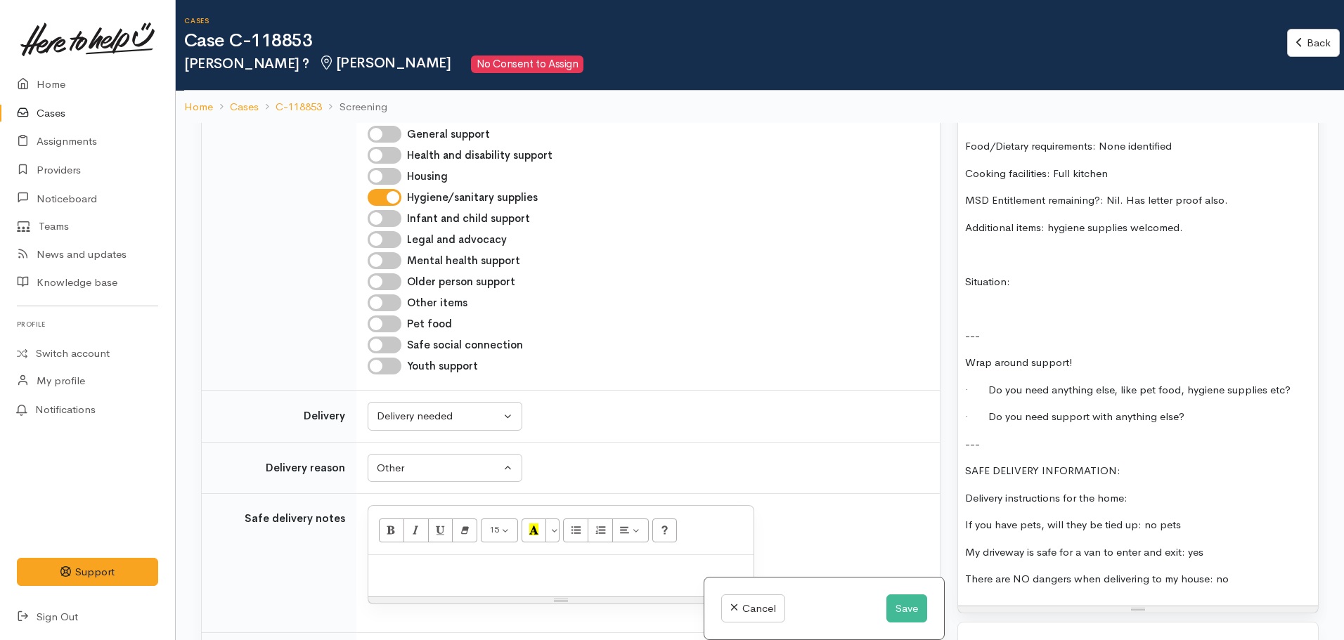
drag, startPoint x: 1128, startPoint y: 455, endPoint x: 927, endPoint y: 464, distance: 201.2
click at [927, 464] on div "Related cases There are no other cases from the same person found. Manually lin…" at bounding box center [760, 443] width 1134 height 640
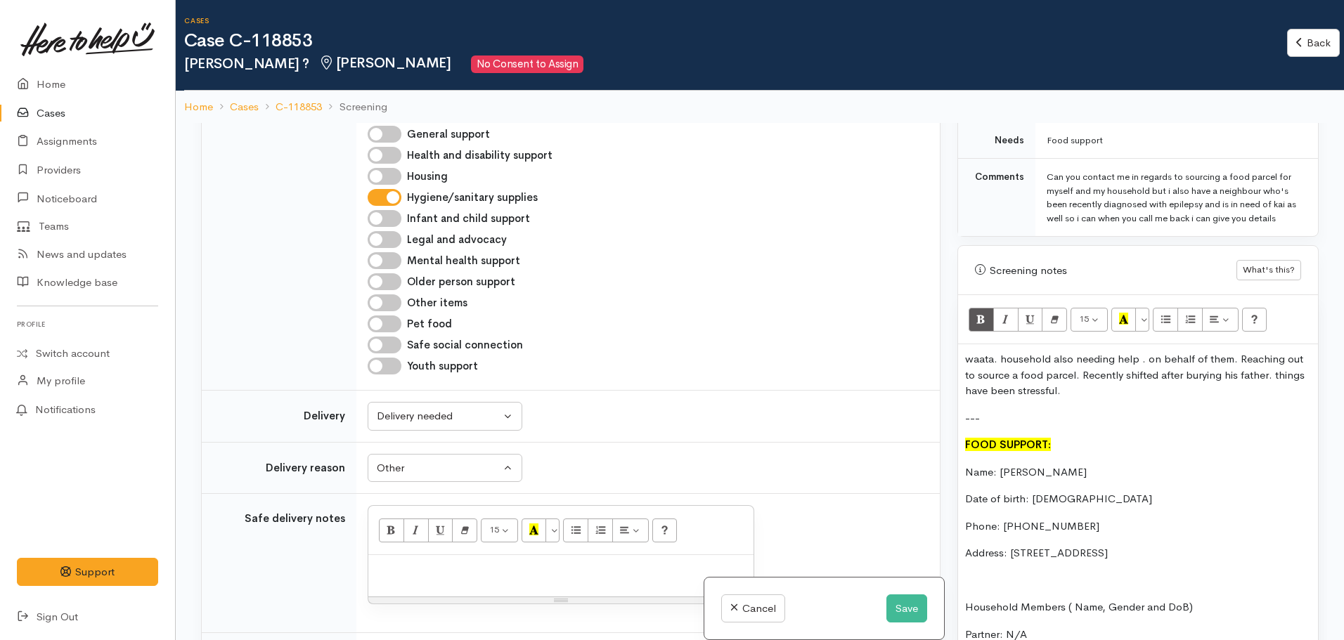
scroll to position [785, 0]
click at [1120, 313] on icon "Recent Color" at bounding box center [1123, 319] width 9 height 12
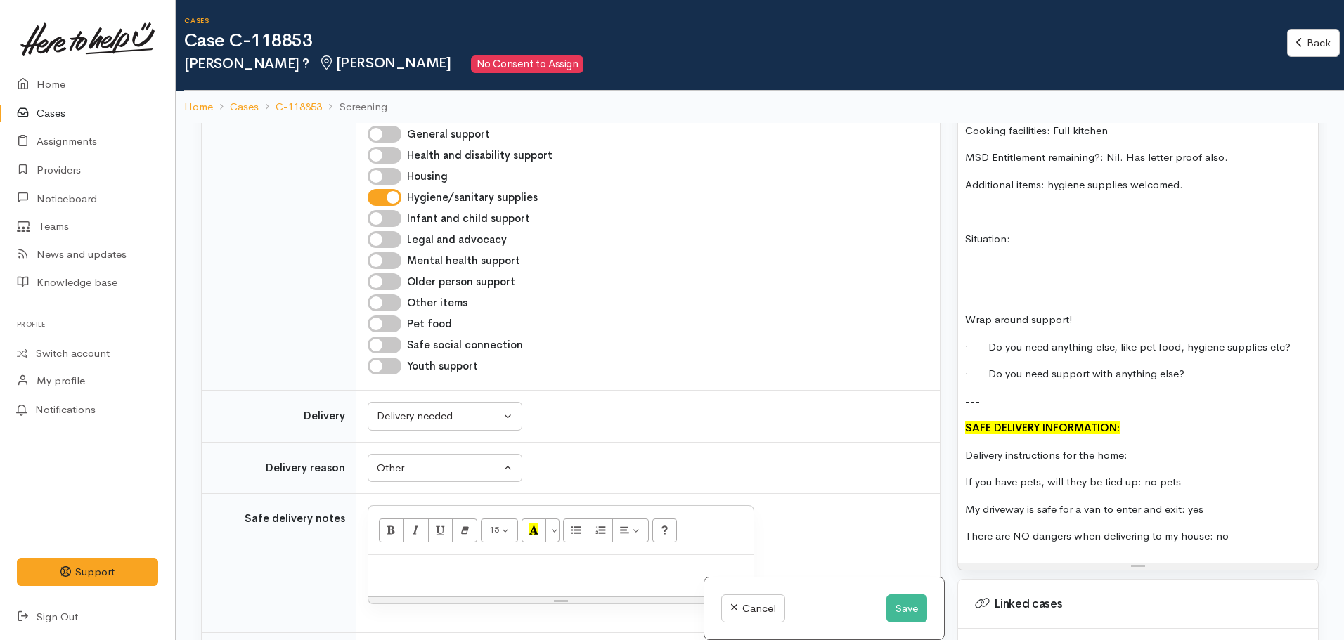
scroll to position [1511, 0]
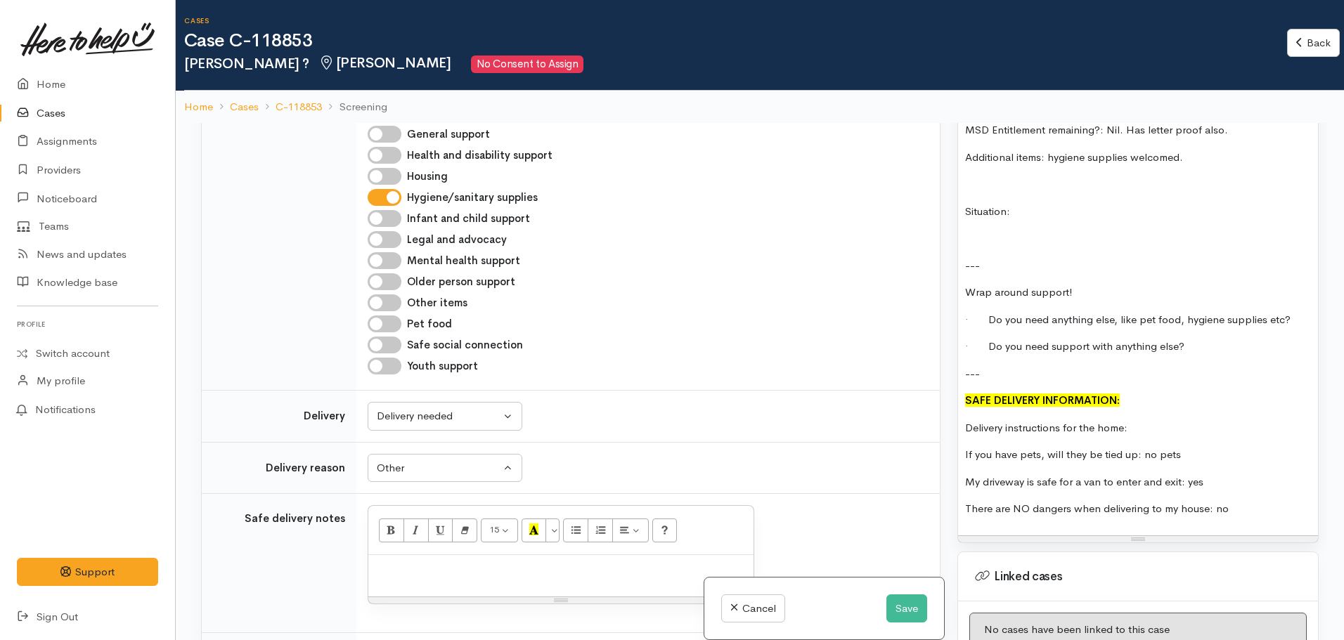
click at [1113, 478] on div "waata. household also needing help . on behalf of them. Reaching out to source …" at bounding box center [1138, 77] width 360 height 916
click at [1149, 420] on p "Delivery instructions for the home:" at bounding box center [1138, 428] width 346 height 16
drag, startPoint x: 1143, startPoint y: 412, endPoint x: 954, endPoint y: 417, distance: 188.4
click at [954, 417] on div "Warnings Add No warnings have been raised against this case Add Warning Title ●…" at bounding box center [1138, 443] width 378 height 640
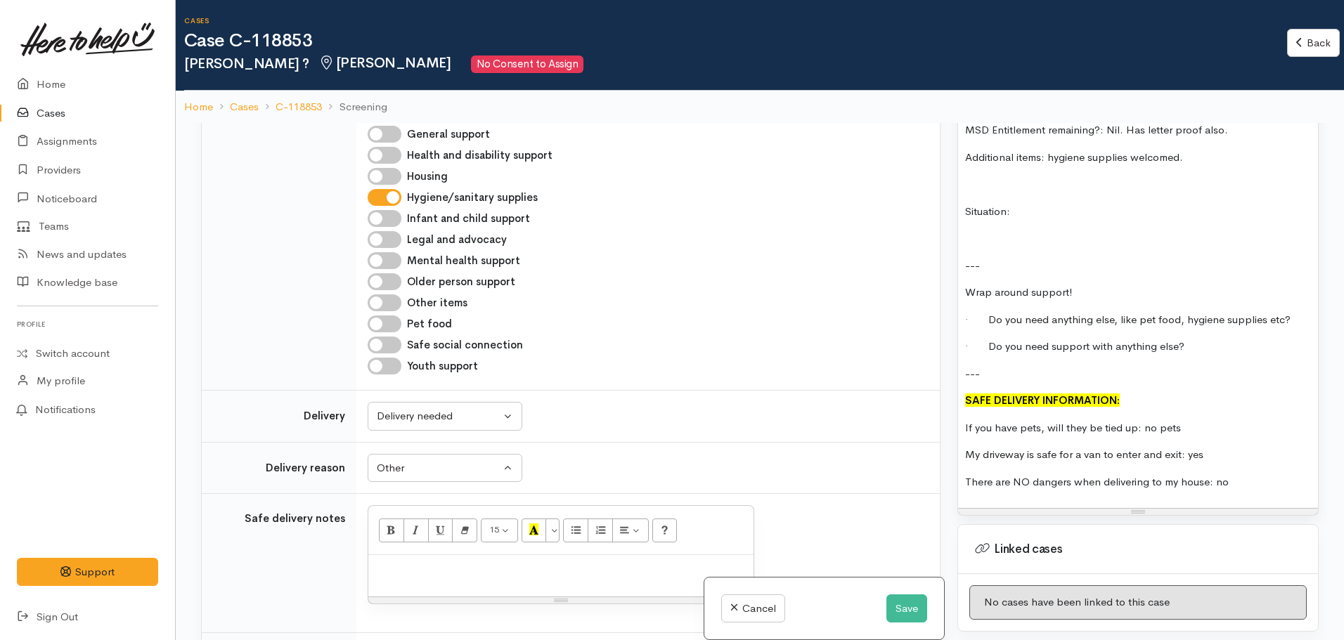
click at [1237, 474] on p "There are NO dangers when delivering to my house: no" at bounding box center [1138, 482] width 346 height 16
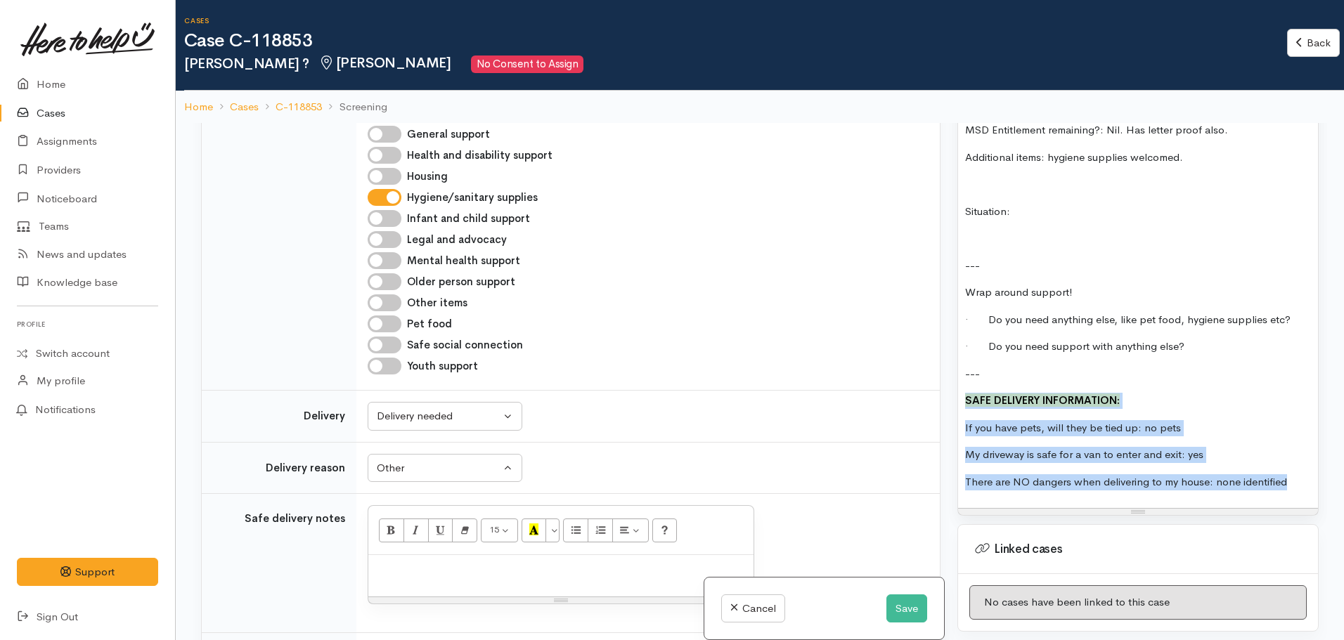
drag, startPoint x: 1288, startPoint y: 472, endPoint x: 959, endPoint y: 385, distance: 339.4
click at [959, 385] on div "waata. household also needing help . on behalf of them. Reaching out to source …" at bounding box center [1138, 63] width 360 height 889
copy div "SAFE DELIVERY INFORMATION: If you have pets, will they be tied up: no pets My d…"
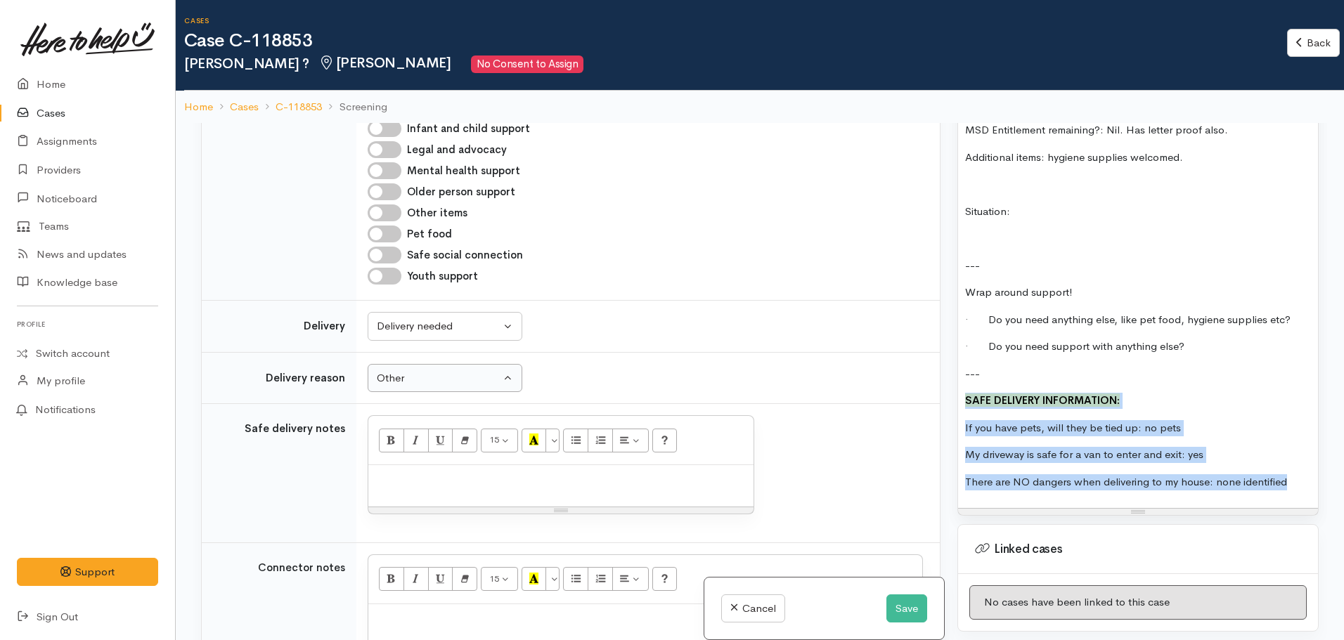
scroll to position [782, 0]
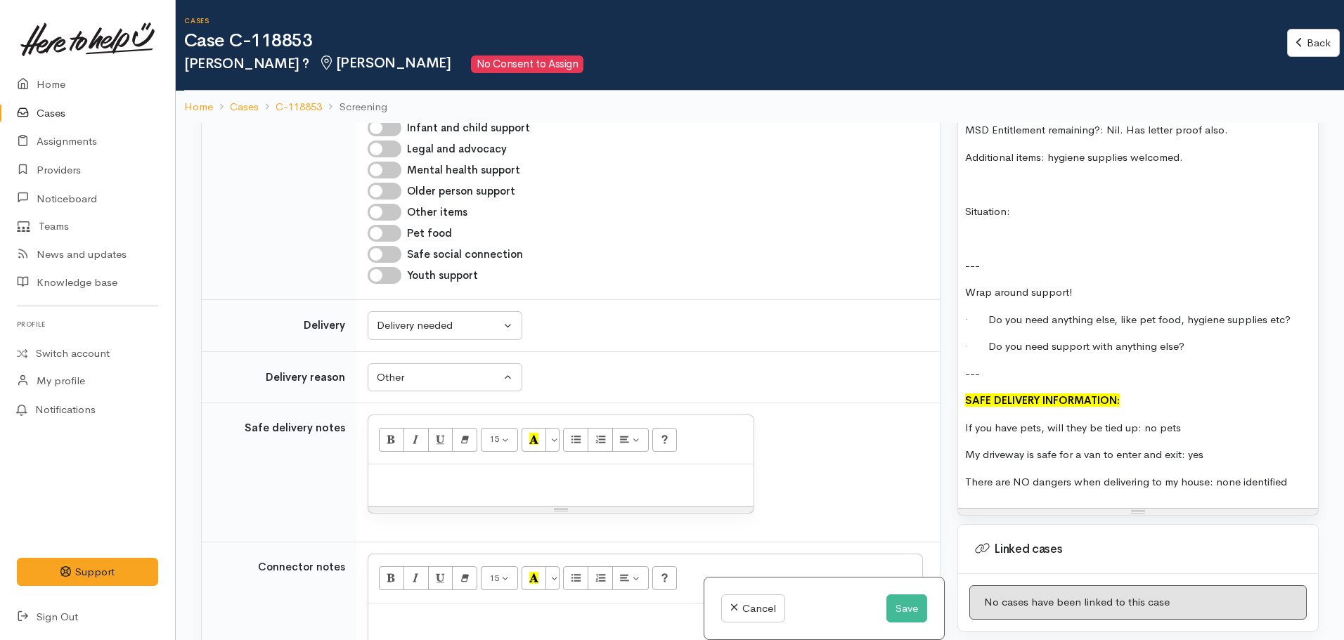
click at [410, 479] on p at bounding box center [560, 480] width 371 height 16
paste div
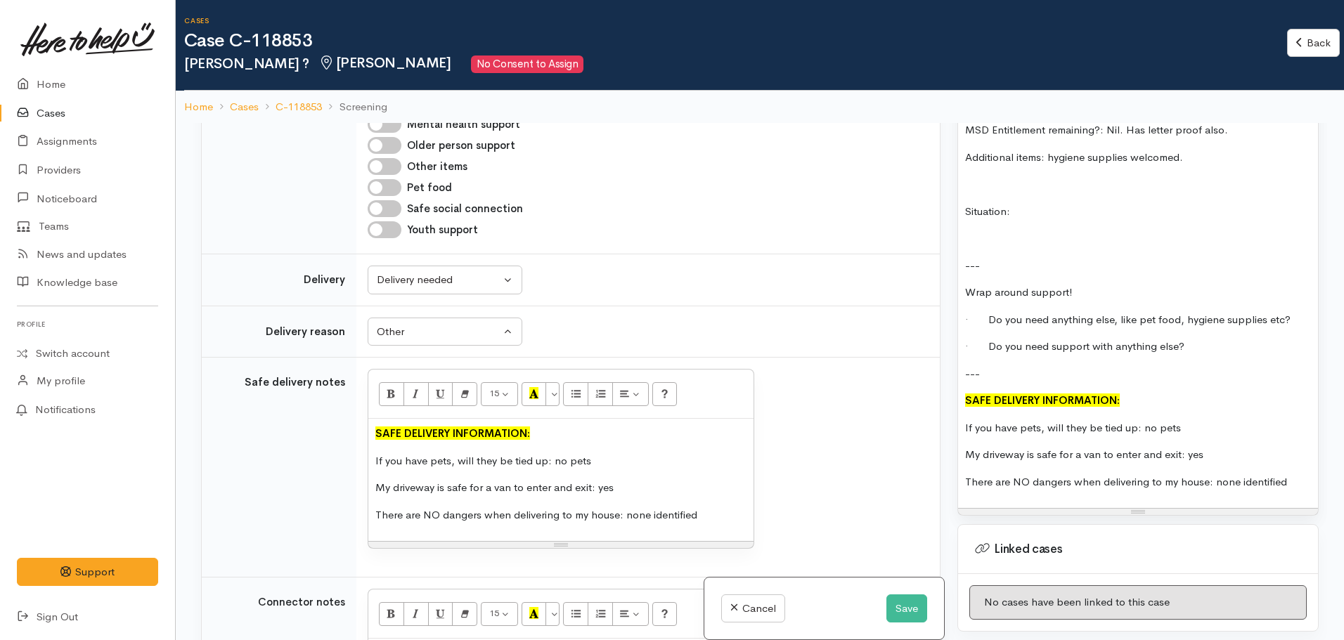
scroll to position [824, 0]
drag, startPoint x: 1113, startPoint y: 305, endPoint x: 1330, endPoint y: 299, distance: 217.3
click at [1330, 299] on div "Related cases There are no other cases from the same person found. Manually lin…" at bounding box center [760, 443] width 1168 height 640
click at [1186, 339] on p "· Do you need support with anything else?" at bounding box center [1138, 347] width 346 height 16
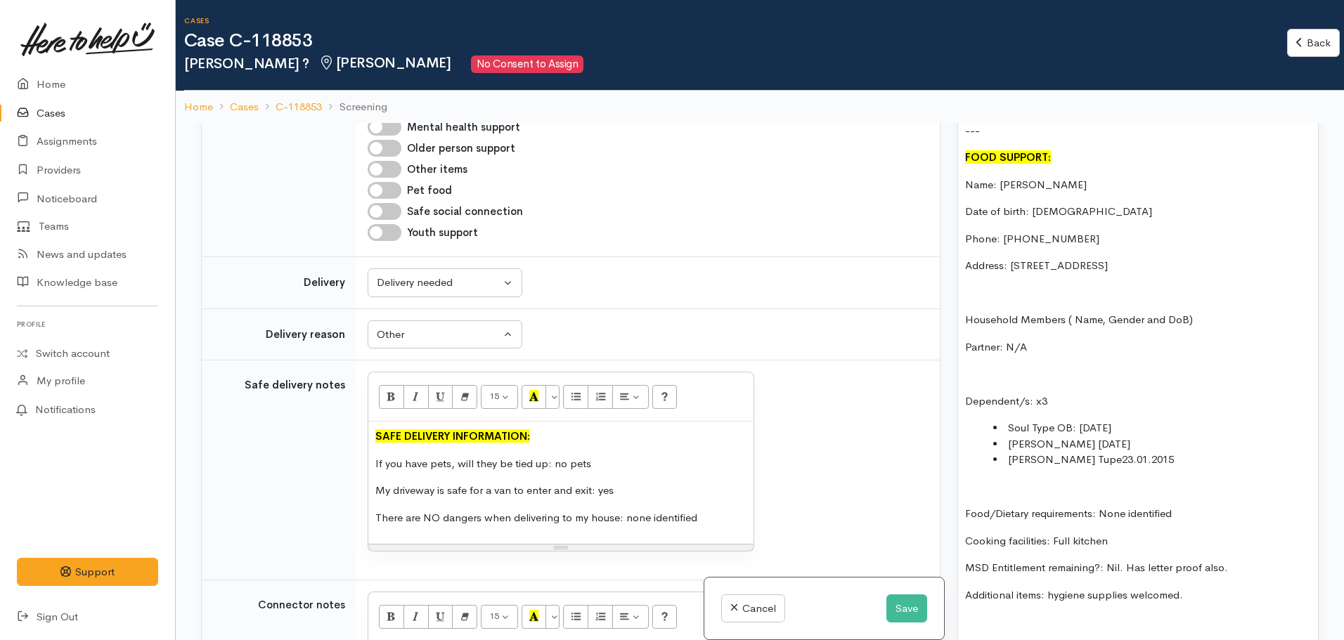
scroll to position [1073, 0]
click at [1040, 421] on li "Soul Type OB: 2.9.07" at bounding box center [1152, 429] width 318 height 16
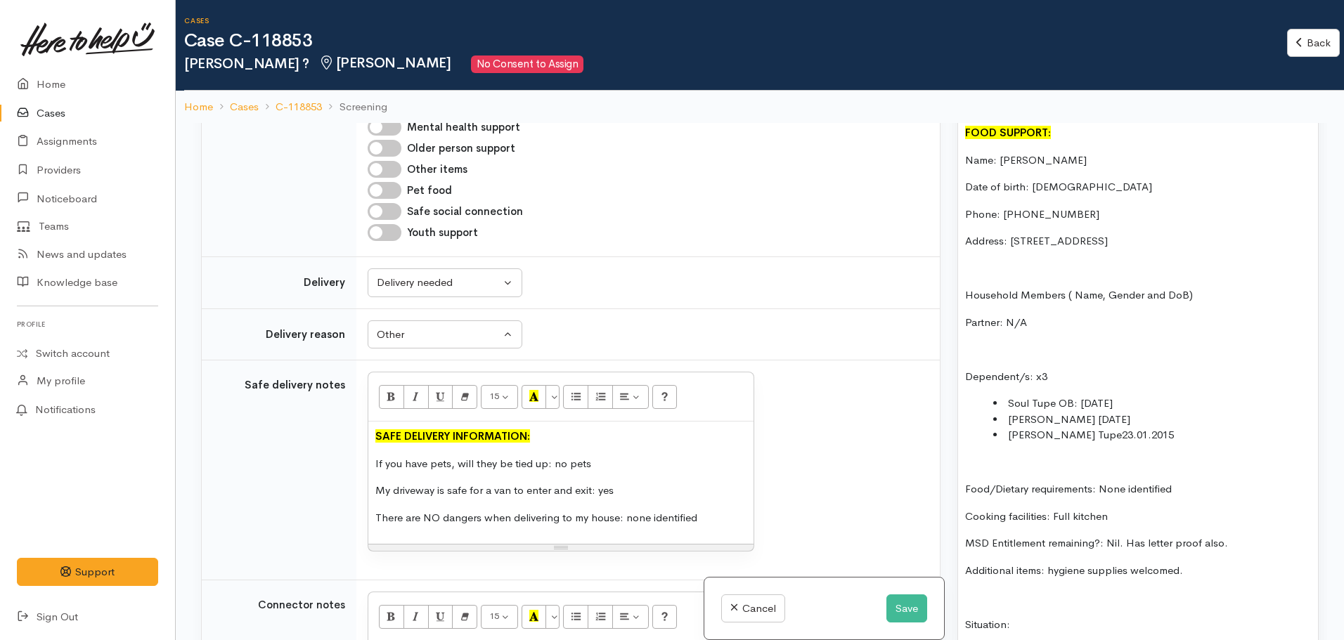
scroll to position [1099, 0]
click at [1057, 395] on li "Soul Tupe OB: 2.9.07" at bounding box center [1152, 403] width 318 height 16
click at [1089, 395] on li "Soul Tupe (DOB: 2.9.07" at bounding box center [1152, 403] width 318 height 16
click at [1106, 395] on li "Soul Tupe (DOB: 02.9.07" at bounding box center [1152, 403] width 318 height 16
click at [1122, 395] on li "Soul Tupe (DOB: 02.09.07" at bounding box center [1152, 403] width 318 height 16
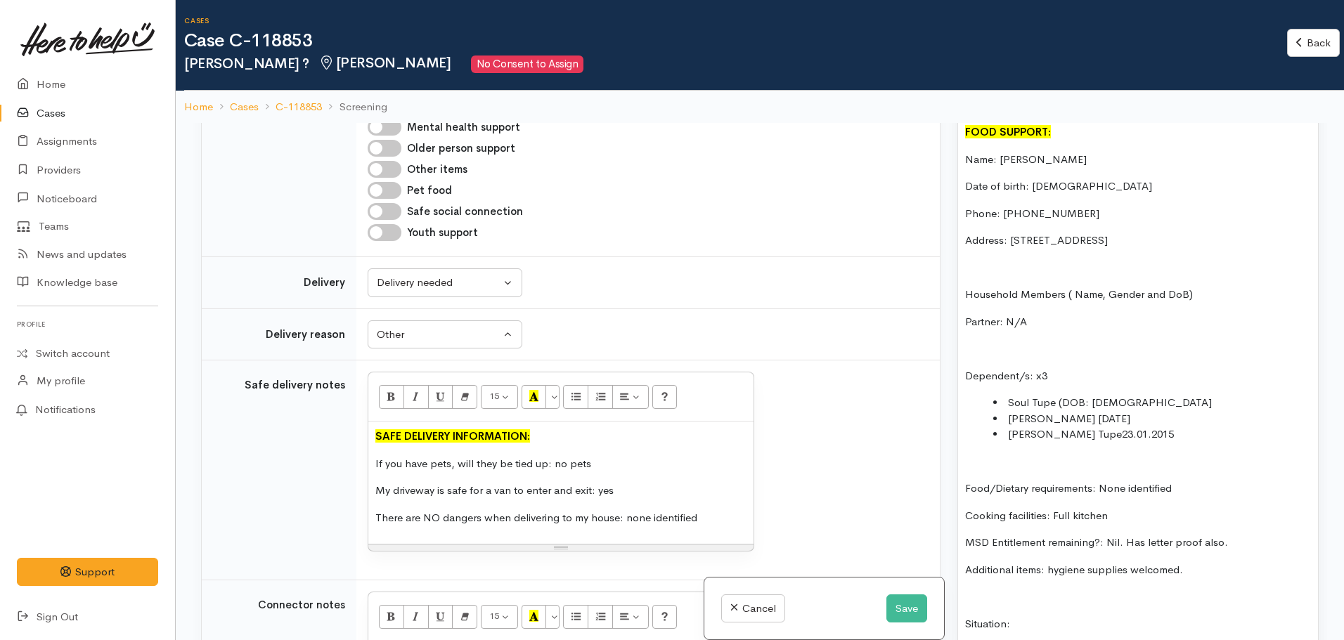
click at [1151, 395] on li "Soul Tupe (DOB: 02.09.2007" at bounding box center [1152, 403] width 318 height 16
click at [1071, 411] on li "Pascale Tupe 02.02.2008" at bounding box center [1152, 419] width 318 height 16
click at [1168, 411] on li "Pascale Tupe (DOB: 02.02.2008" at bounding box center [1152, 419] width 318 height 16
click at [1077, 427] on li "Elizabeth Tupe23.01.2015" at bounding box center [1152, 435] width 318 height 16
click at [1172, 427] on li "Elizabeth Tupe (DOB: 23.01.2015" at bounding box center [1152, 435] width 318 height 16
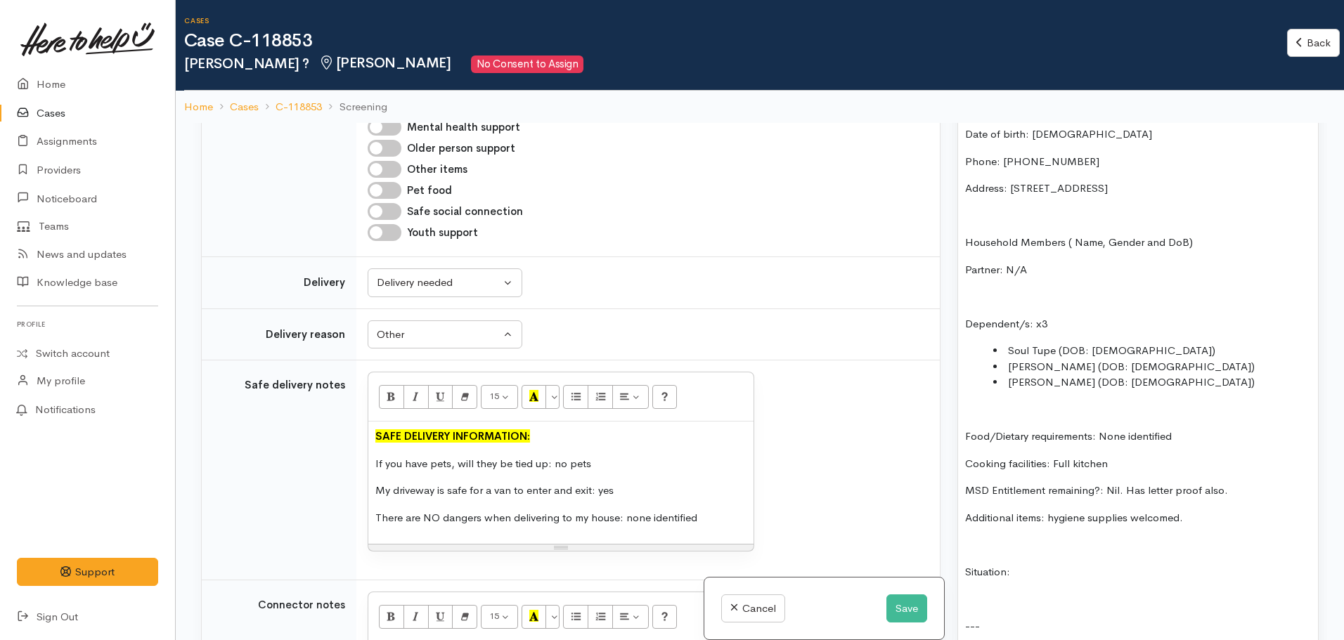
scroll to position [1154, 0]
click at [1193, 507] on p "Additional items: hygiene supplies welcomed." at bounding box center [1138, 515] width 346 height 16
click at [1041, 564] on p "Situation:" at bounding box center [1138, 572] width 346 height 16
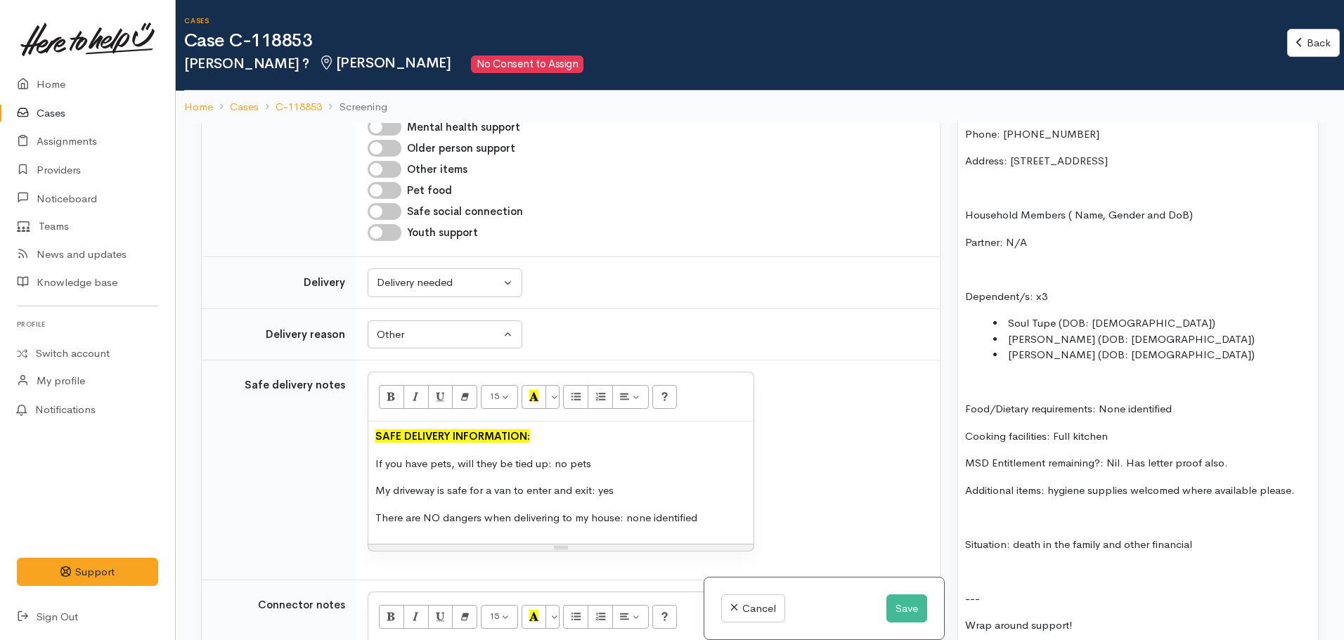
scroll to position [1180, 0]
drag, startPoint x: 1009, startPoint y: 529, endPoint x: 961, endPoint y: 531, distance: 47.1
click at [961, 531] on div "waata. household also needing help . on behalf of them. Reaching out to source …" at bounding box center [1138, 394] width 360 height 889
drag, startPoint x: 1011, startPoint y: 528, endPoint x: 964, endPoint y: 531, distance: 47.9
click at [964, 531] on div "waata. household also needing help . on behalf of them. Reaching out to source …" at bounding box center [1138, 394] width 360 height 889
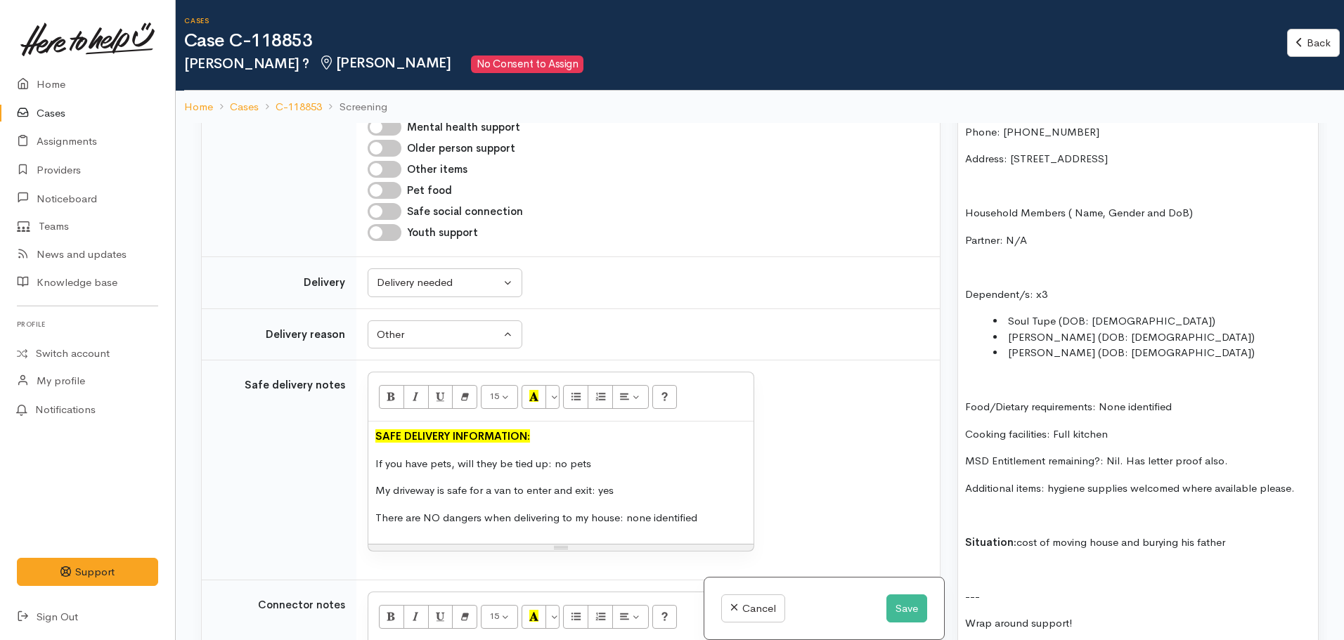
click at [1222, 536] on p "Situation: cost of moving house and burying his father" at bounding box center [1138, 543] width 346 height 16
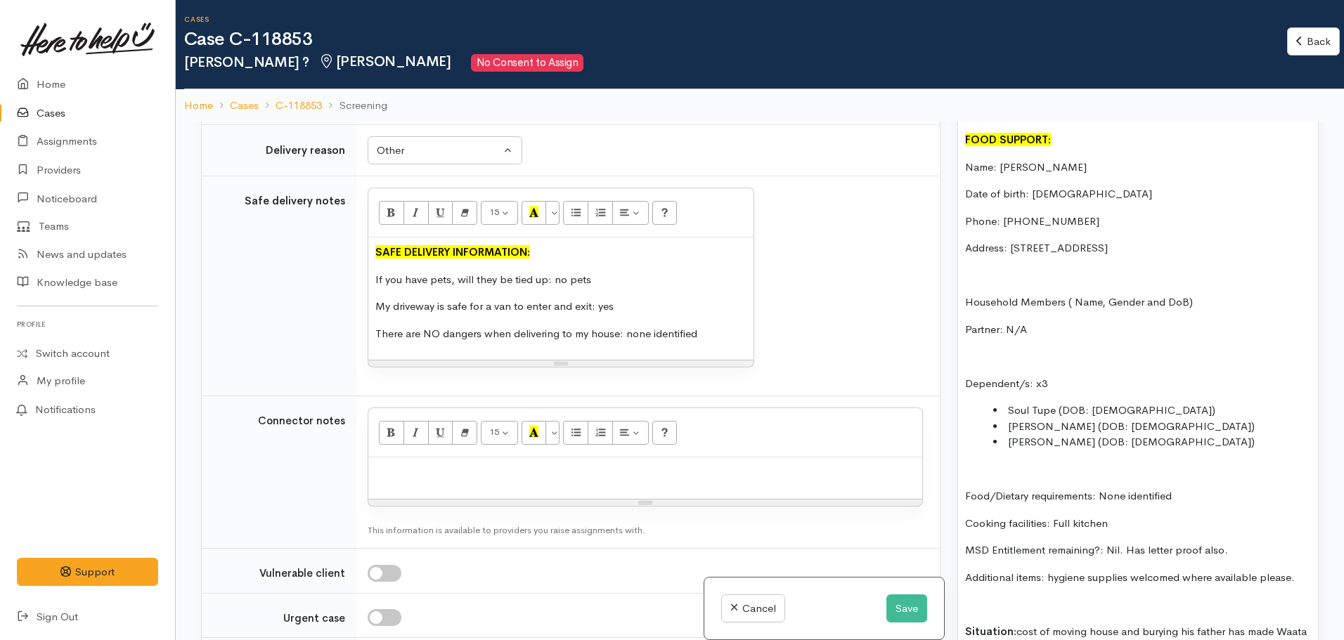
scroll to position [1008, 0]
click at [1240, 543] on p "MSD Entitlement remaining?: Nil. Has letter proof also." at bounding box center [1138, 551] width 346 height 16
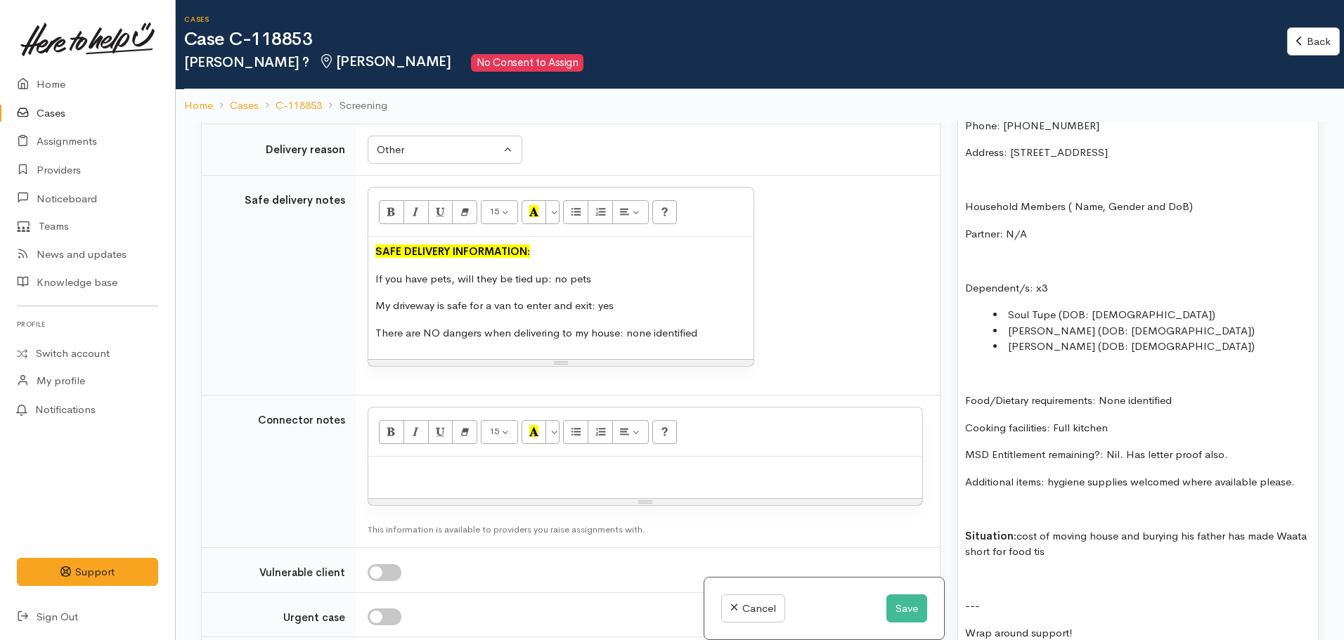
scroll to position [1186, 0]
click at [1065, 543] on p "Situation: cost of moving house and burying his father has made Waata short for…" at bounding box center [1138, 544] width 346 height 32
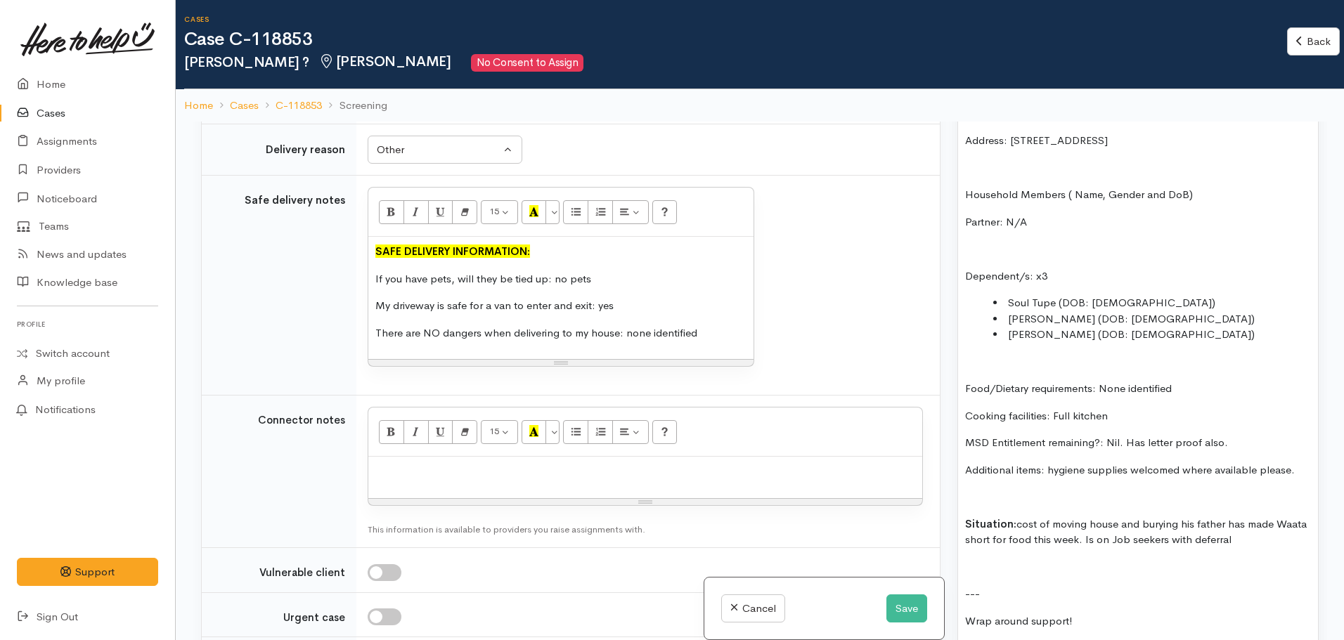
click at [1030, 559] on p at bounding box center [1138, 567] width 346 height 16
click at [1188, 530] on p "Situation: cost of moving house and burying his father has made Waata short for…" at bounding box center [1138, 533] width 346 height 32
click at [1285, 527] on p "Situation: cost of moving house and burying his father has made Waata short for…" at bounding box center [1138, 533] width 346 height 32
click at [1232, 531] on p "Situation: cost of moving house and burying his father has made Waata short for…" at bounding box center [1138, 533] width 346 height 32
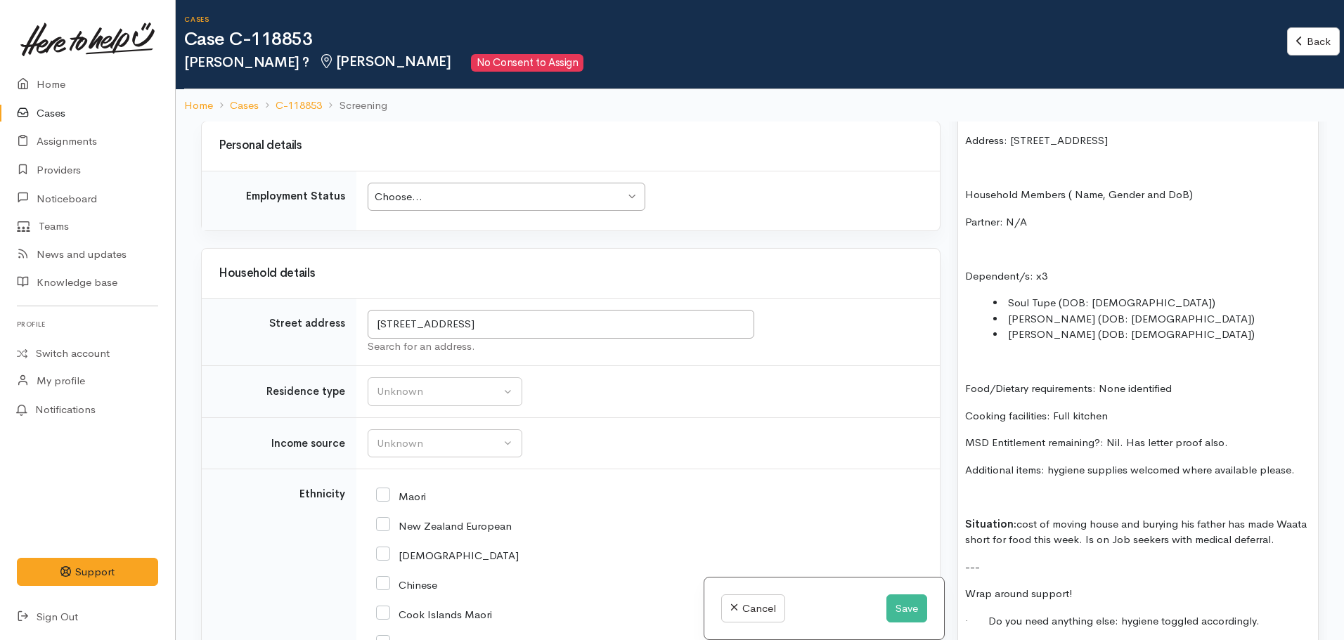
scroll to position [1586, 0]
click at [413, 443] on div "Unknown" at bounding box center [439, 444] width 124 height 16
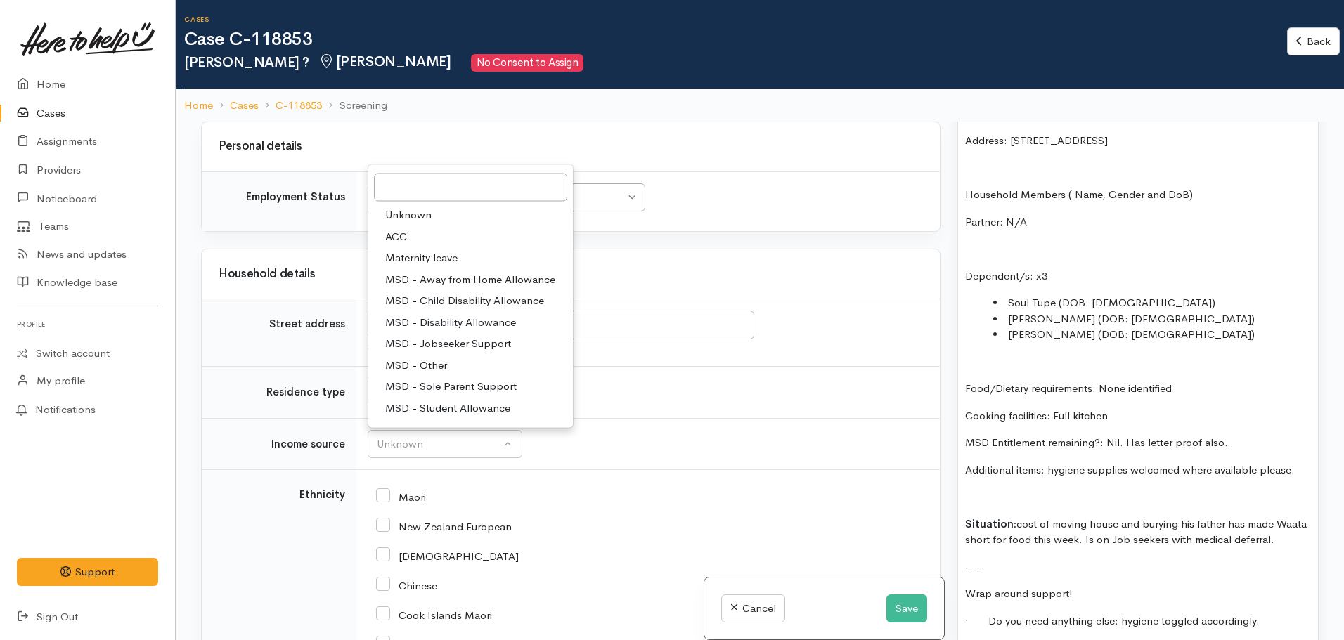
click at [423, 362] on span "MSD - Other" at bounding box center [416, 365] width 62 height 16
select select "6"
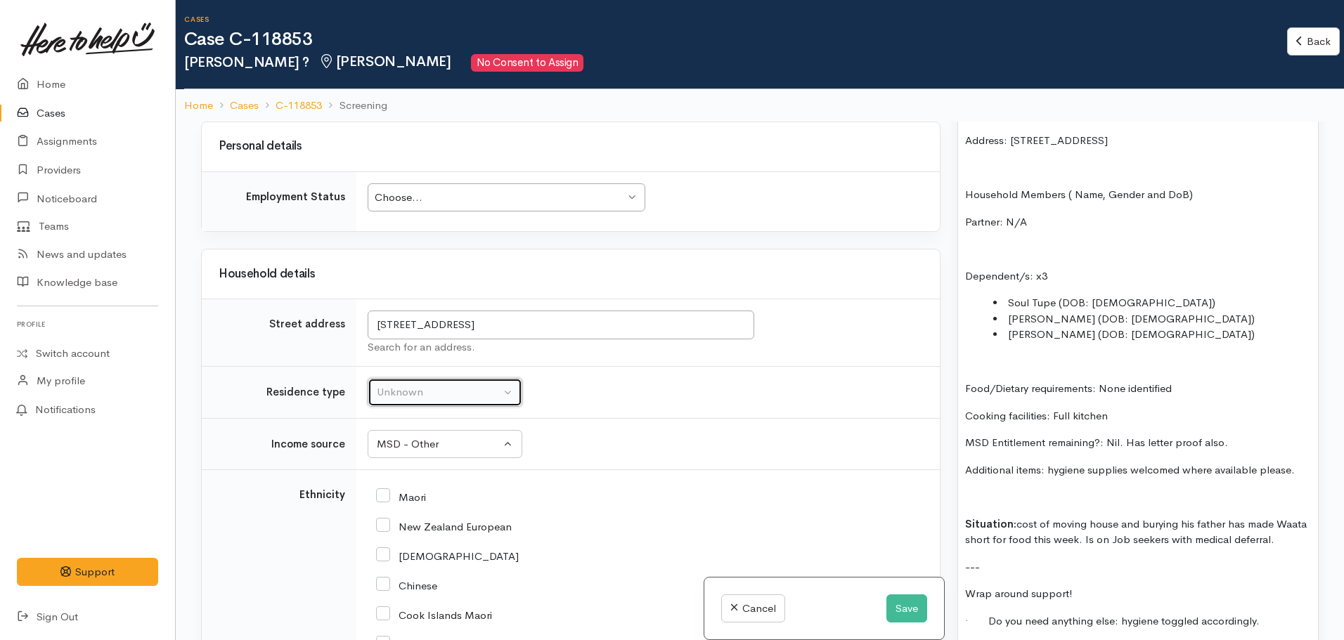
click at [453, 384] on div "Unknown" at bounding box center [439, 392] width 124 height 16
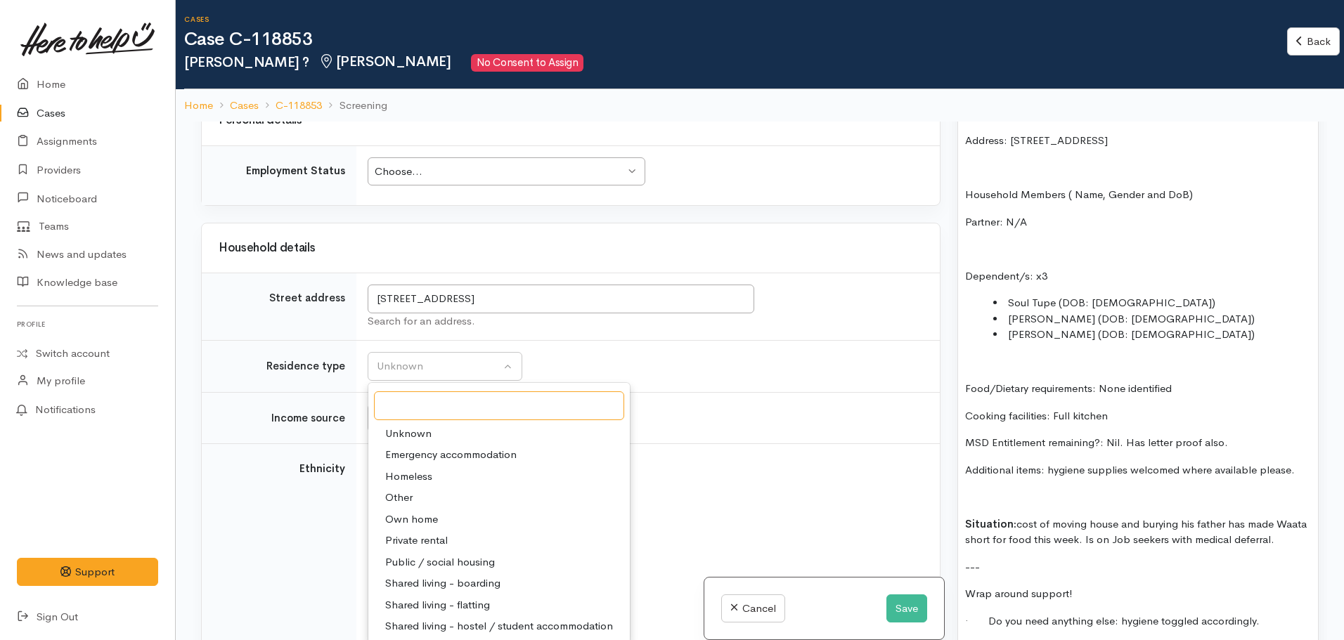
scroll to position [1609, 0]
click at [560, 186] on div "Choose... Choose..." at bounding box center [507, 174] width 278 height 29
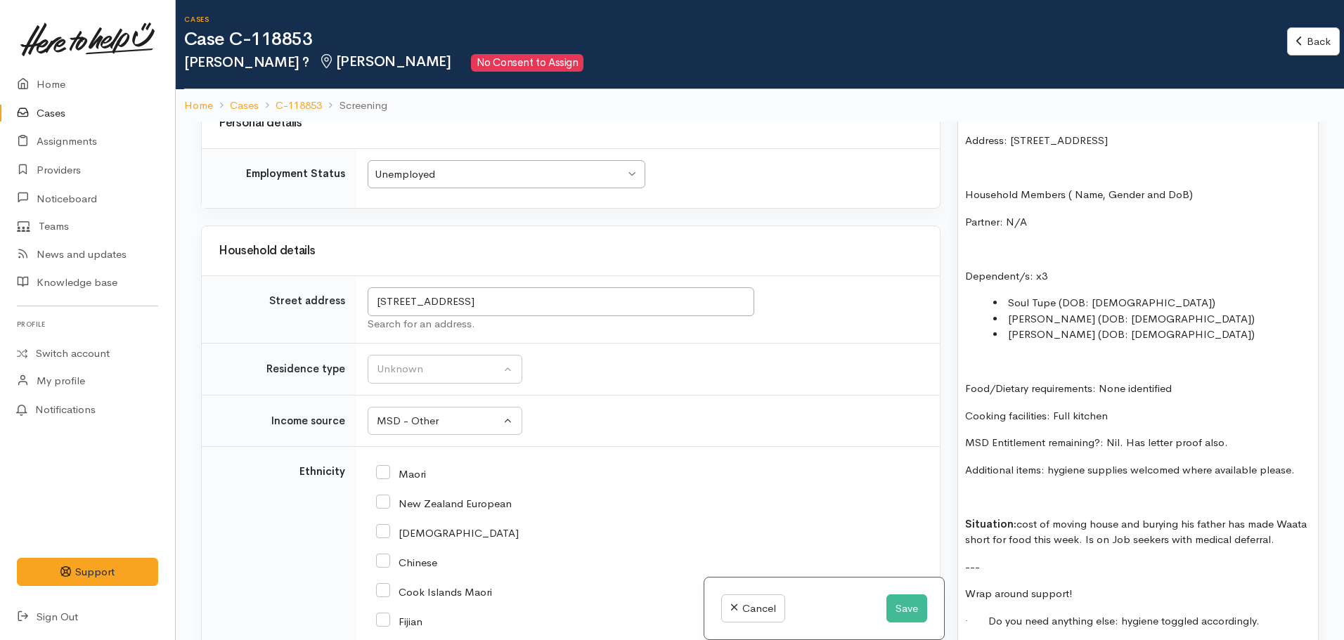
click at [391, 474] on input "Maori" at bounding box center [401, 473] width 50 height 13
checkbox input "true"
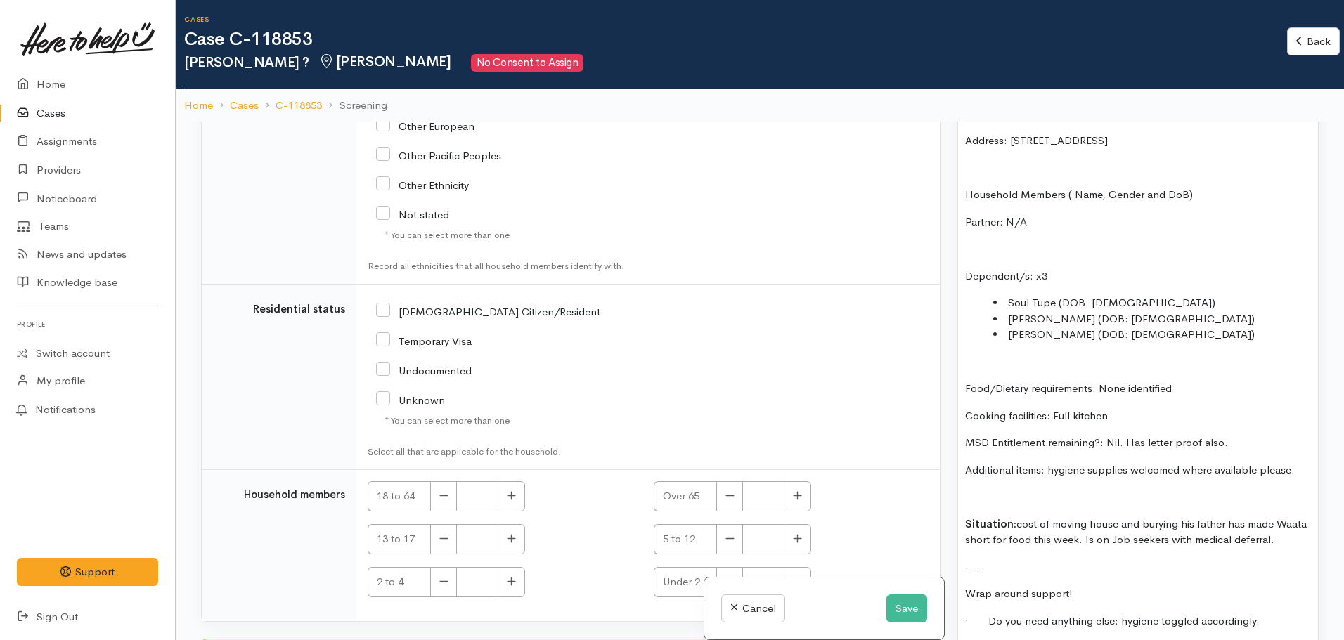
scroll to position [2400, 0]
click at [387, 306] on input "NZ Citizen/Resident" at bounding box center [488, 310] width 224 height 13
checkbox input "true"
click at [517, 505] on button "button" at bounding box center [511, 496] width 27 height 30
click at [518, 498] on button "button" at bounding box center [511, 496] width 27 height 30
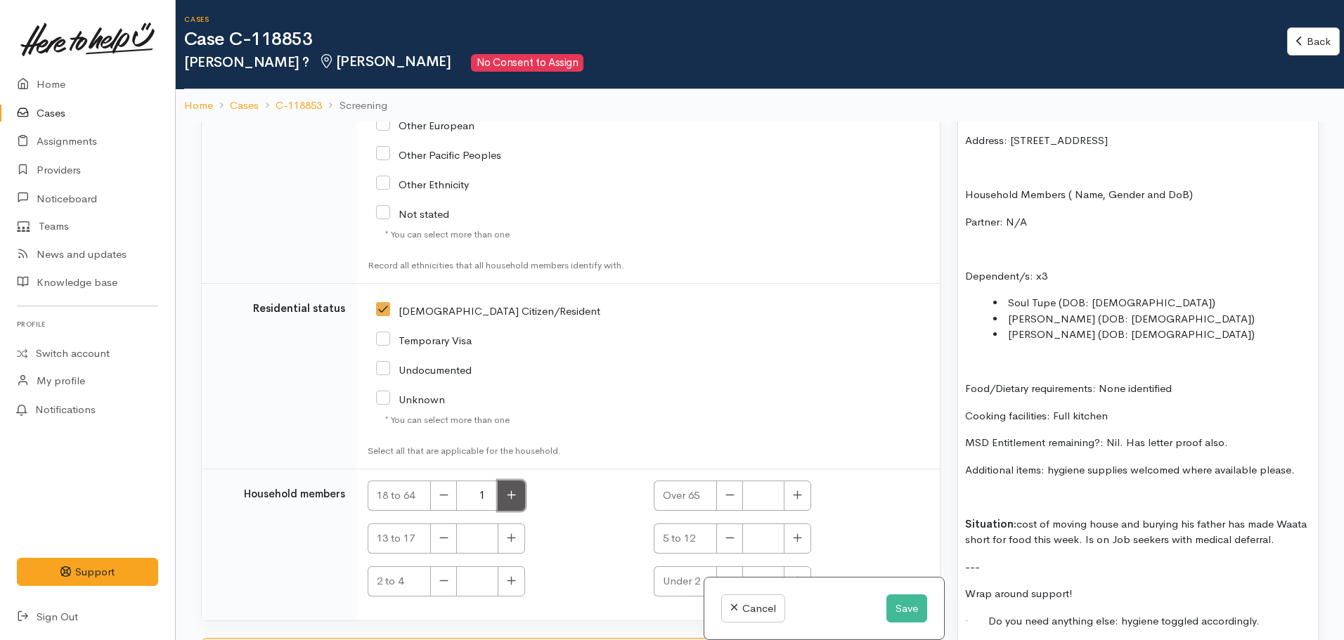
type input "2"
drag, startPoint x: 1158, startPoint y: 303, endPoint x: 1105, endPoint y: 301, distance: 53.5
click at [1105, 311] on li "Pascale Tupe (DOB: 02.02.2008)" at bounding box center [1152, 319] width 318 height 16
copy li "02.02.2008"
click at [517, 541] on button "button" at bounding box center [511, 539] width 27 height 30
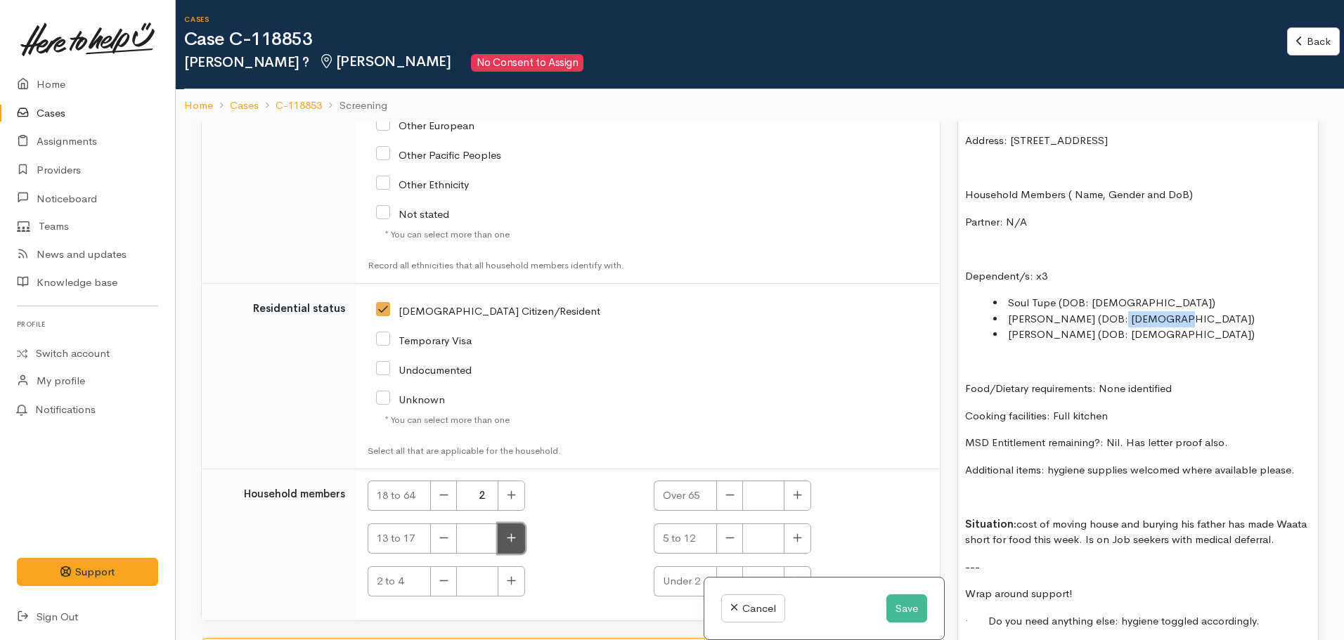
type input "1"
drag, startPoint x: 1163, startPoint y: 323, endPoint x: 1113, endPoint y: 326, distance: 50.0
click at [1113, 327] on li "Elizabeth Tupe (DOB: 23.01.2015)" at bounding box center [1152, 335] width 318 height 16
copy li "23.01.2015"
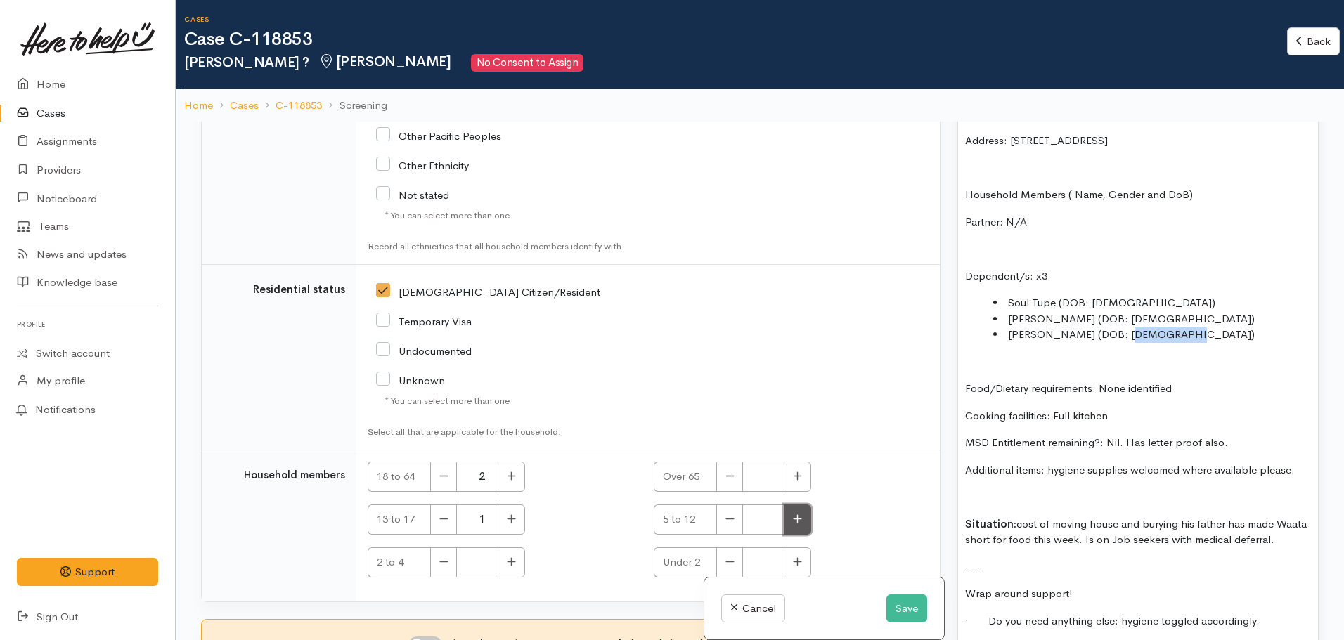
click at [796, 517] on icon "button" at bounding box center [797, 519] width 9 height 11
type input "1"
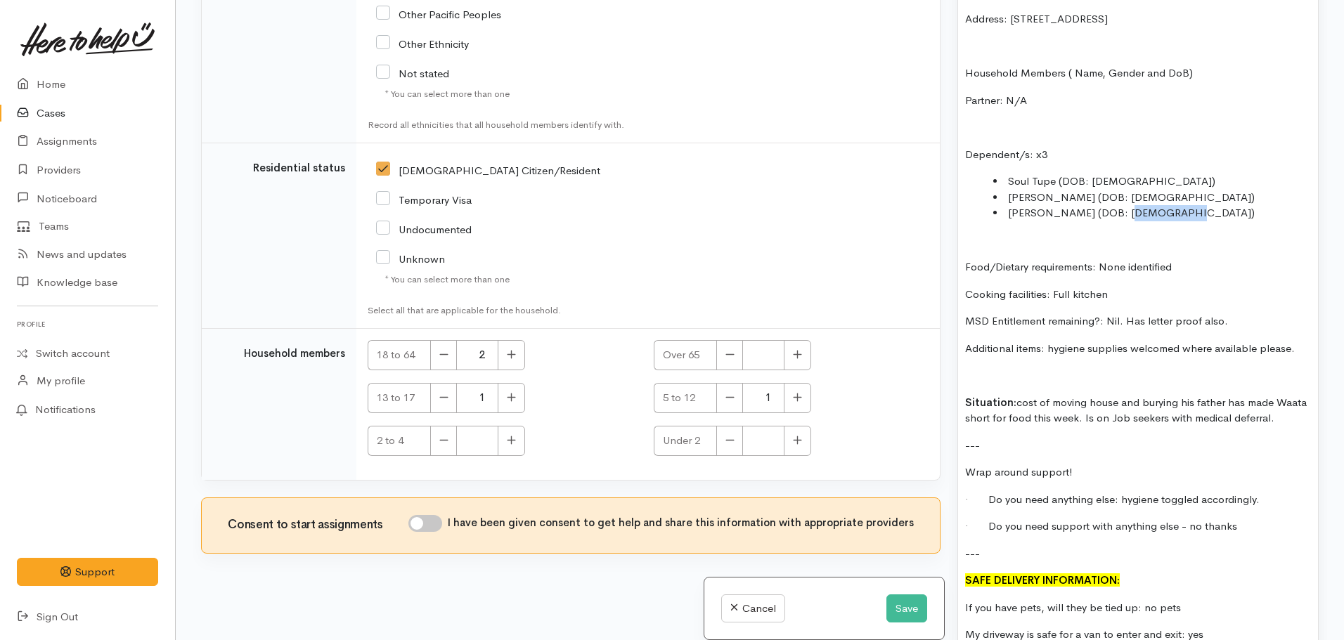
click at [428, 522] on input "I have been given consent to get help and share this information with appropria…" at bounding box center [425, 523] width 34 height 17
checkbox input "true"
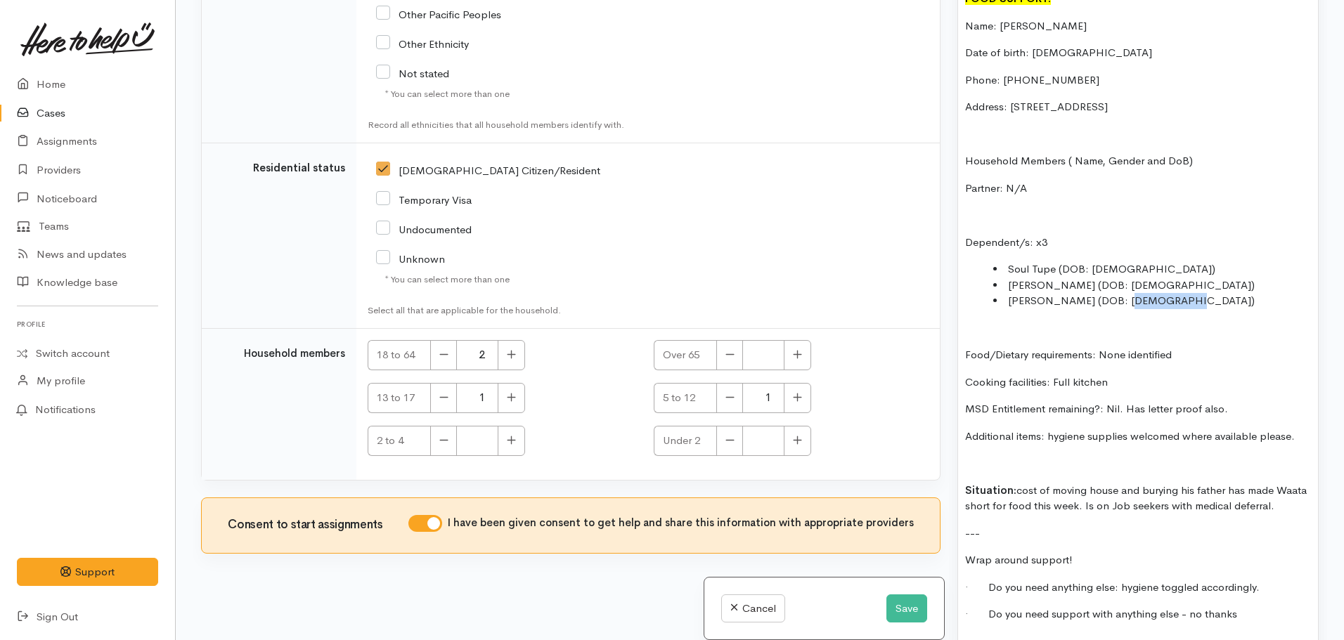
scroll to position [1070, 0]
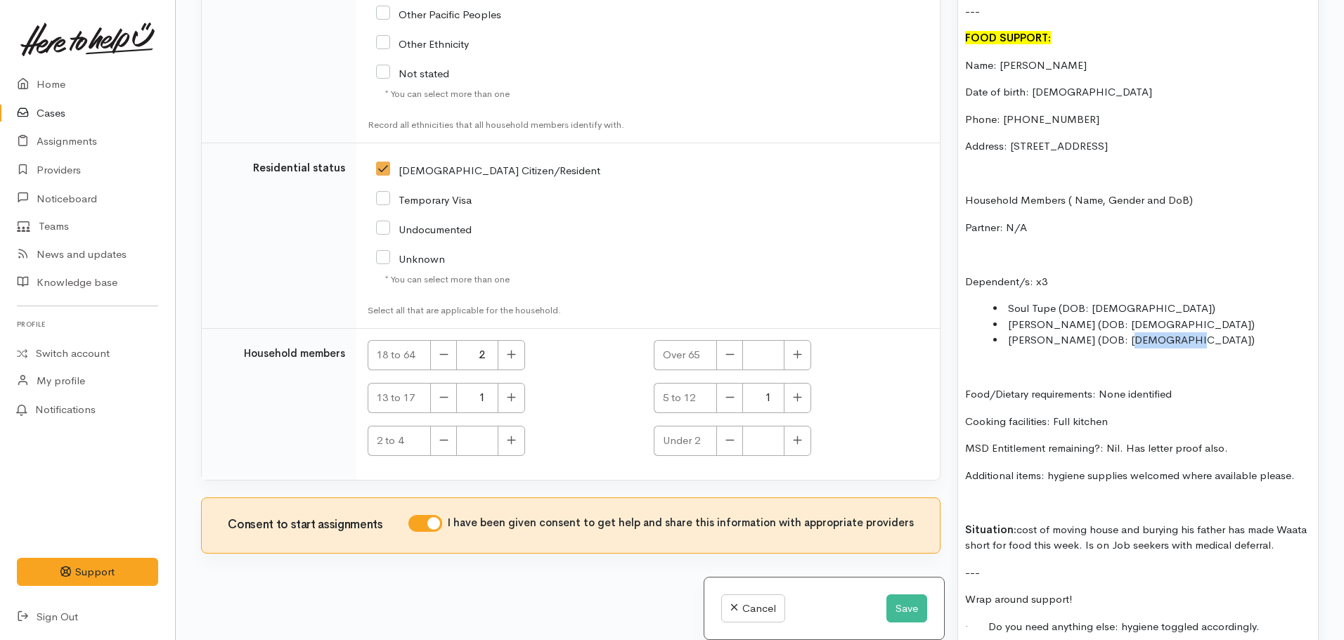
drag, startPoint x: 1287, startPoint y: 403, endPoint x: 965, endPoint y: 30, distance: 493.4
click at [965, 30] on div "waata. household also needing help . on behalf of them. Reaching out to source …" at bounding box center [1138, 376] width 360 height 878
copy div "FOOD SUPPORT: Name: Waata Tupe Date of birth: 02.08.1985 Phone: 0210400716 Addr…"
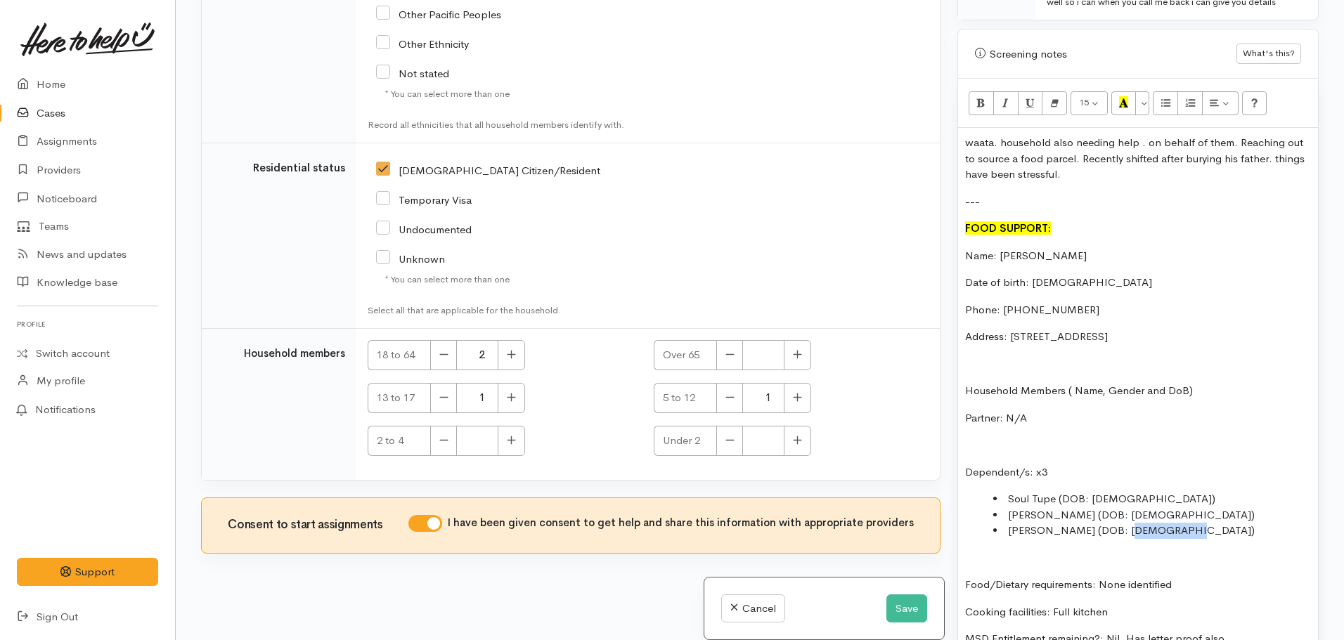
scroll to position [877, 0]
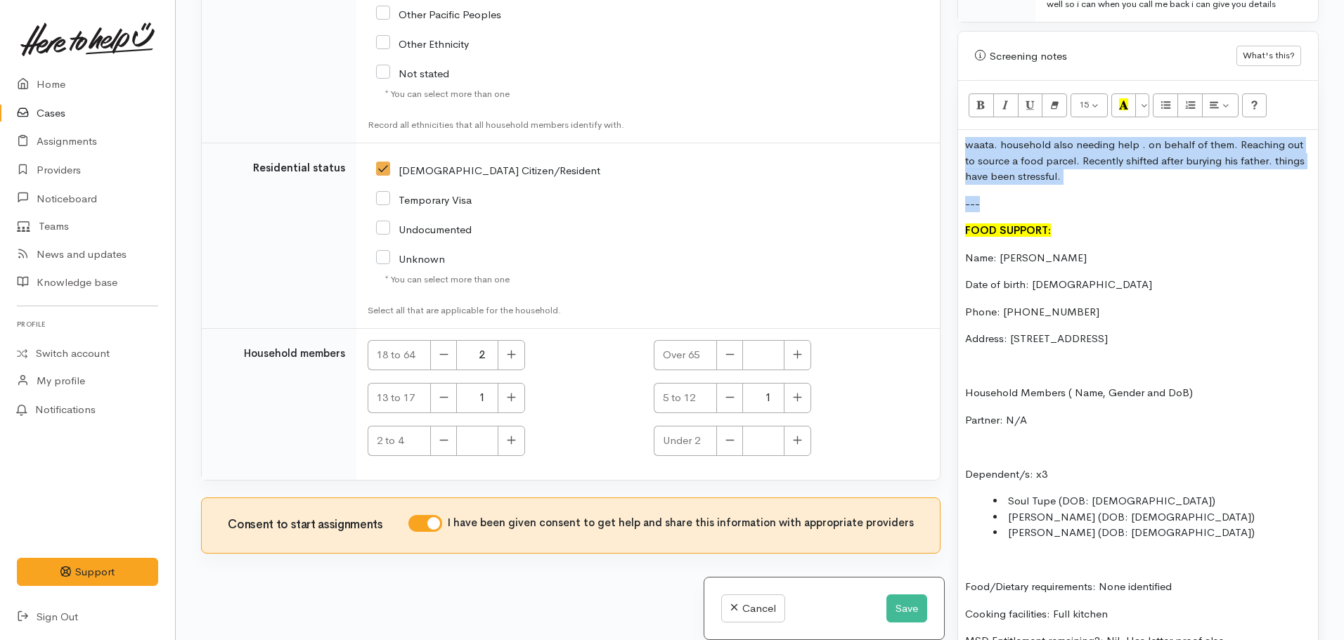
drag, startPoint x: 1080, startPoint y: 179, endPoint x: 928, endPoint y: 137, distance: 158.0
click at [928, 137] on div "Related cases There are no other cases from the same person found. Manually lin…" at bounding box center [760, 320] width 1134 height 640
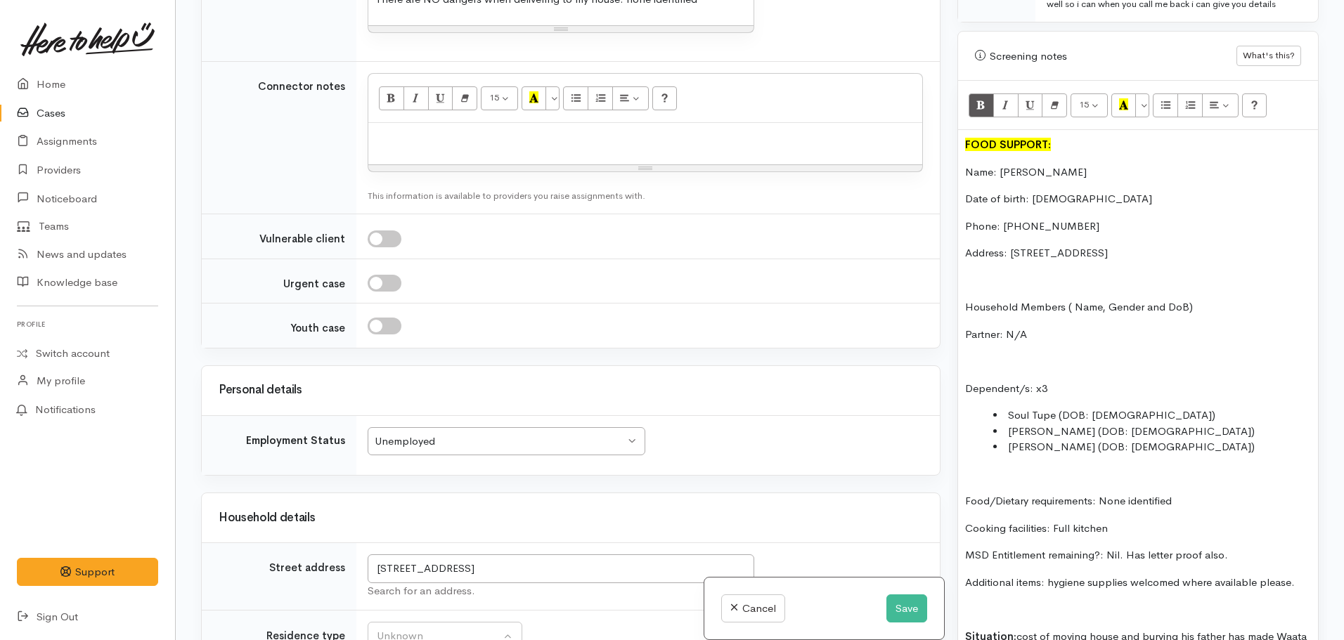
scroll to position [1219, 0]
click at [481, 154] on div at bounding box center [645, 144] width 554 height 41
paste div
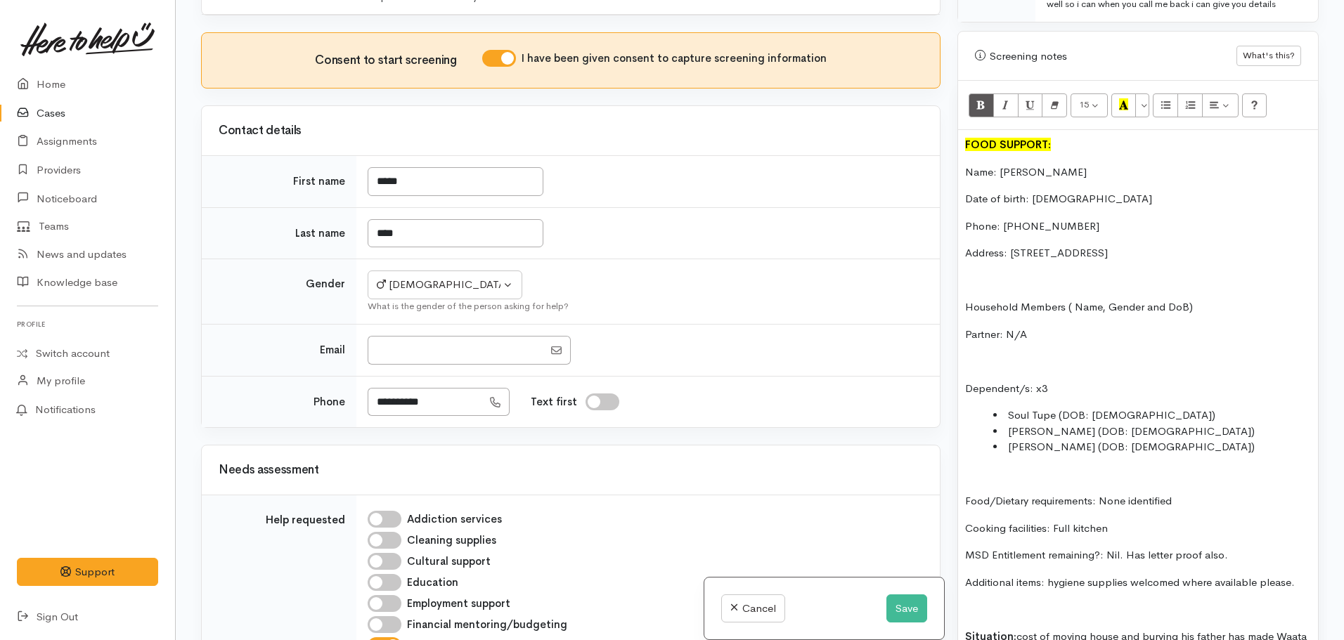
scroll to position [0, 0]
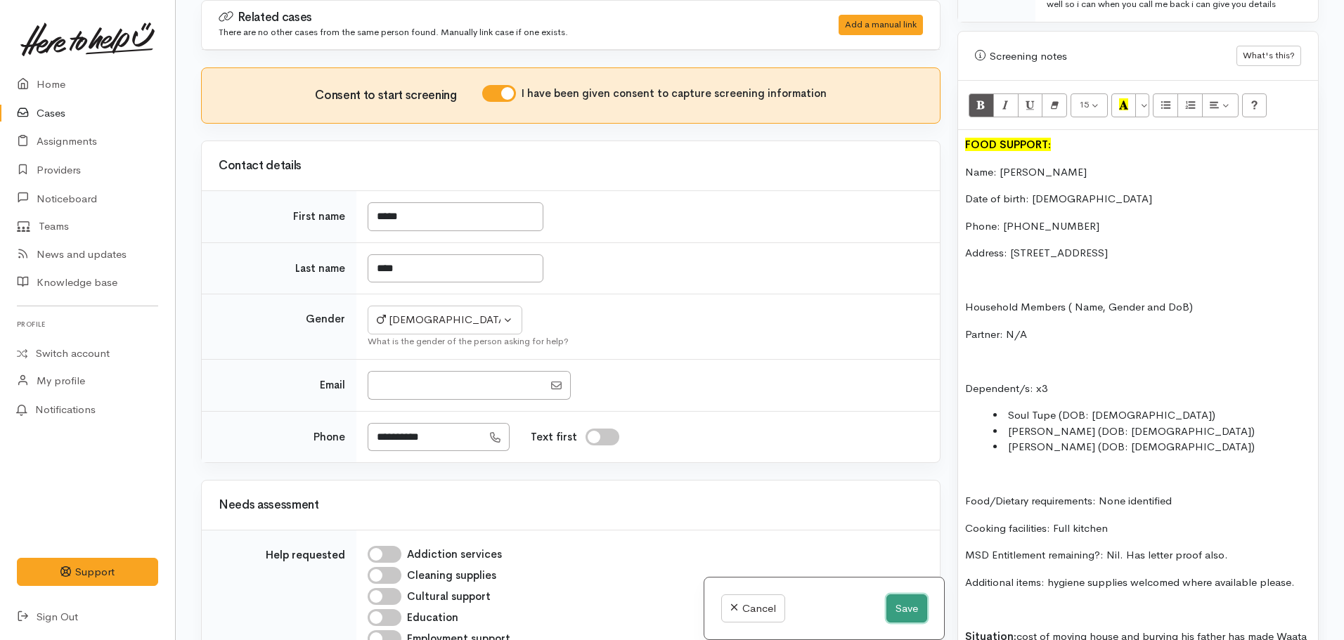
click at [909, 604] on button "Save" at bounding box center [906, 609] width 41 height 29
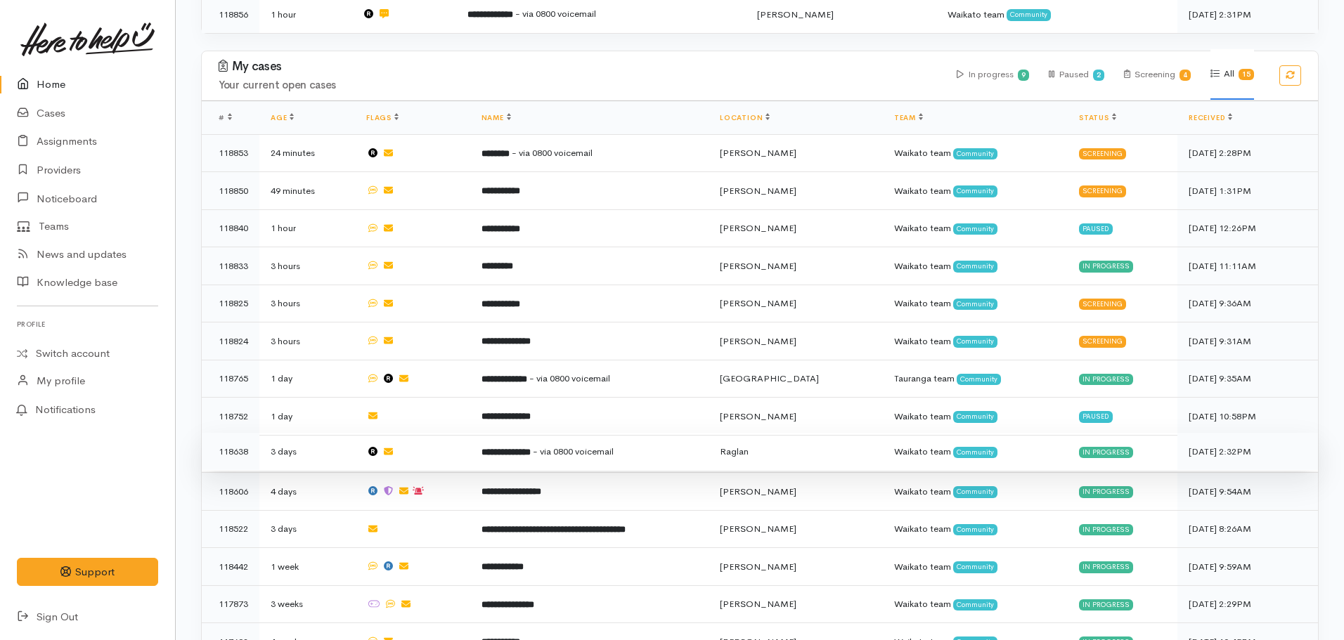
scroll to position [413, 0]
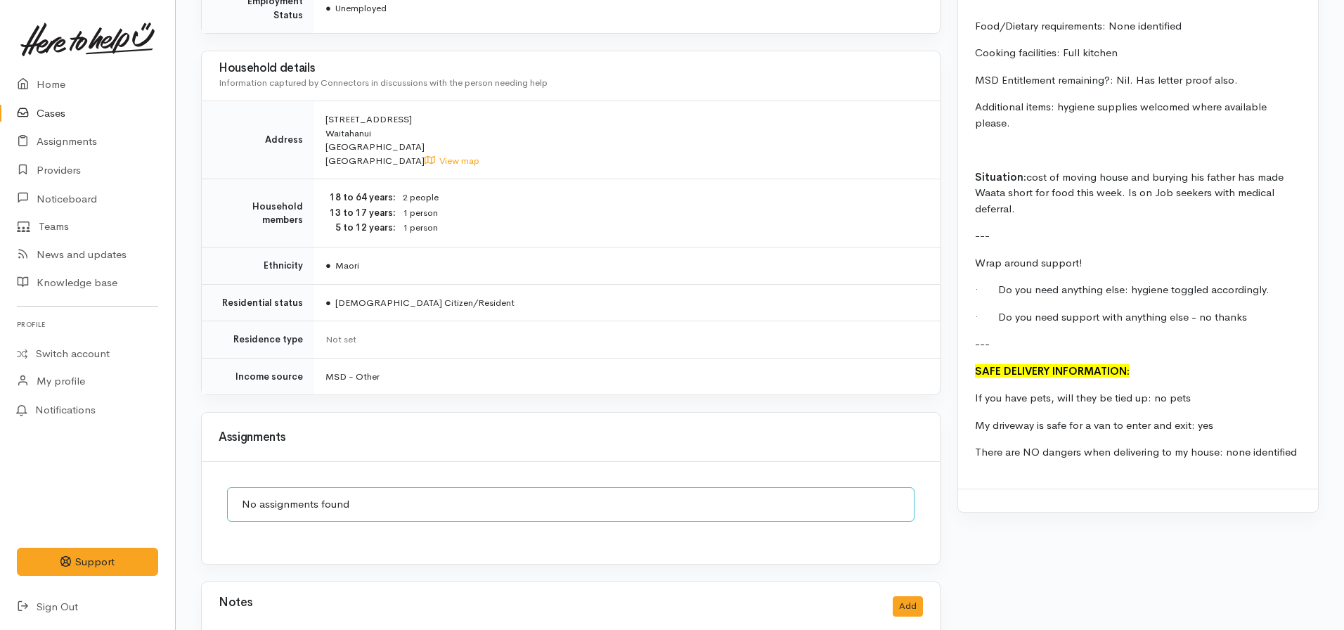
scroll to position [1588, 0]
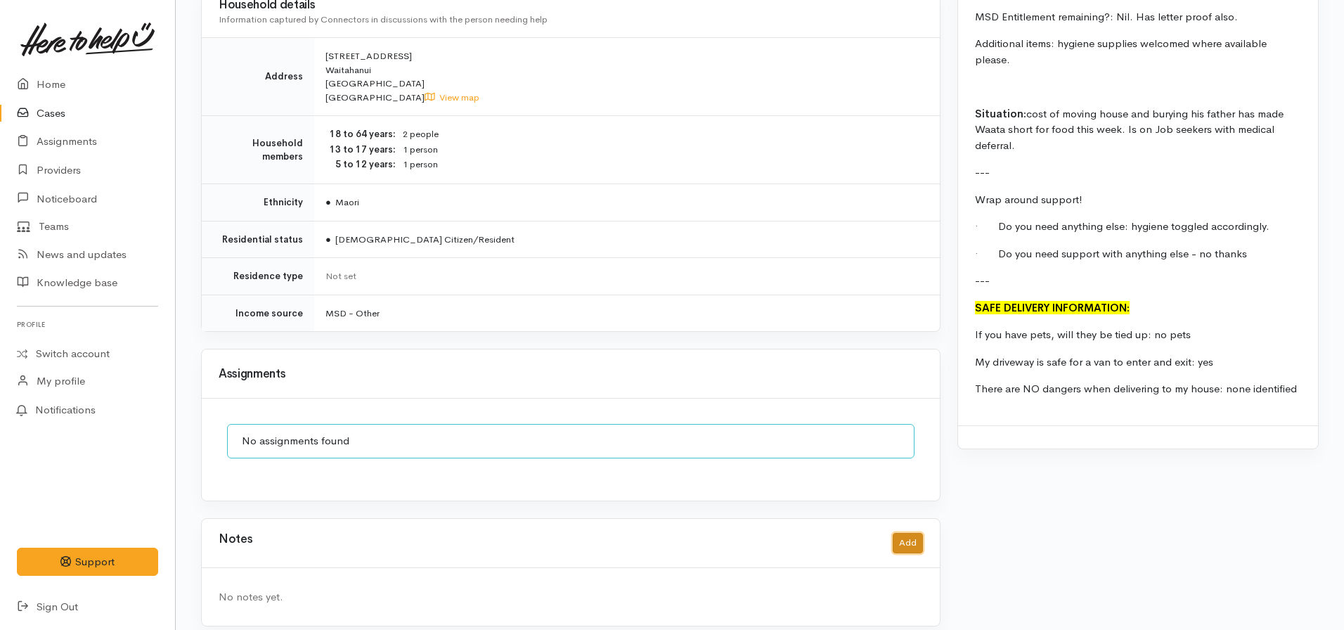
click at [911, 533] on button "Add" at bounding box center [908, 543] width 30 height 20
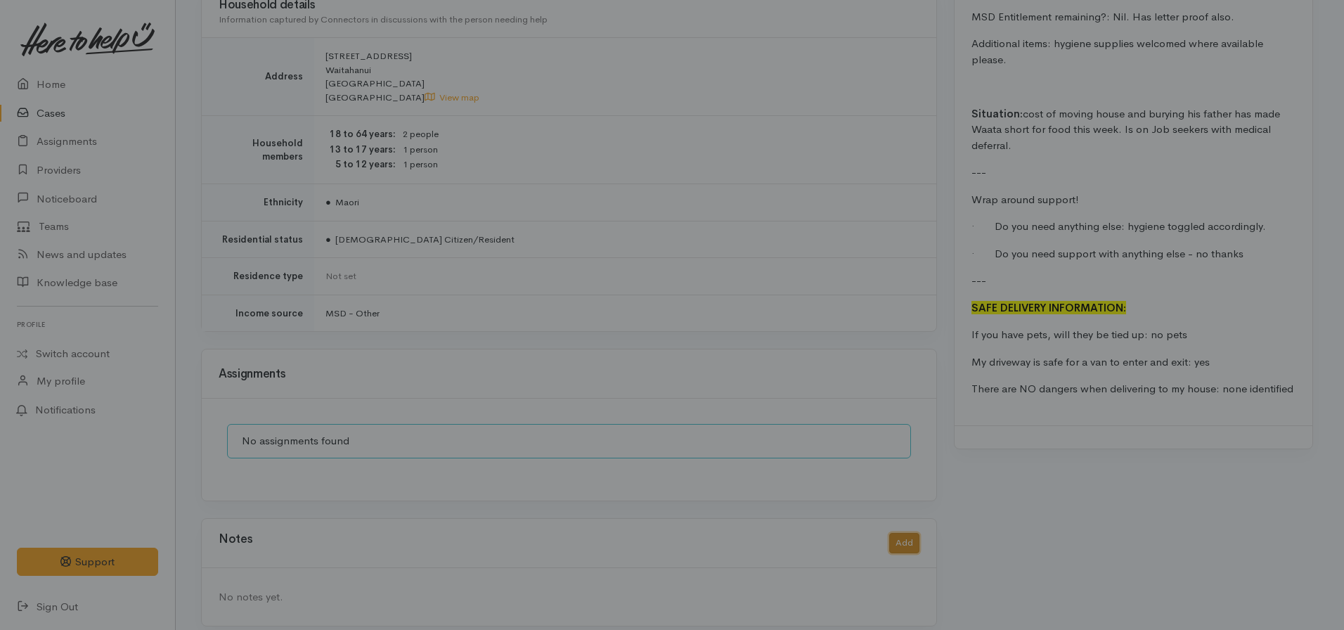
scroll to position [1578, 0]
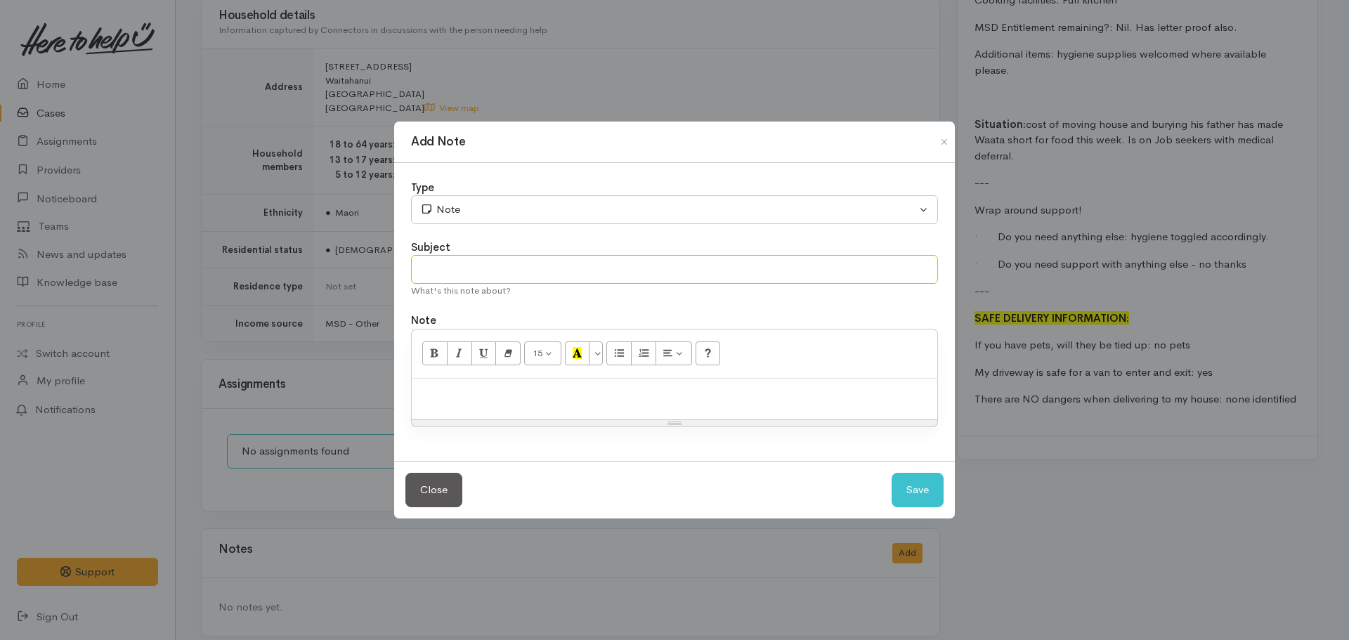
click at [468, 255] on input "text" at bounding box center [674, 269] width 527 height 29
type input "PAUSED - ASSIGN TO TAUPO FOODBANK ON 13.10.2025"
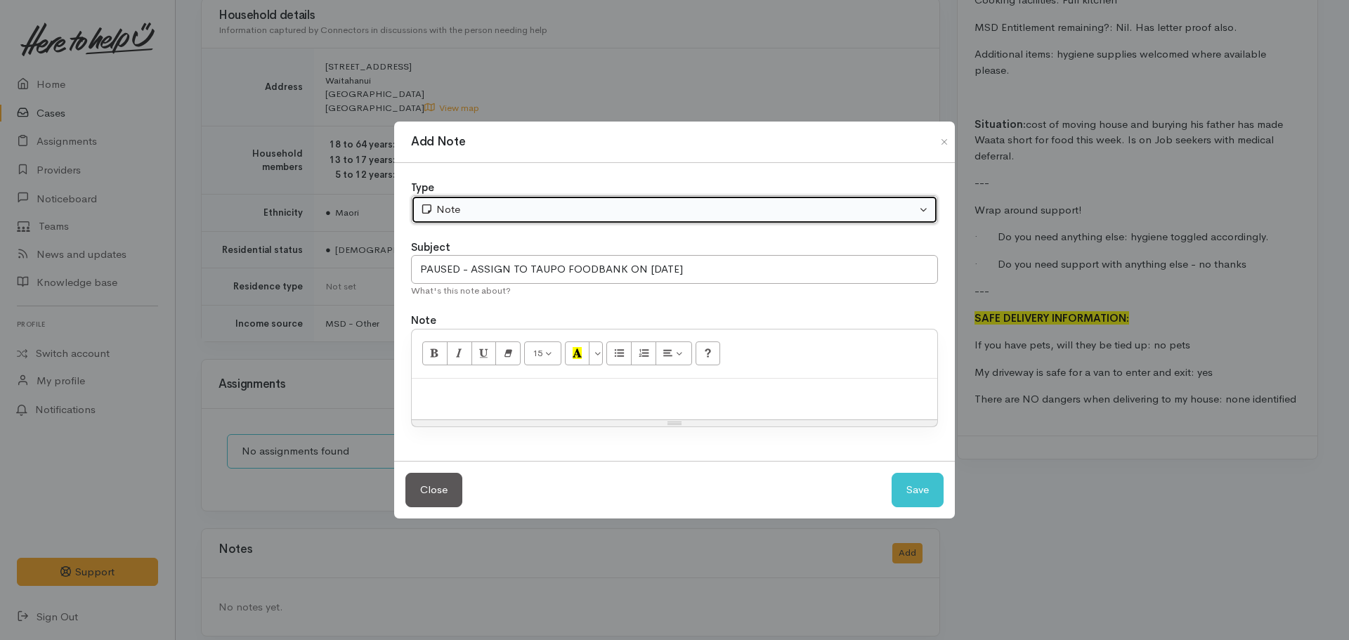
click at [460, 205] on div "Note" at bounding box center [668, 210] width 496 height 16
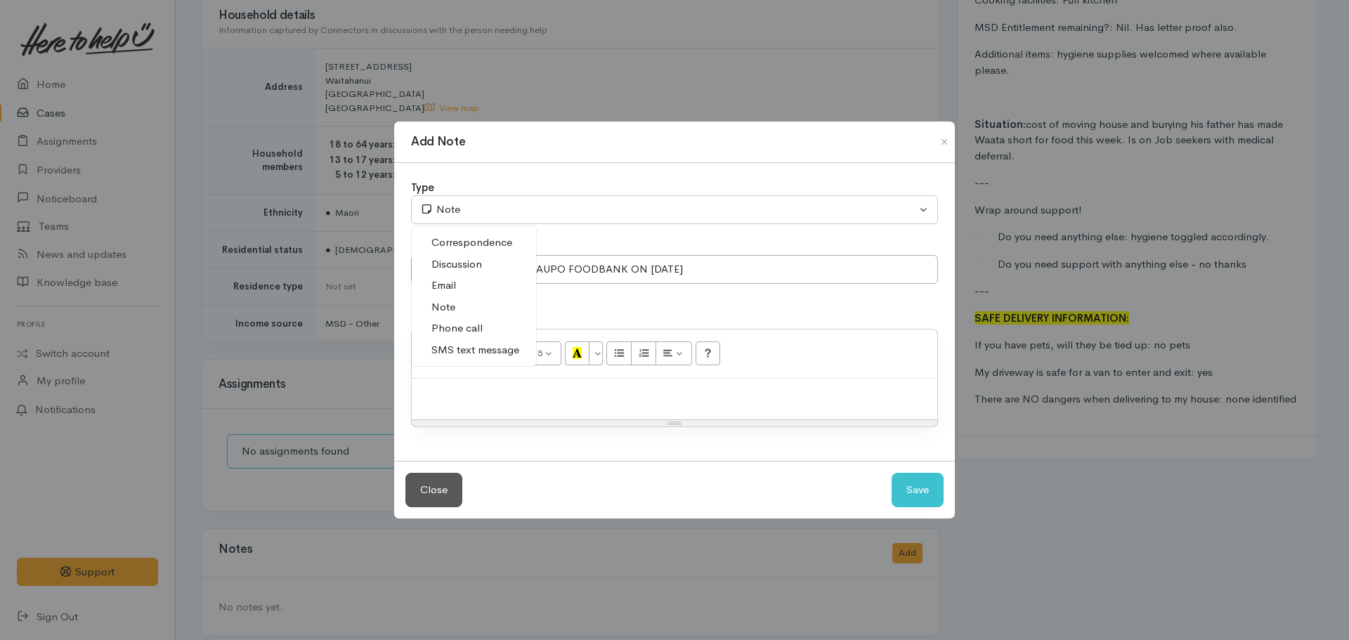
click at [458, 326] on span "Phone call" at bounding box center [457, 328] width 51 height 16
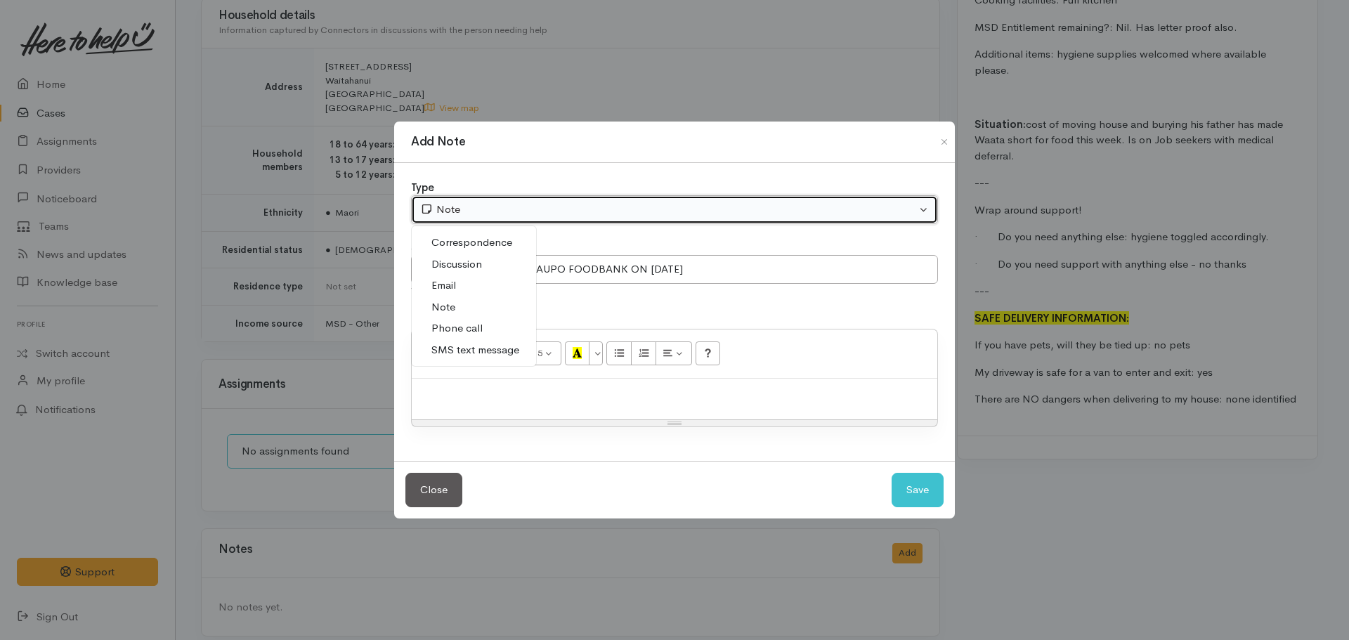
select select "3"
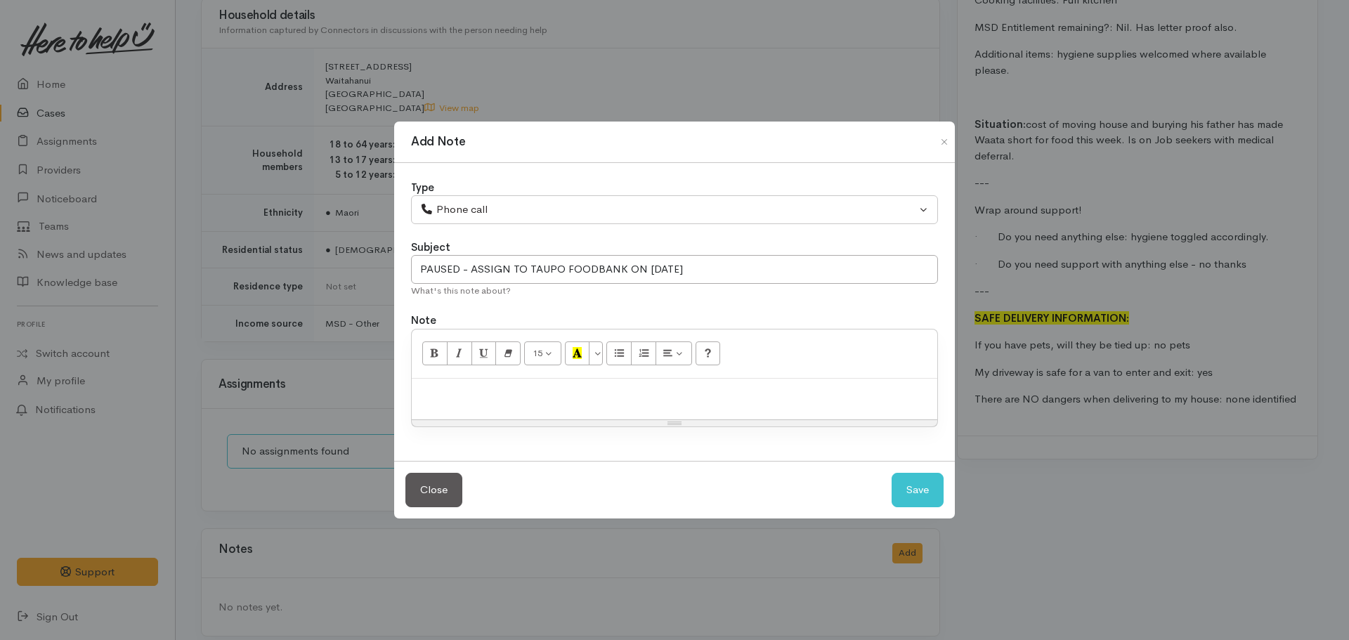
click at [499, 407] on div at bounding box center [675, 399] width 526 height 41
click at [892, 473] on button "Save" at bounding box center [918, 490] width 52 height 34
select select "1"
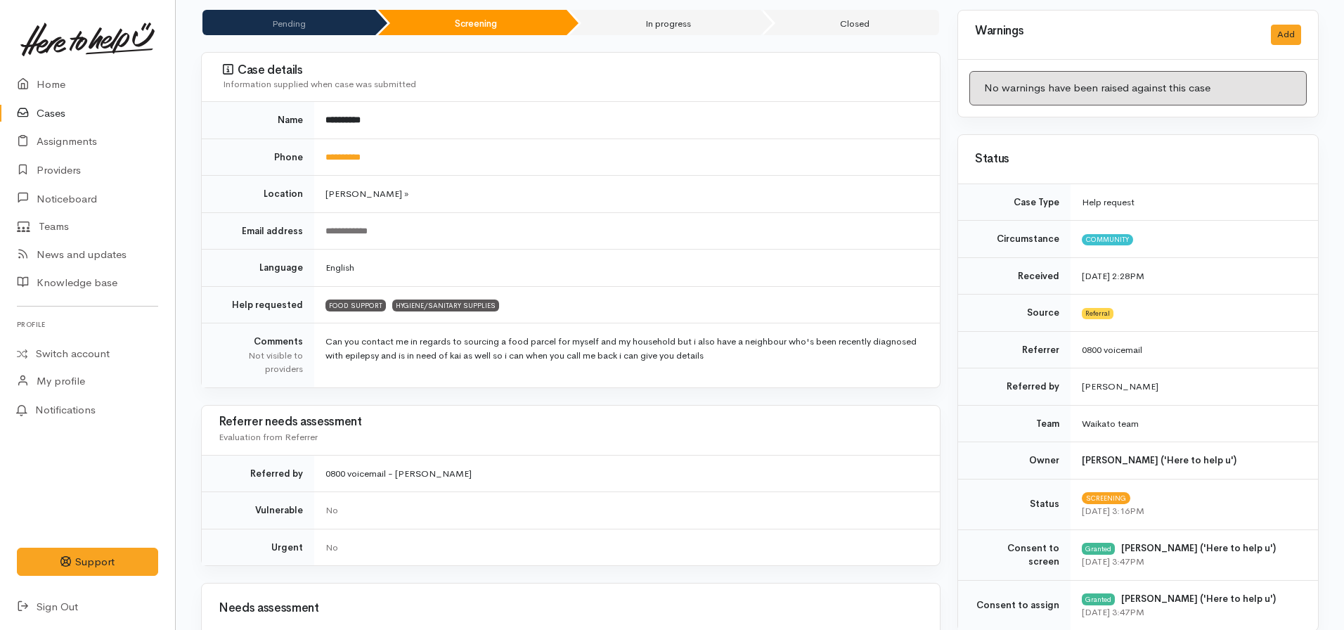
scroll to position [0, 0]
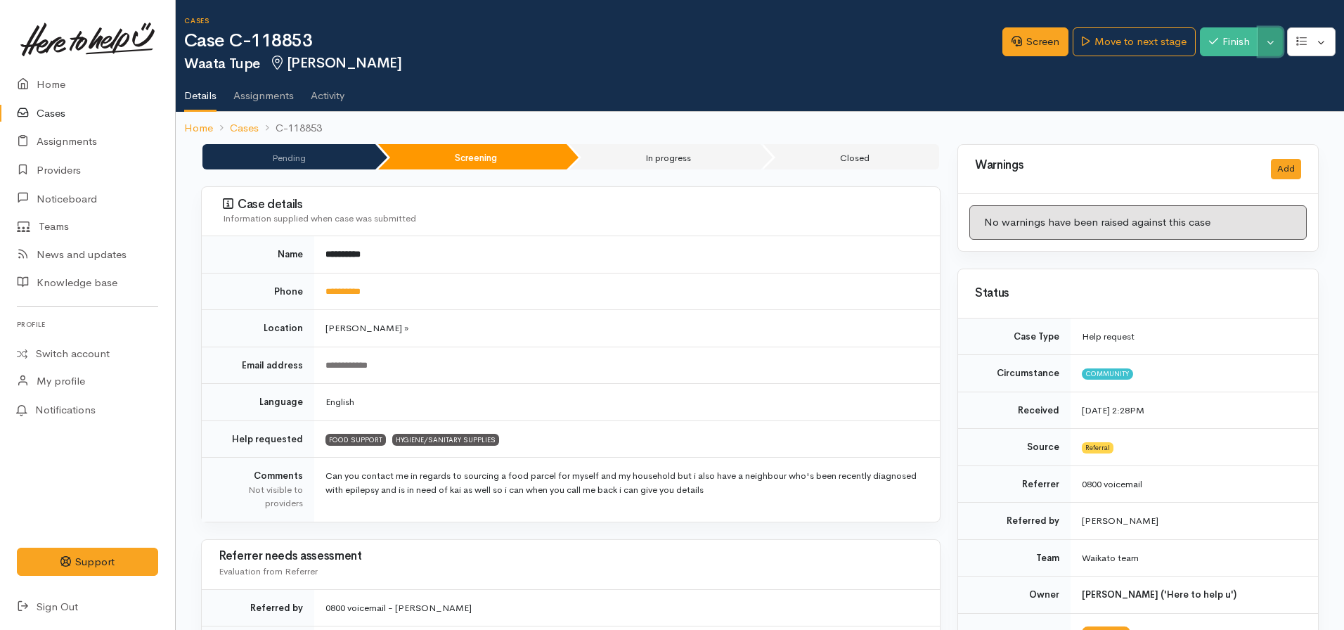
click at [1266, 41] on button "Toggle Dropdown" at bounding box center [1270, 41] width 25 height 29
click at [1218, 77] on link "Pause" at bounding box center [1226, 75] width 111 height 22
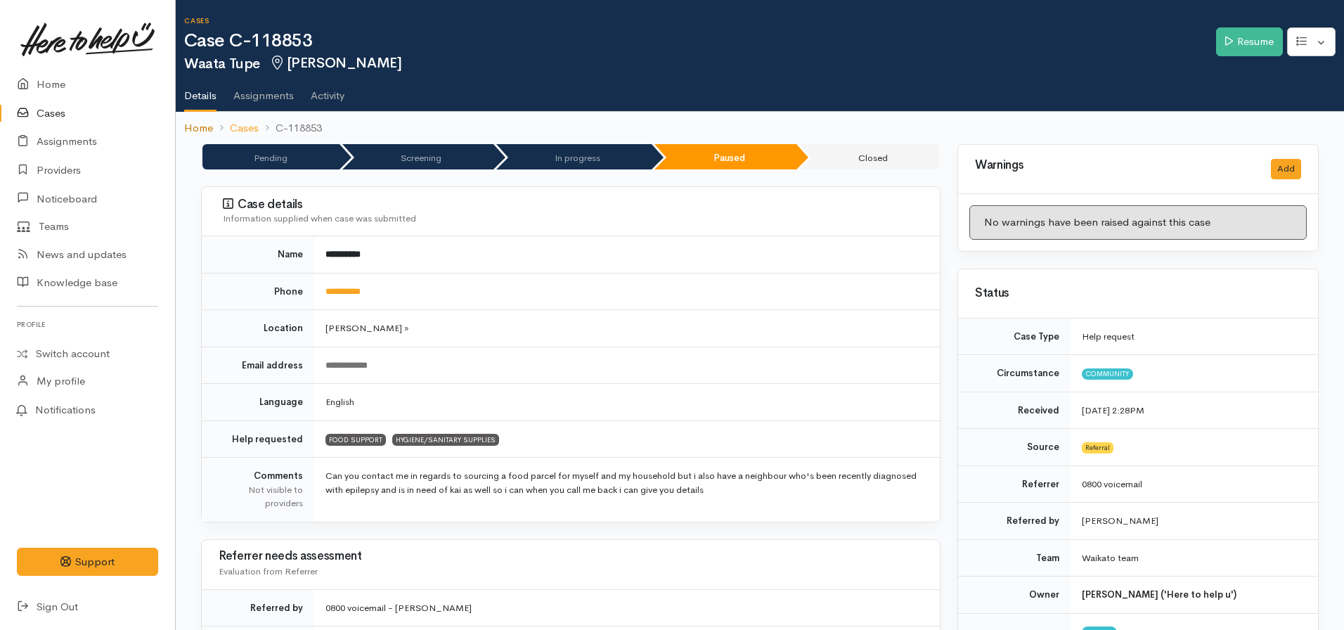
click at [193, 135] on link "Home" at bounding box center [198, 128] width 29 height 16
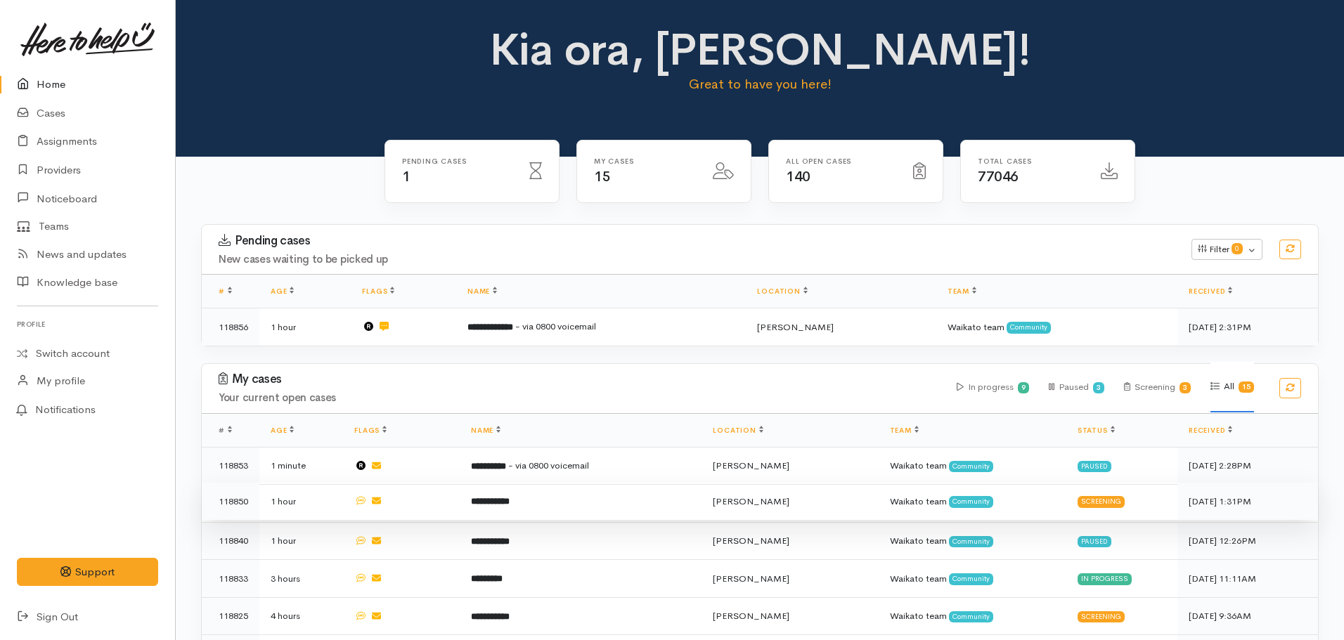
click at [505, 500] on b "**********" at bounding box center [490, 501] width 39 height 9
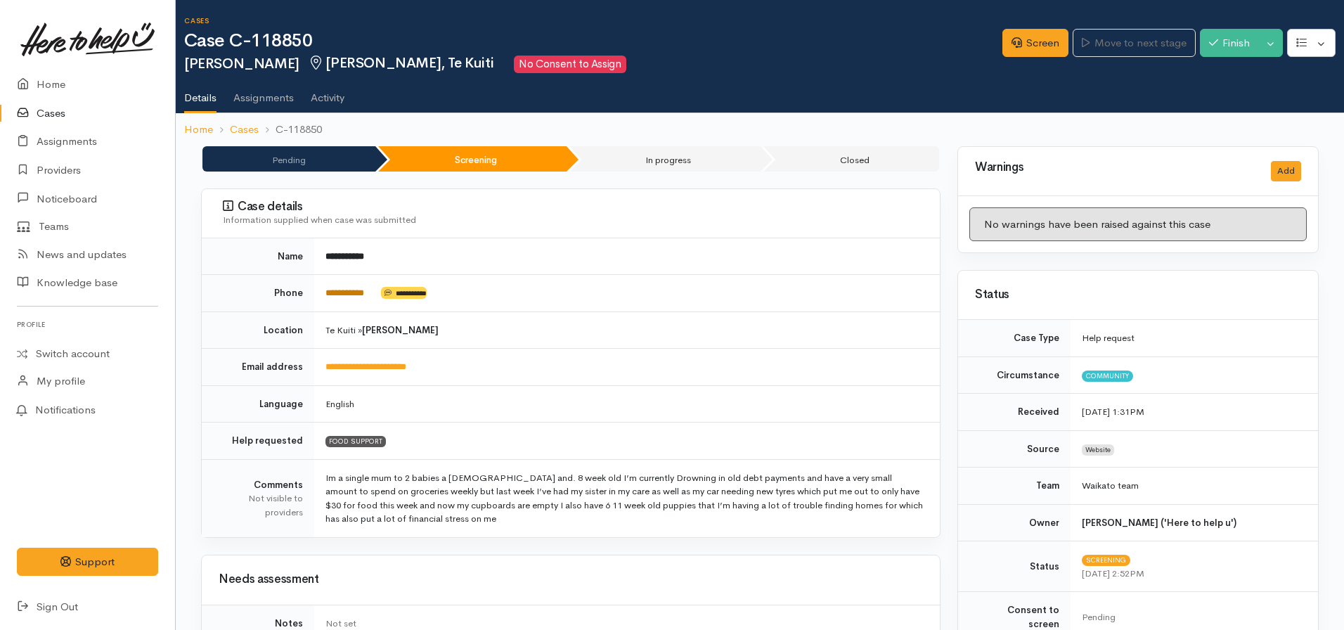
click at [354, 295] on link "**********" at bounding box center [344, 292] width 39 height 9
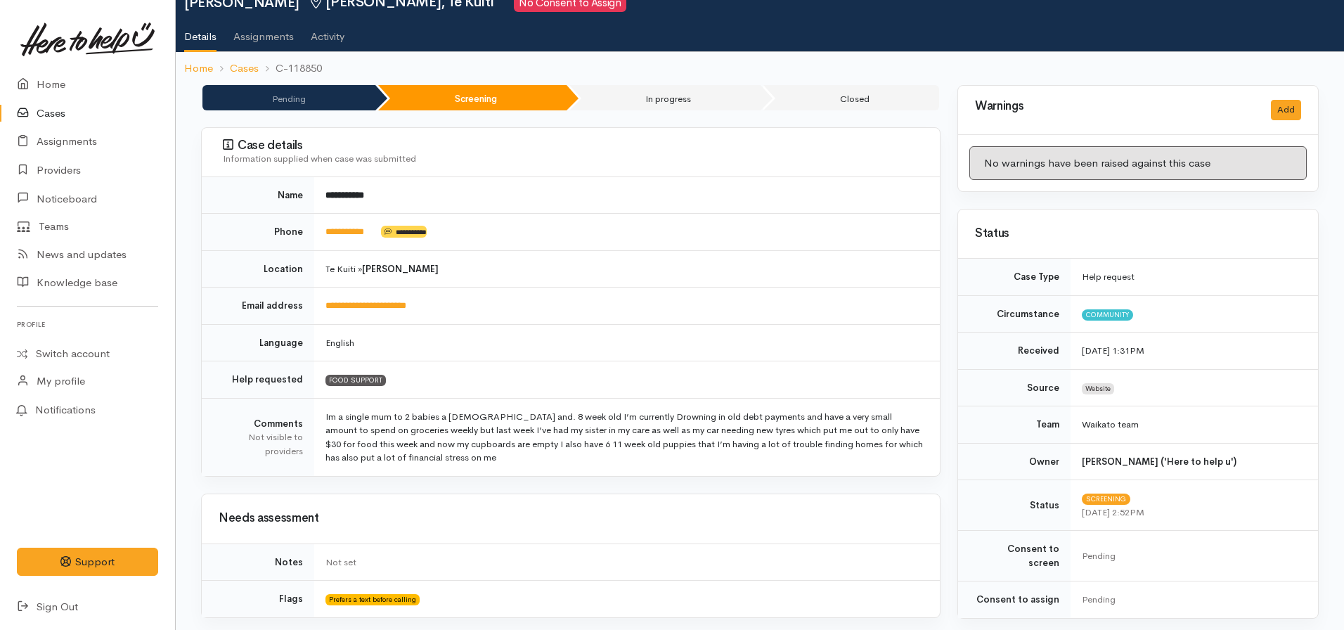
scroll to position [53, 0]
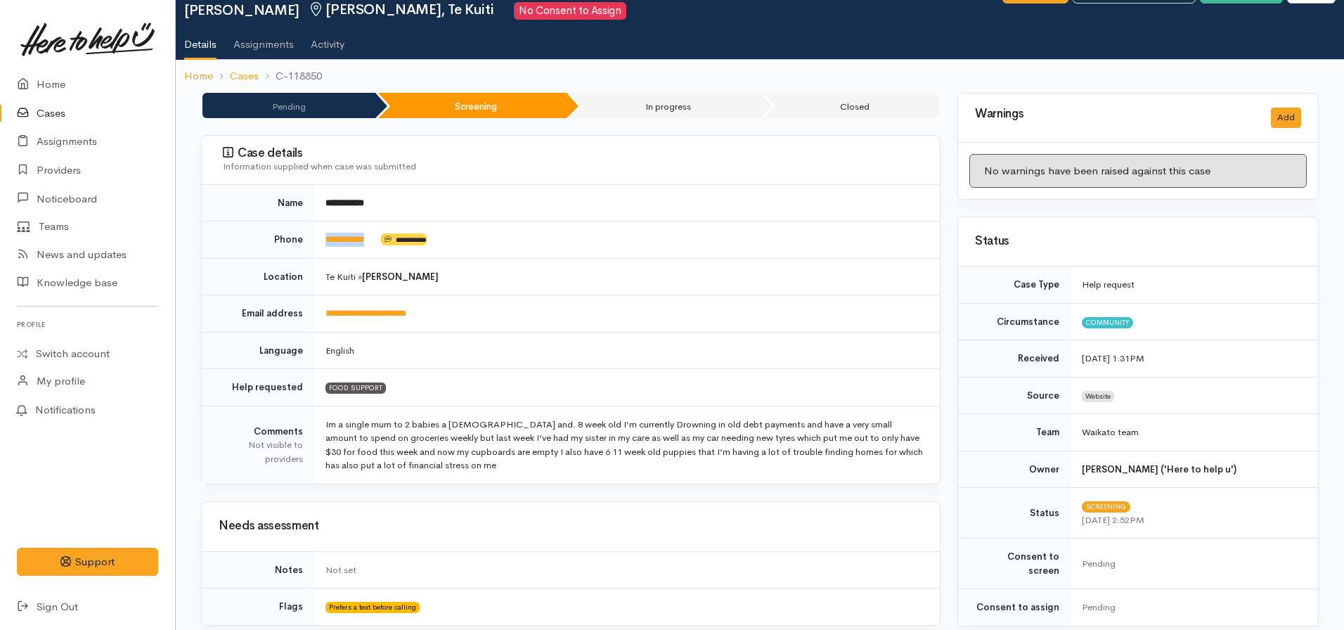
drag, startPoint x: 380, startPoint y: 246, endPoint x: 321, endPoint y: 244, distance: 59.1
click at [321, 244] on td "**********" at bounding box center [627, 239] width 626 height 37
copy td "**********"
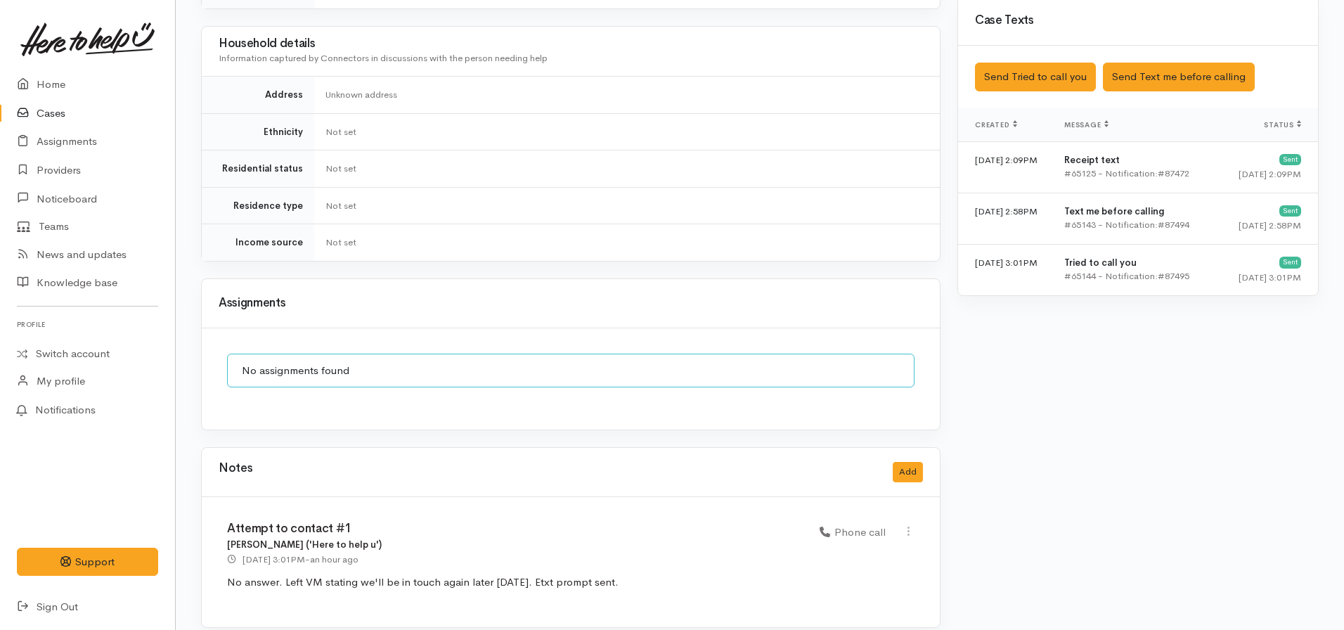
scroll to position [825, 0]
click at [899, 461] on button "Add" at bounding box center [908, 471] width 30 height 20
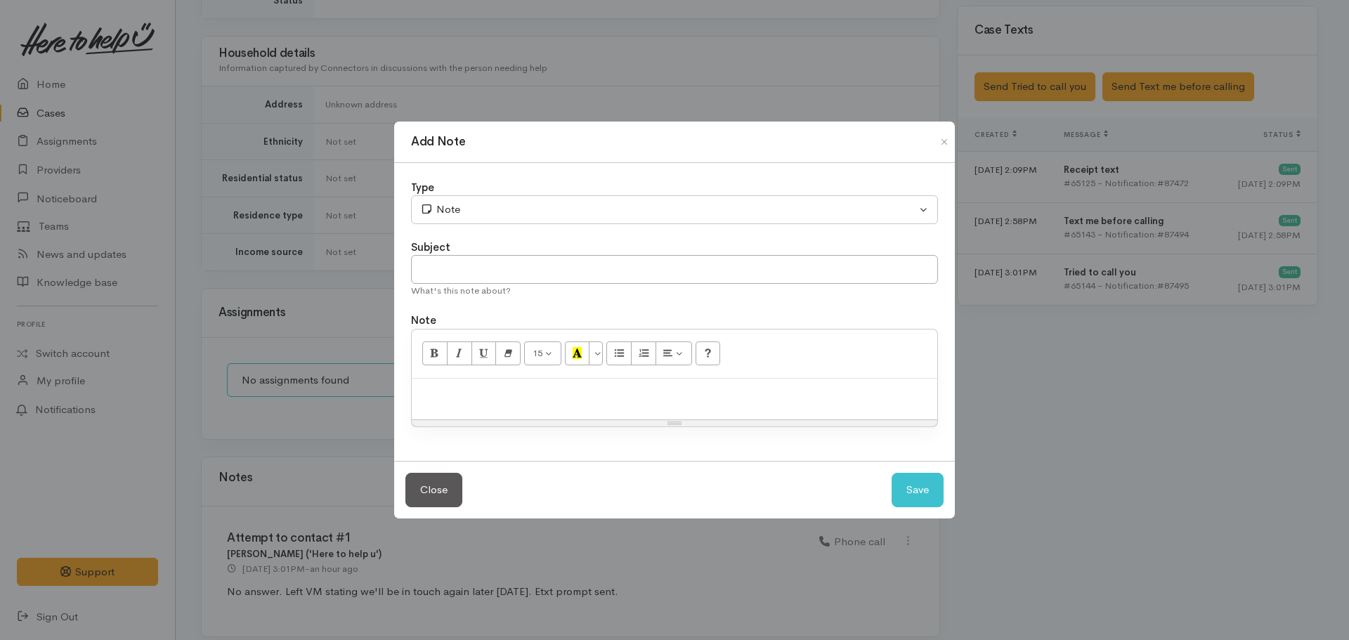
click at [537, 393] on p at bounding box center [675, 394] width 512 height 16
click at [475, 395] on p "Contact msde. Advised" at bounding box center [675, 394] width 512 height 16
click at [538, 398] on p "Contact made. Advised" at bounding box center [675, 394] width 512 height 16
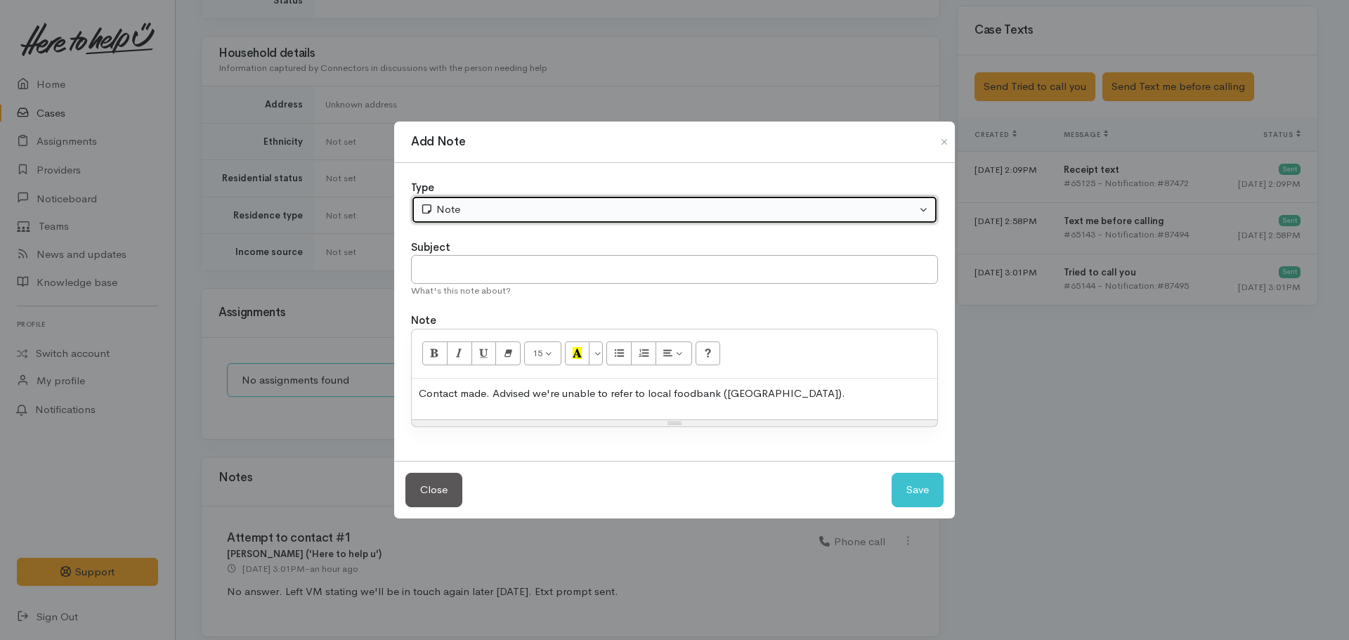
click at [588, 214] on div "Note" at bounding box center [668, 210] width 496 height 16
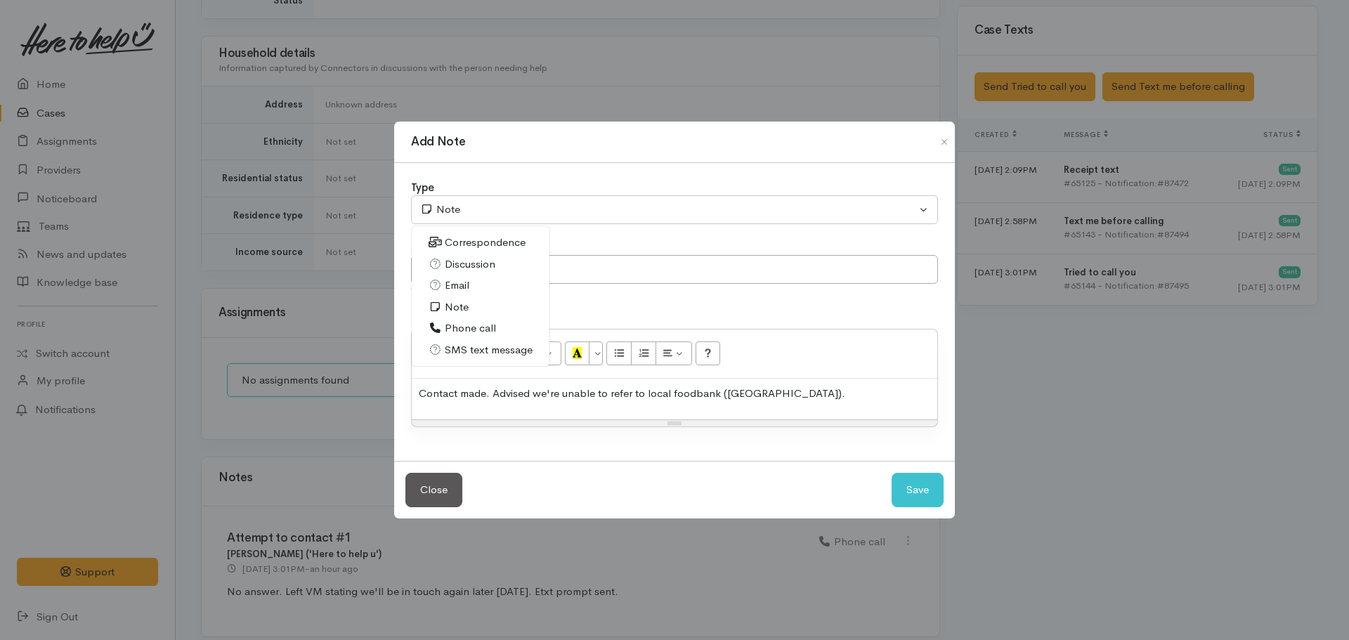
click at [488, 328] on span "Phone call" at bounding box center [470, 328] width 51 height 16
select select "3"
click at [791, 393] on p "Contact made. Advised we're unable to refer to local foodbank (Te Kuiti)." at bounding box center [675, 394] width 512 height 16
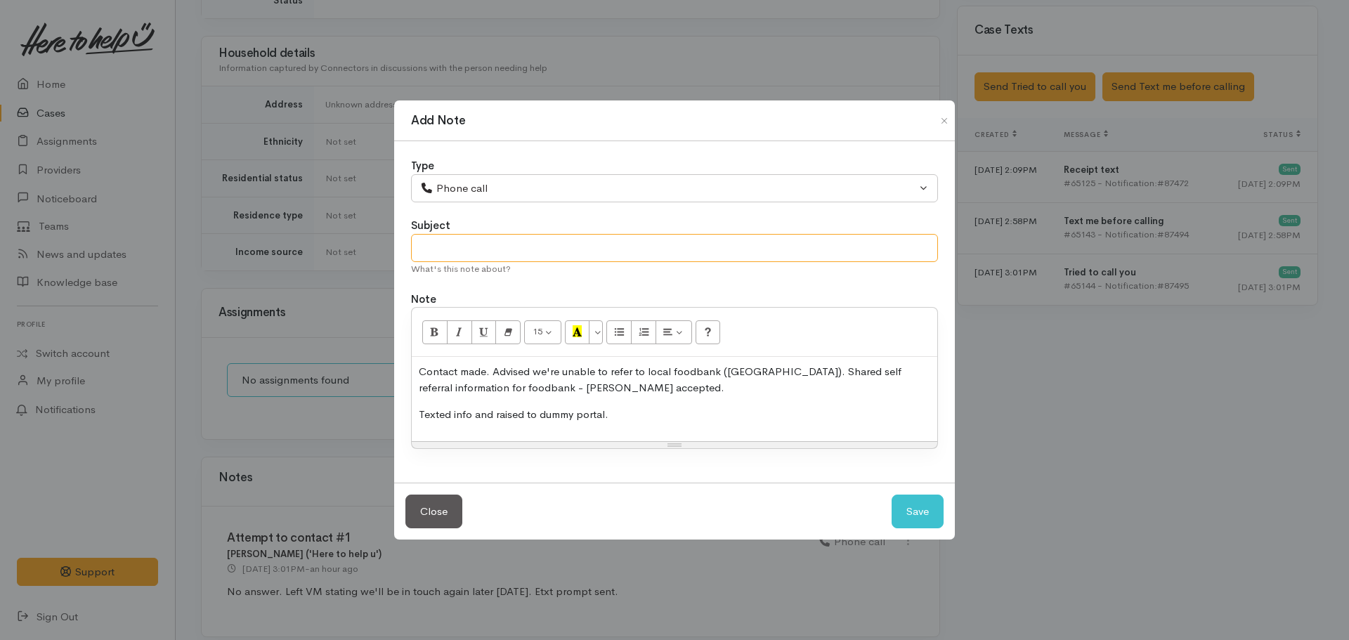
click at [530, 249] on input "text" at bounding box center [674, 248] width 527 height 29
type input "Advice given"
click at [892, 495] on button "Save" at bounding box center [918, 512] width 52 height 34
select select "1"
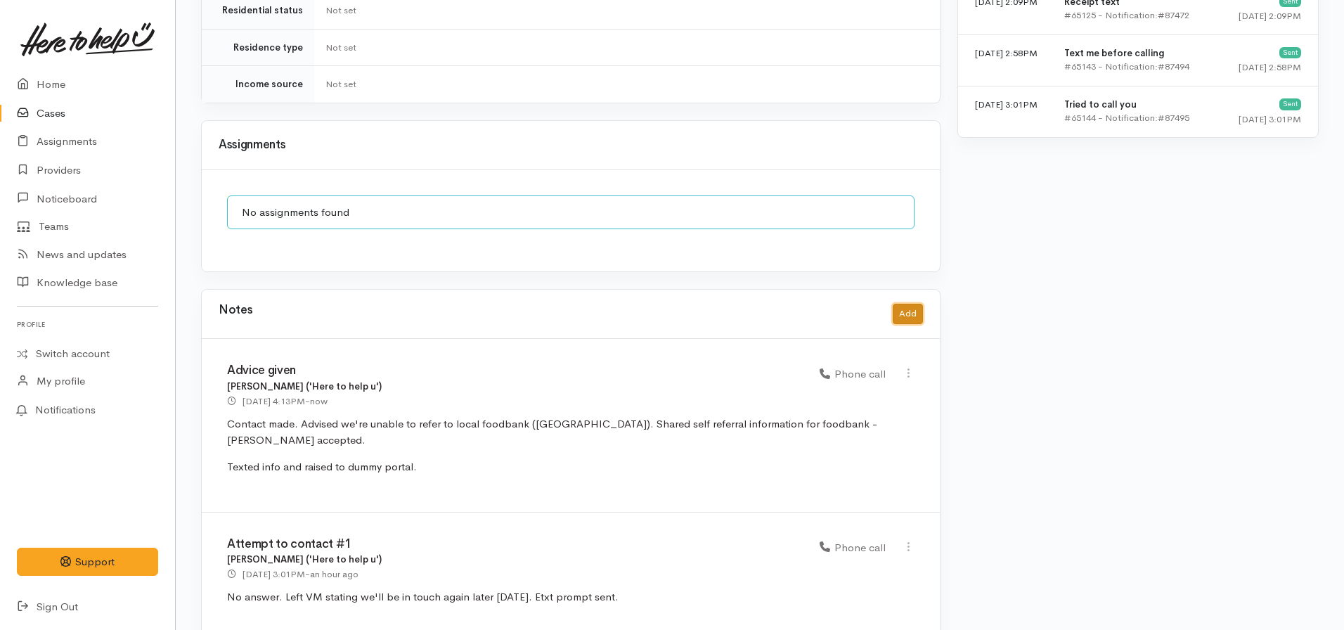
click at [907, 307] on button "Add" at bounding box center [908, 314] width 30 height 20
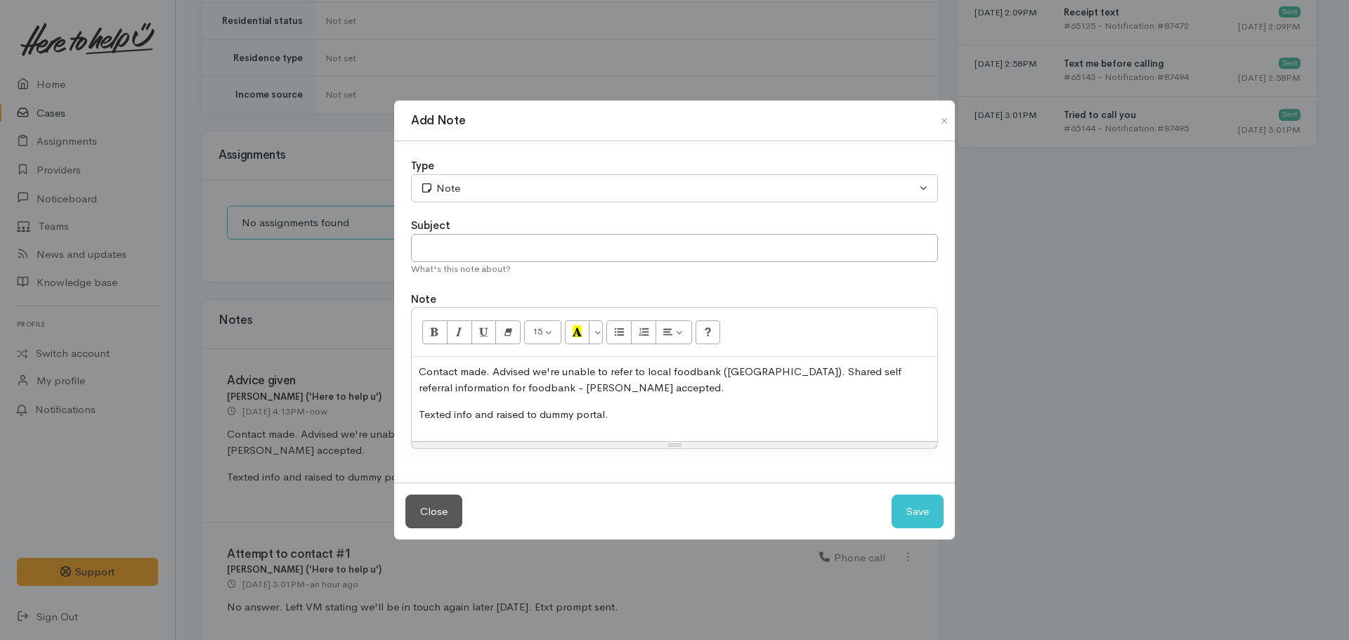
click at [585, 403] on div "Contact made. Advised we're unable to refer to local foodbank (Te Kuiti). Share…" at bounding box center [675, 399] width 526 height 84
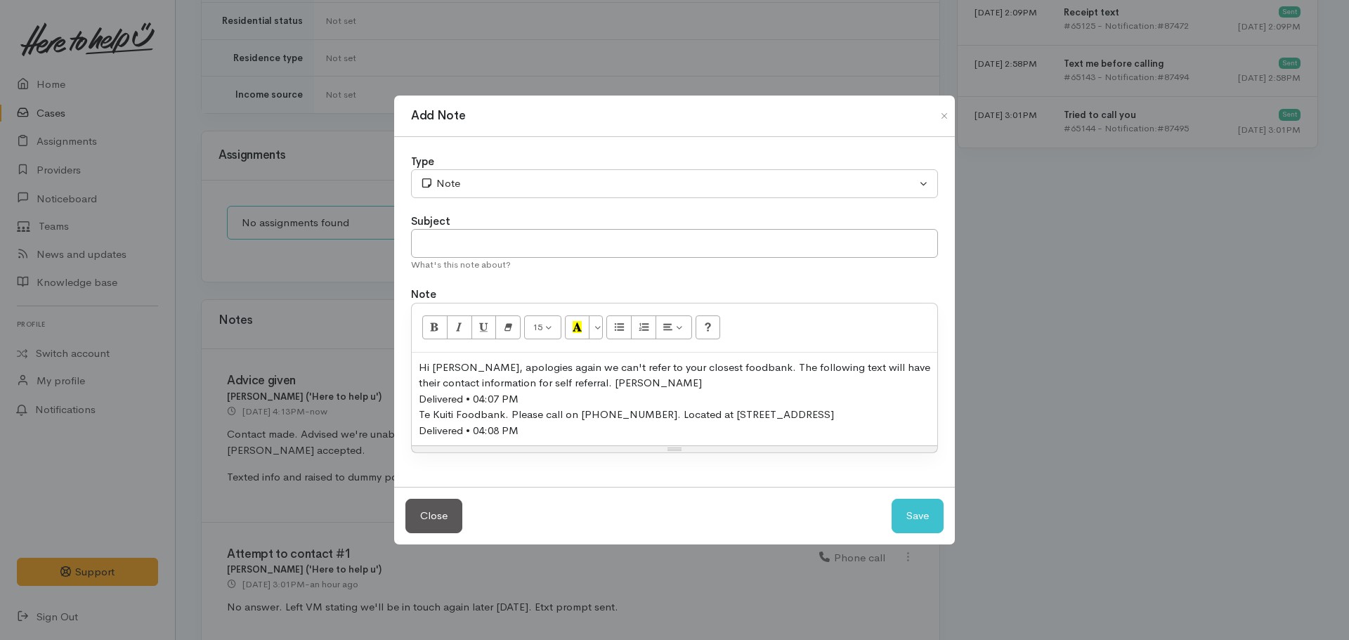
click at [538, 398] on div "Delivered • 04:07 PM" at bounding box center [675, 399] width 512 height 16
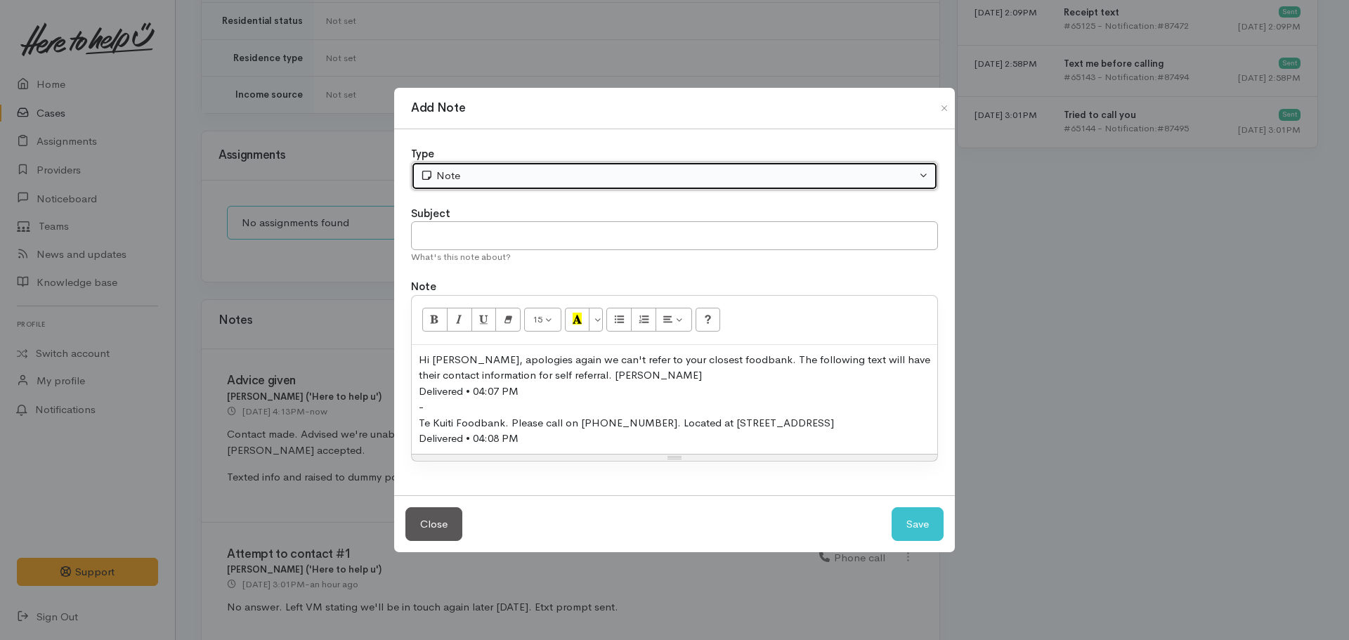
click at [450, 181] on div "Note" at bounding box center [668, 176] width 496 height 16
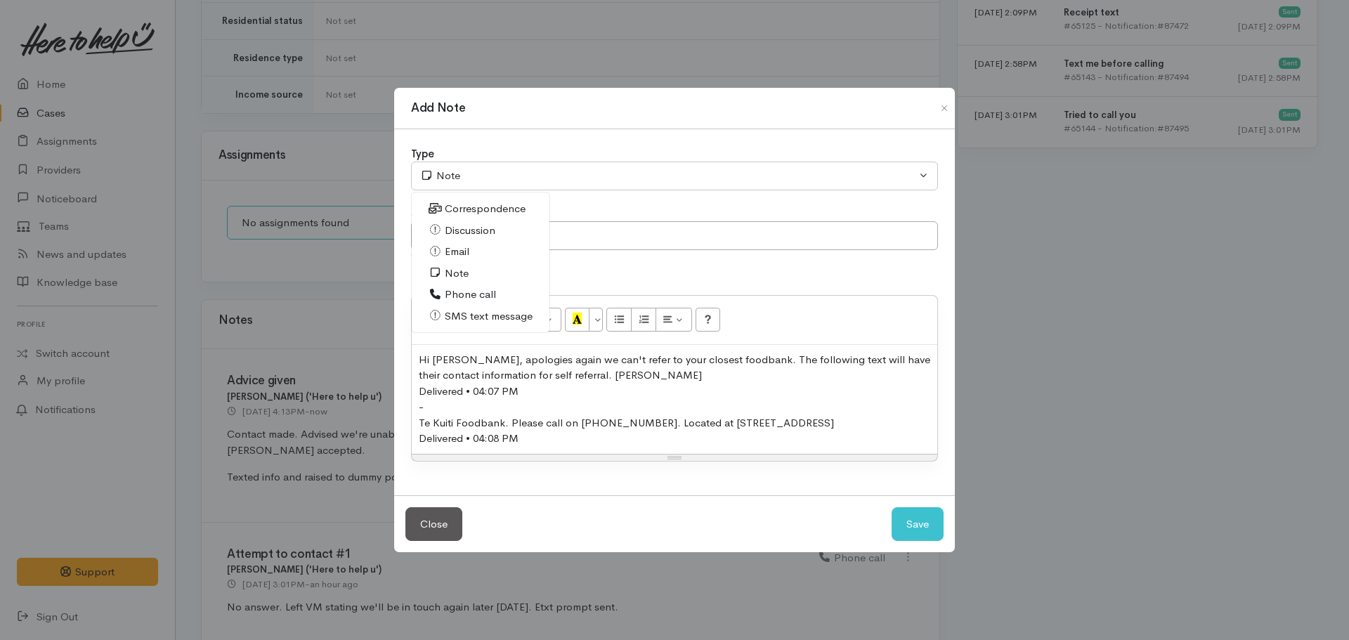
click at [479, 316] on span "SMS text message" at bounding box center [489, 317] width 88 height 16
click at [921, 536] on button "Save" at bounding box center [918, 524] width 52 height 34
select select "1"
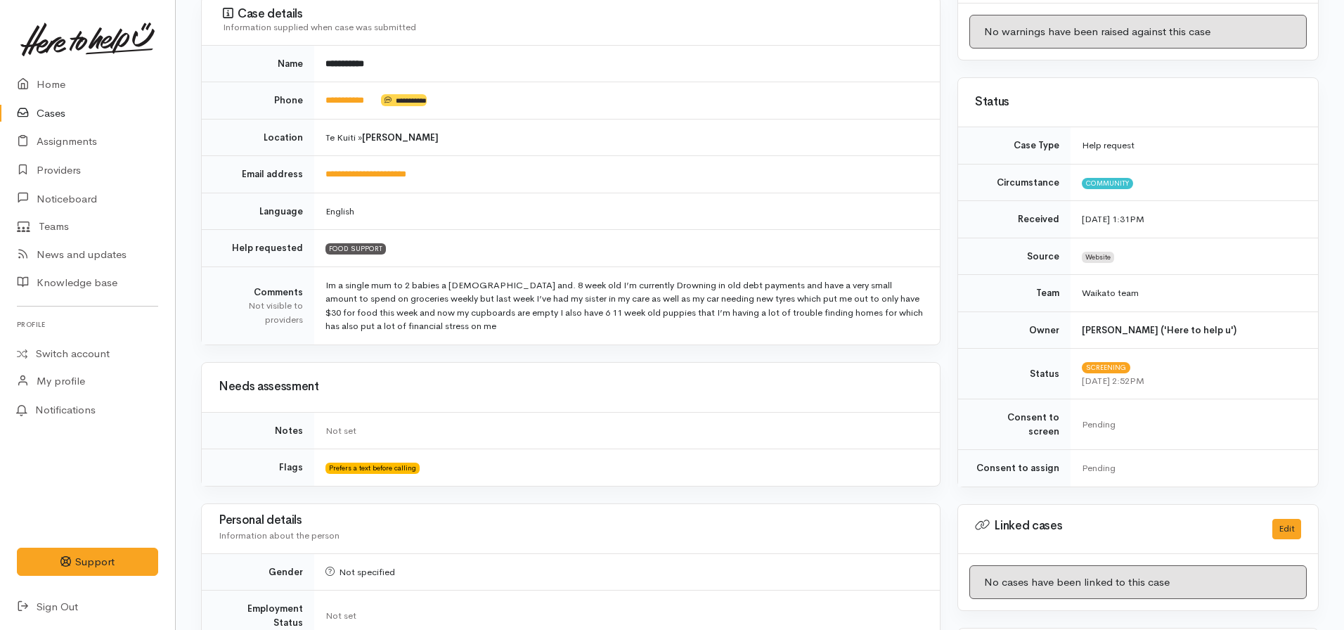
scroll to position [0, 0]
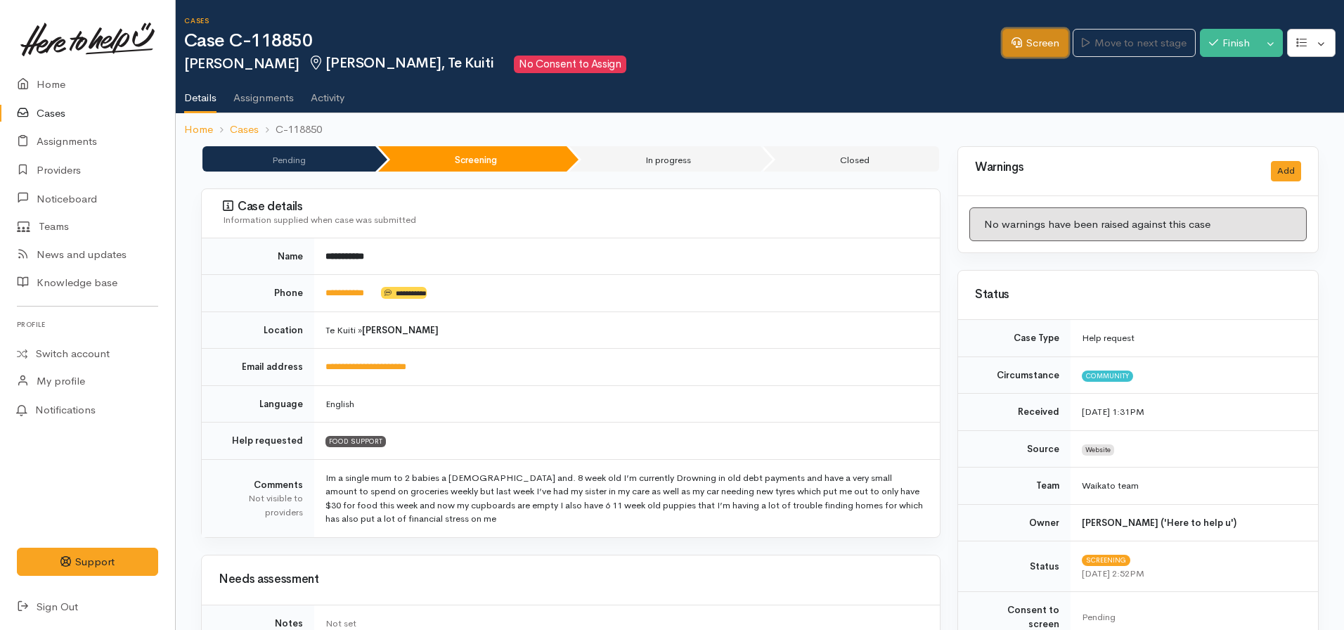
click at [1015, 44] on icon at bounding box center [1016, 42] width 11 height 11
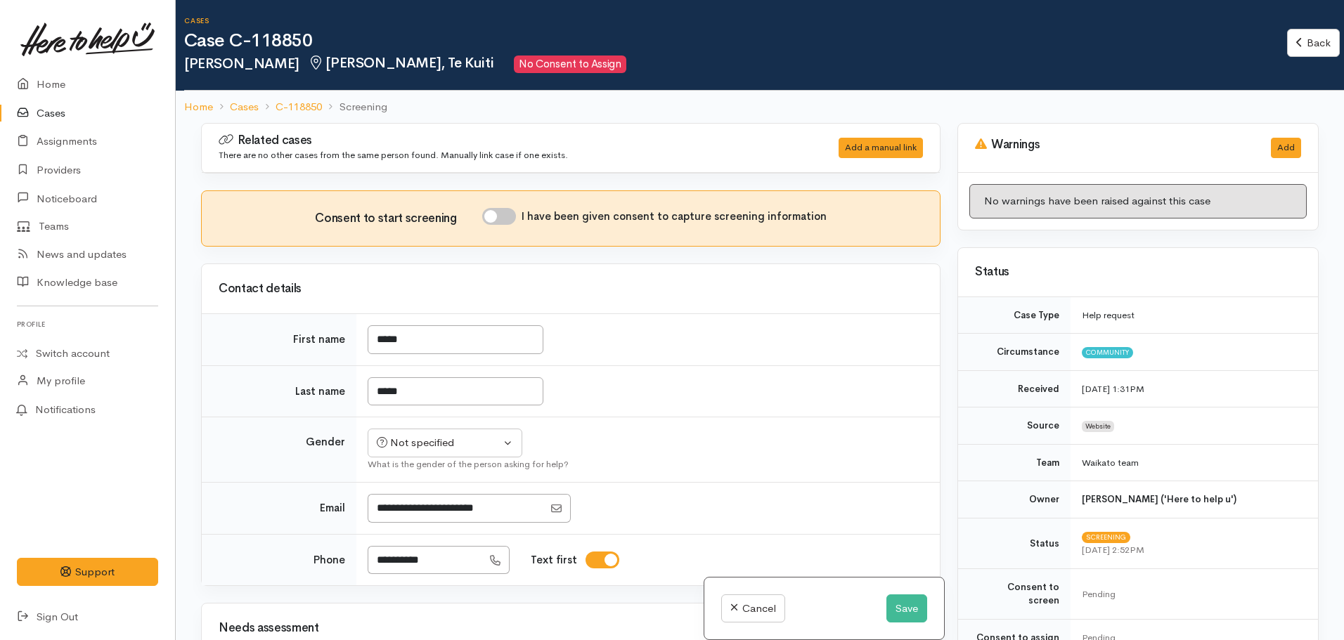
click at [499, 214] on input "I have been given consent to capture screening information" at bounding box center [499, 216] width 34 height 17
checkbox input "true"
click at [473, 427] on td "Not specified [DEMOGRAPHIC_DATA] [DEMOGRAPHIC_DATA] Diverse Not specified What …" at bounding box center [647, 449] width 583 height 65
click at [465, 446] on div "Not specified" at bounding box center [439, 443] width 124 height 16
click at [428, 512] on span "[DEMOGRAPHIC_DATA]" at bounding box center [456, 519] width 120 height 16
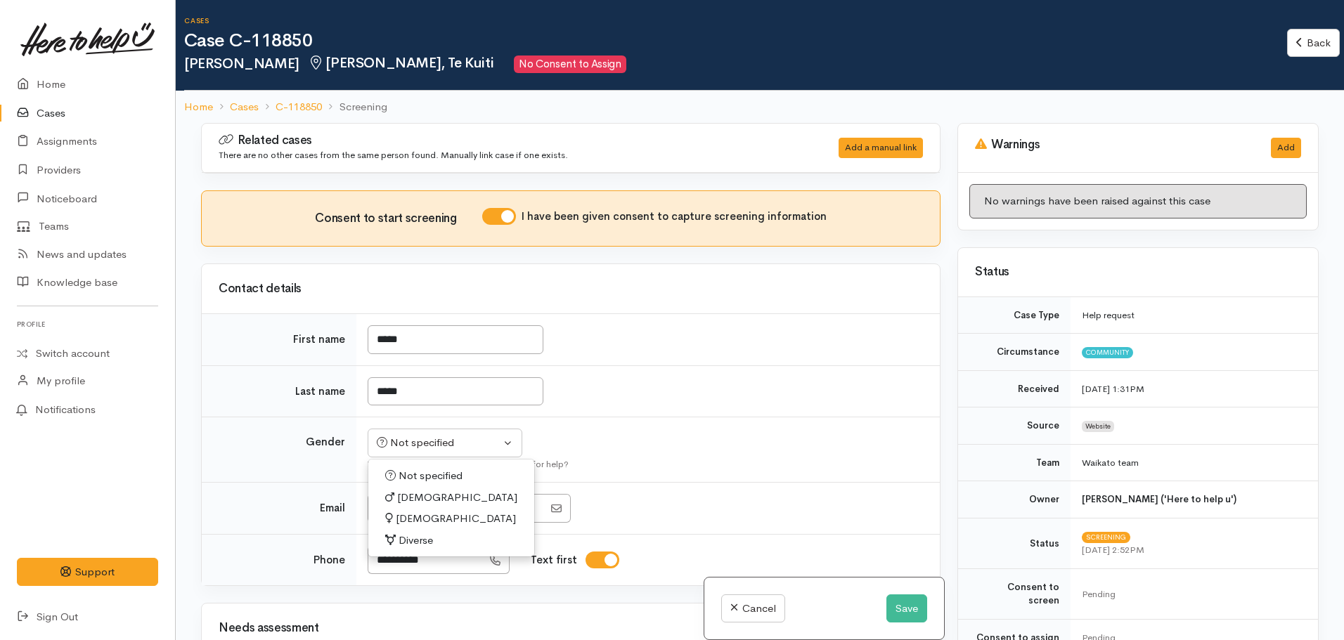
select select "[DEMOGRAPHIC_DATA]"
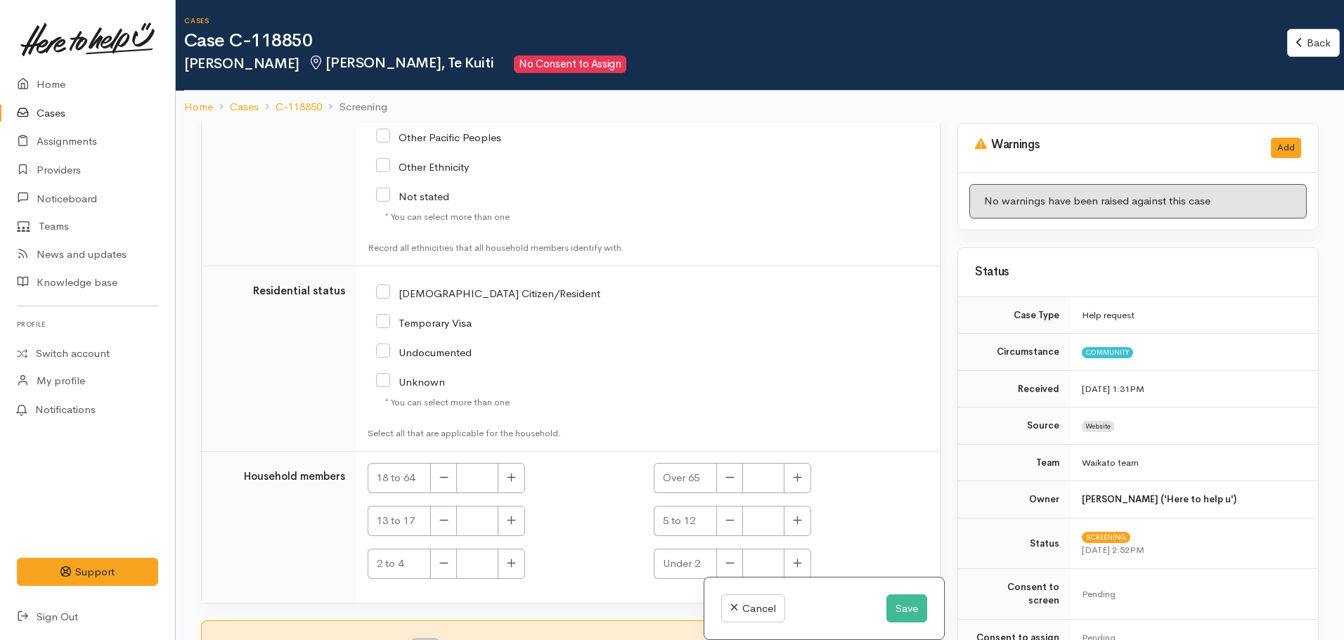
scroll to position [123, 0]
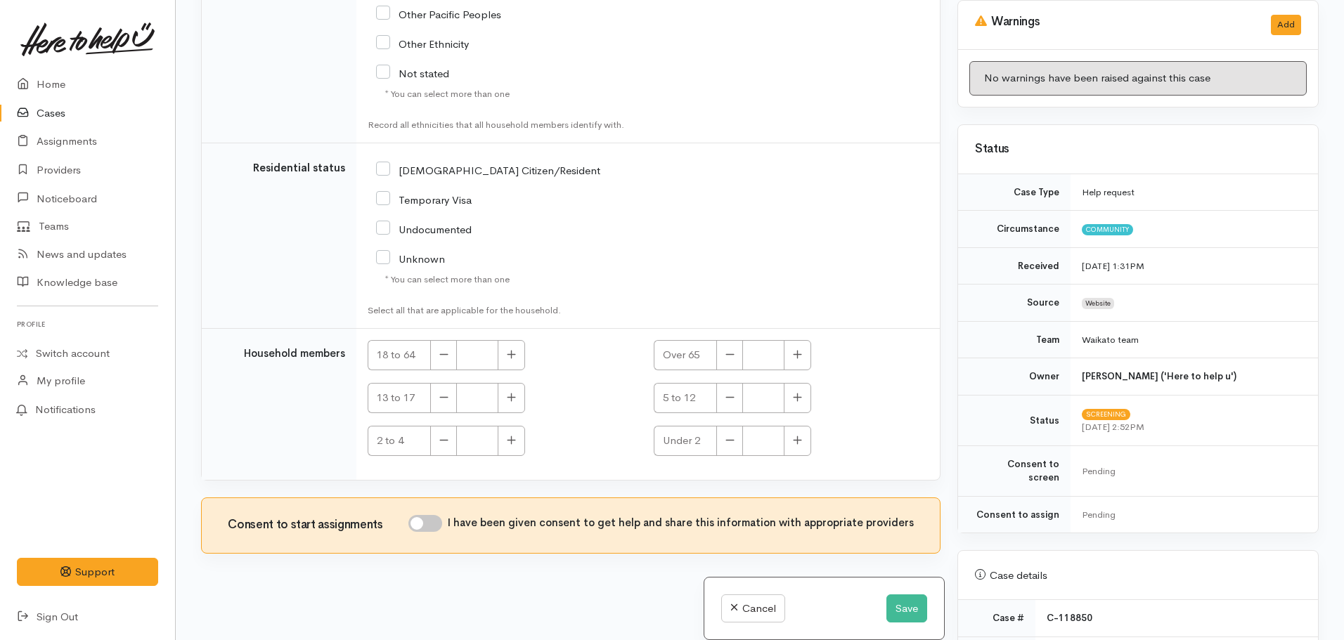
click at [439, 521] on input "I have been given consent to get help and share this information with appropria…" at bounding box center [425, 523] width 34 height 17
checkbox input "true"
click at [907, 610] on button "Save" at bounding box center [906, 609] width 41 height 29
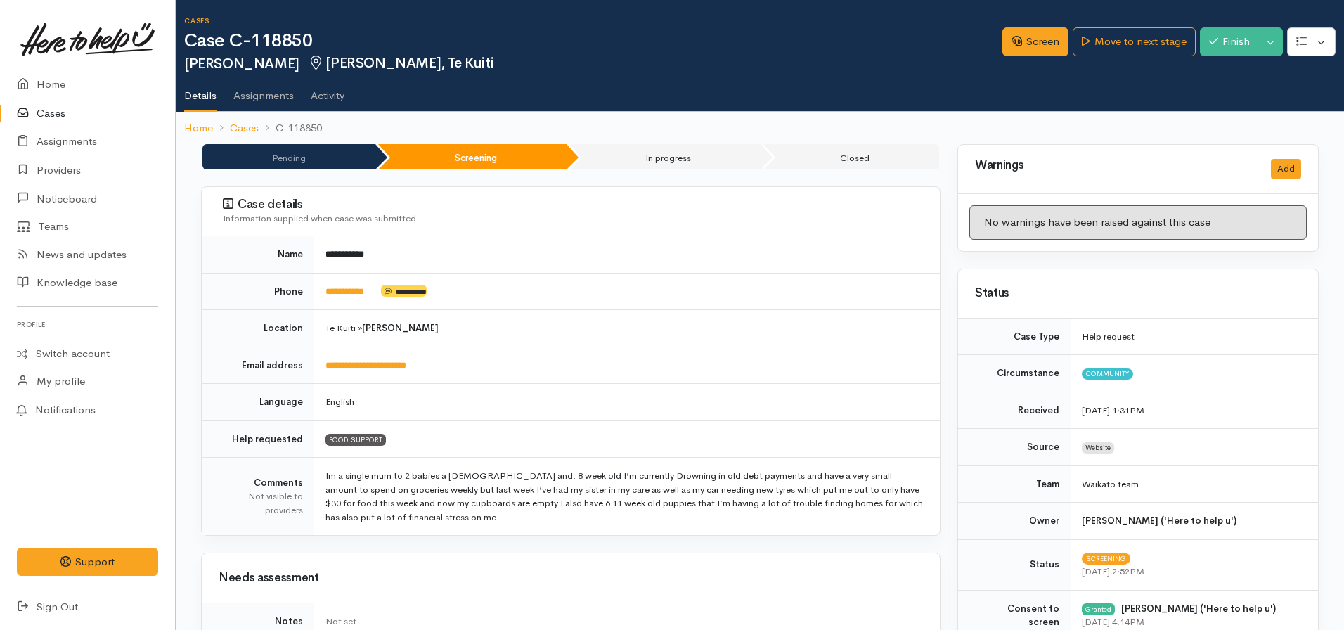
click at [1116, 57] on div "Screen Move to next stage Finish Toggle Dropdown Pause Cancel" at bounding box center [1173, 44] width 342 height 46
click at [1108, 40] on link "Move to next stage" at bounding box center [1134, 41] width 122 height 29
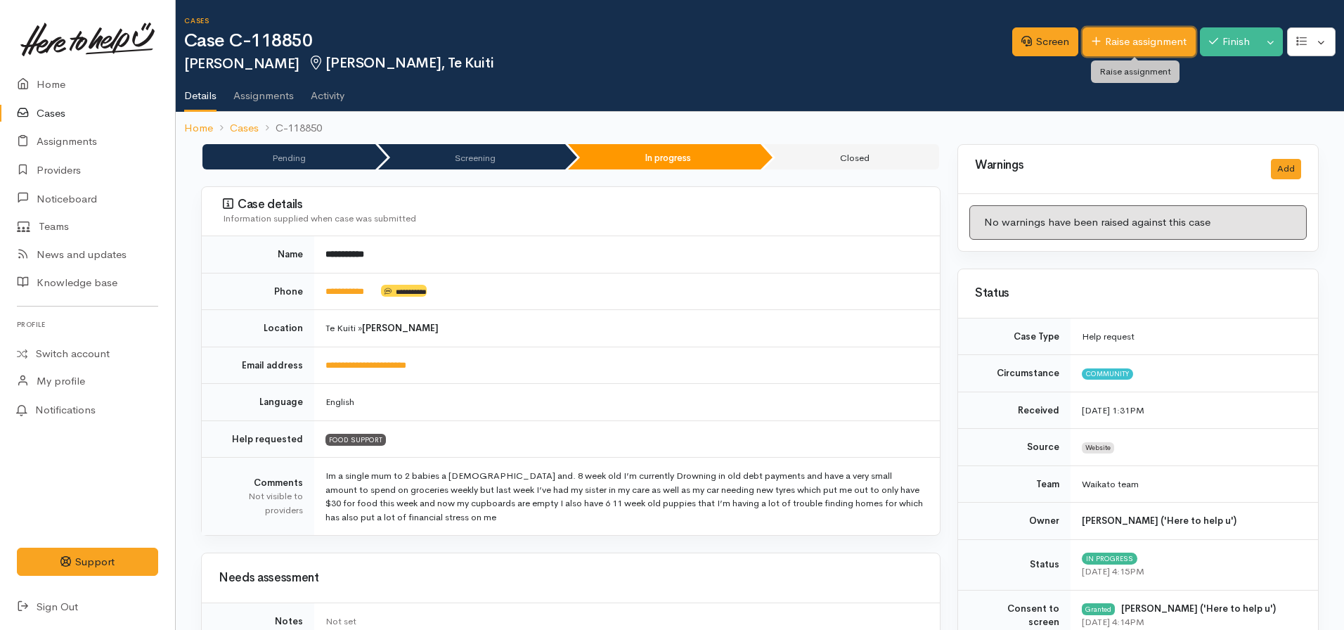
click at [1115, 30] on link "Raise assignment" at bounding box center [1138, 41] width 113 height 29
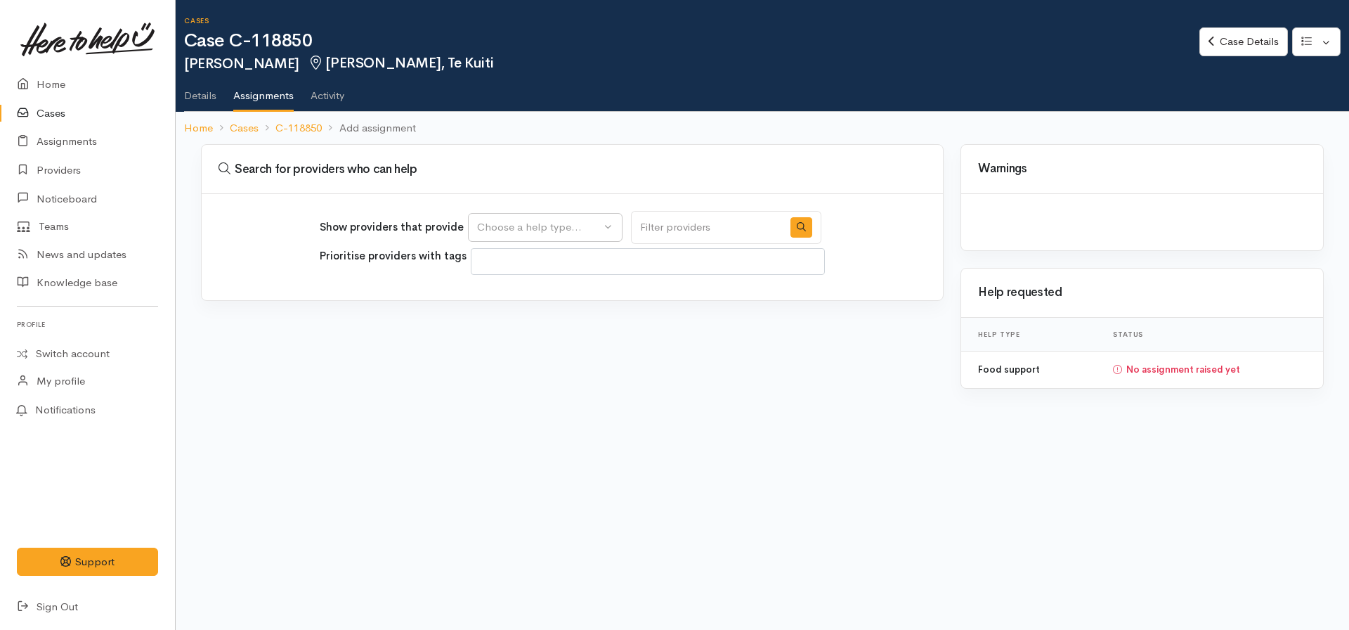
select select
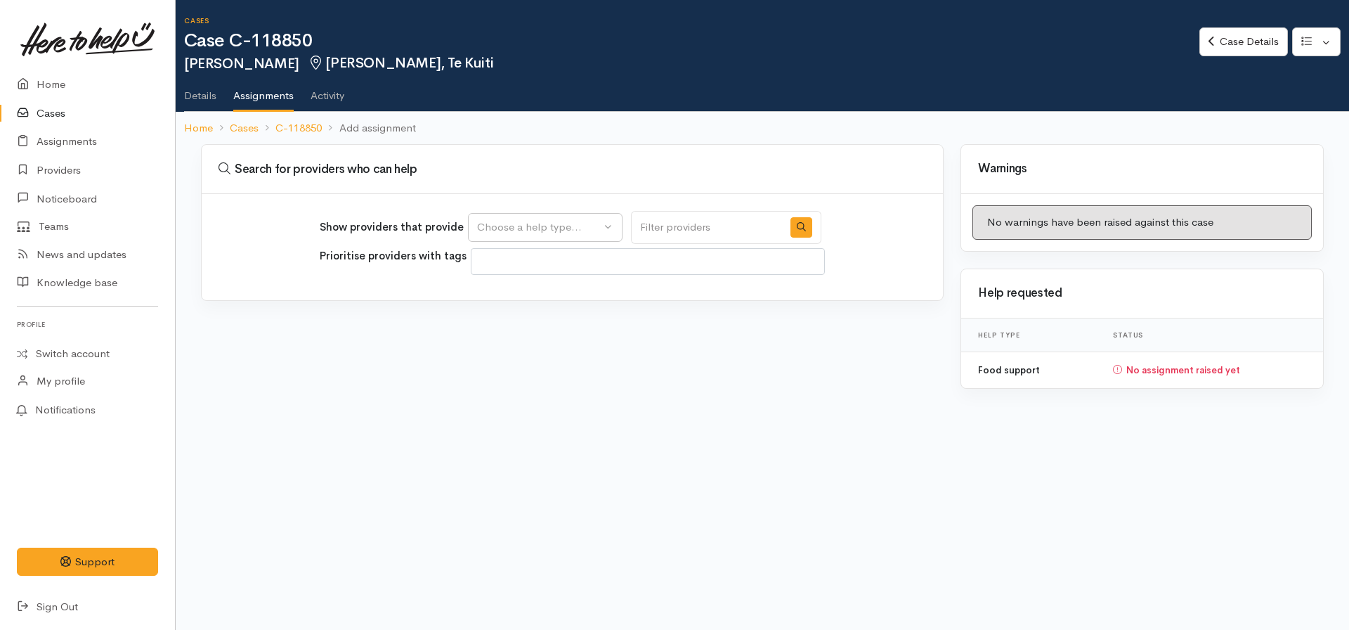
click at [527, 205] on div "Show providers that provide Food support Choose a help type... Prioritise provi…" at bounding box center [572, 247] width 741 height 106
click at [536, 244] on div "Show providers that provide Food support Choose a help type... Prioritise provi…" at bounding box center [572, 247] width 741 height 106
click at [529, 231] on div "Choose a help type..." at bounding box center [539, 227] width 124 height 16
click at [533, 297] on span "Food support" at bounding box center [518, 295] width 65 height 16
select select "3"
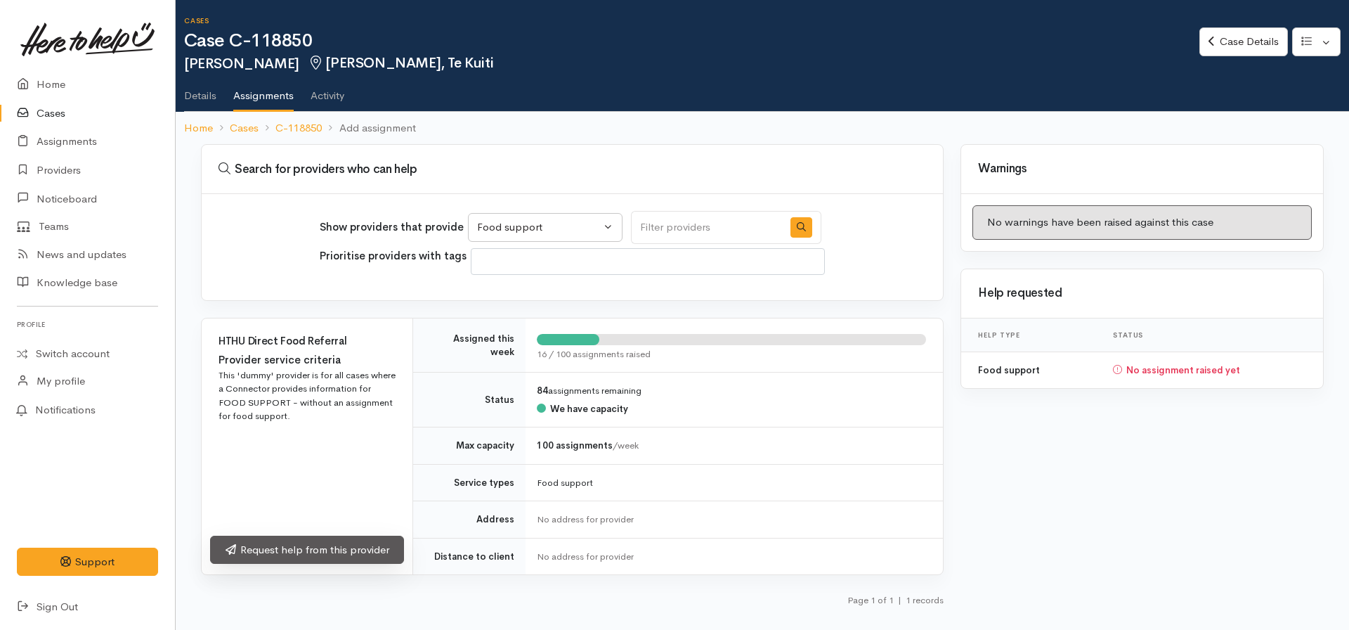
click at [320, 540] on link "Request help from this provider" at bounding box center [307, 550] width 194 height 29
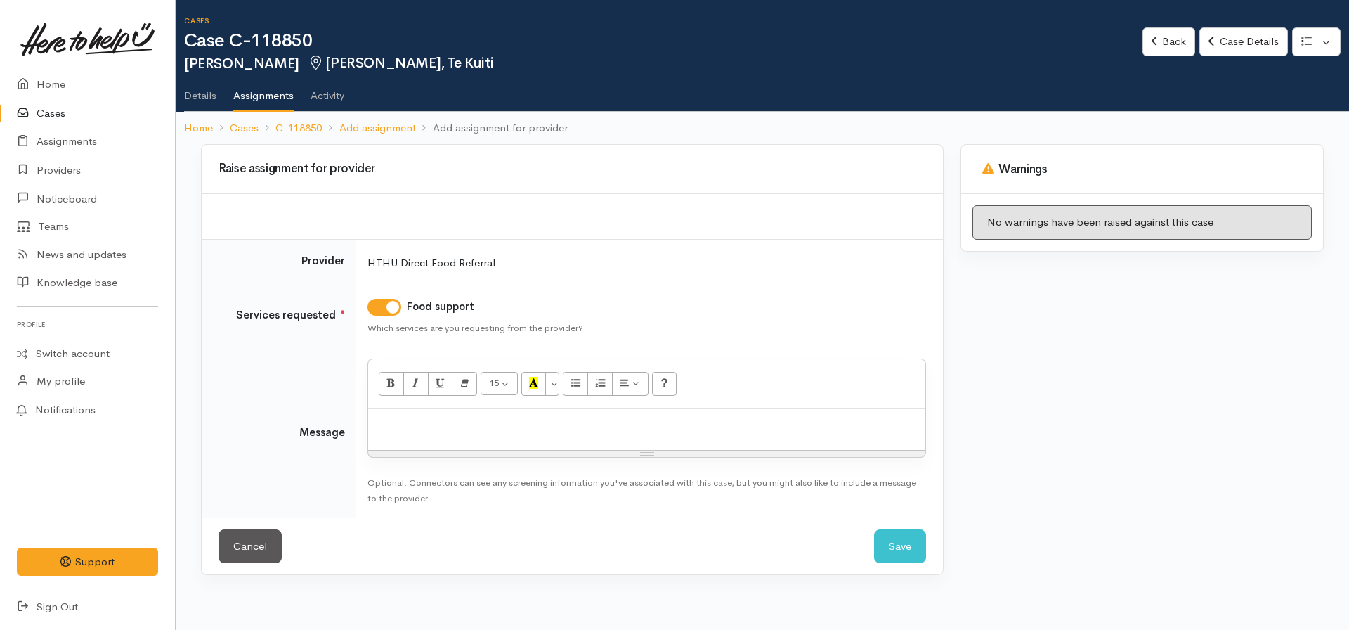
click at [469, 428] on p at bounding box center [646, 423] width 543 height 16
click at [899, 538] on button "Save" at bounding box center [900, 546] width 52 height 34
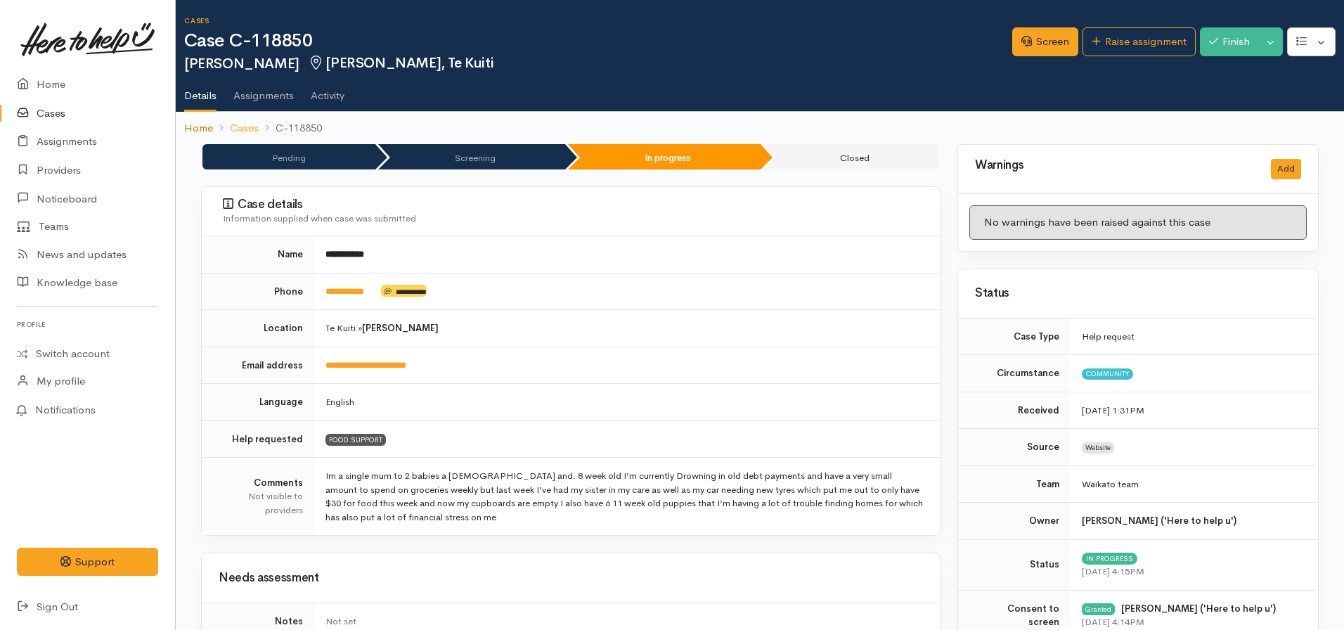
click at [195, 127] on link "Home" at bounding box center [198, 128] width 29 height 16
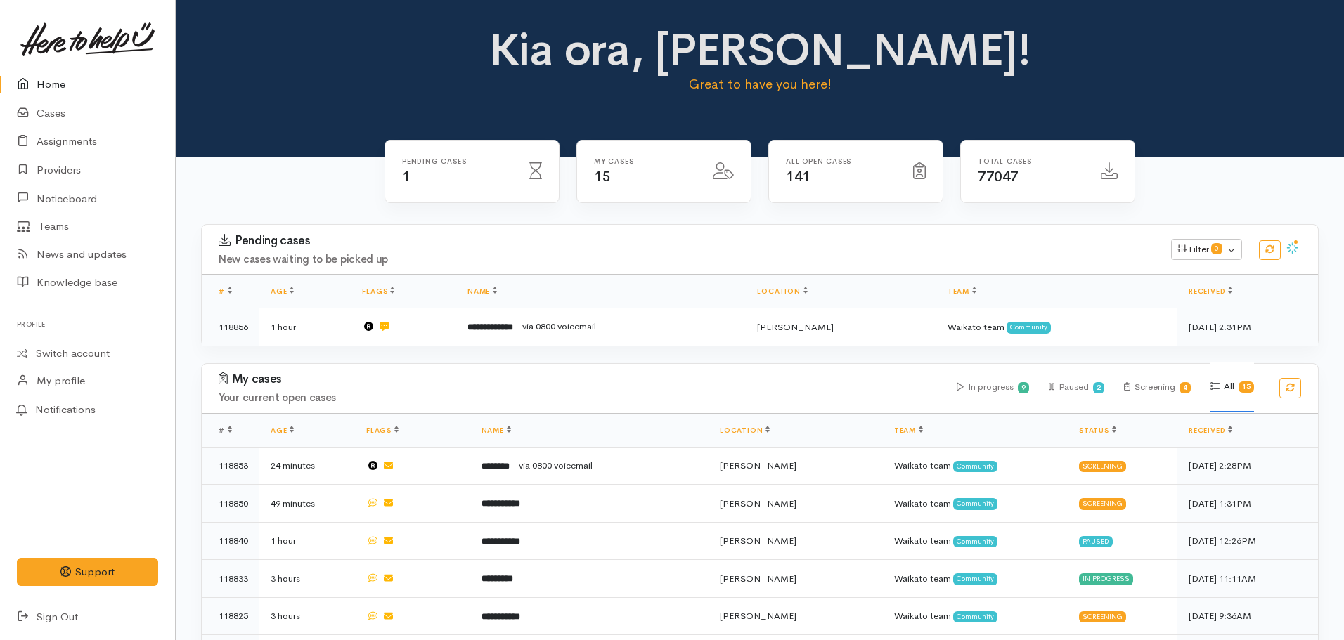
scroll to position [413, 0]
